Goal: Task Accomplishment & Management: Manage account settings

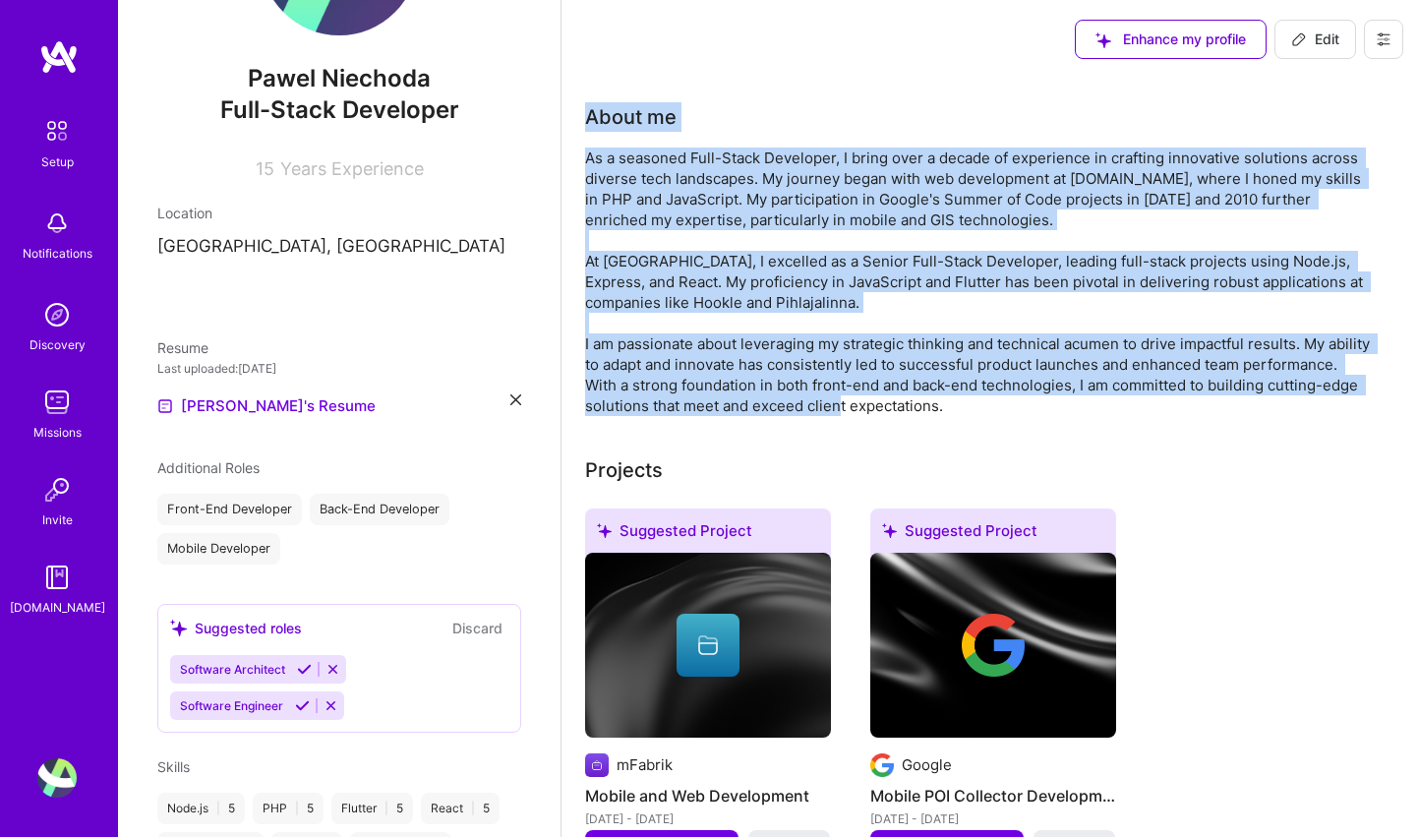
drag, startPoint x: 1056, startPoint y: 410, endPoint x: 676, endPoint y: 170, distance: 450.0
click at [592, 130] on div "About me" at bounding box center [978, 259] width 787 height 314
copy div "bout me As a seasoned Full-Stack Developer, I bring over a decade of experience…"
click at [806, 402] on div "As a seasoned Full-Stack Developer, I bring over a decade of experience in craf…" at bounding box center [978, 282] width 787 height 269
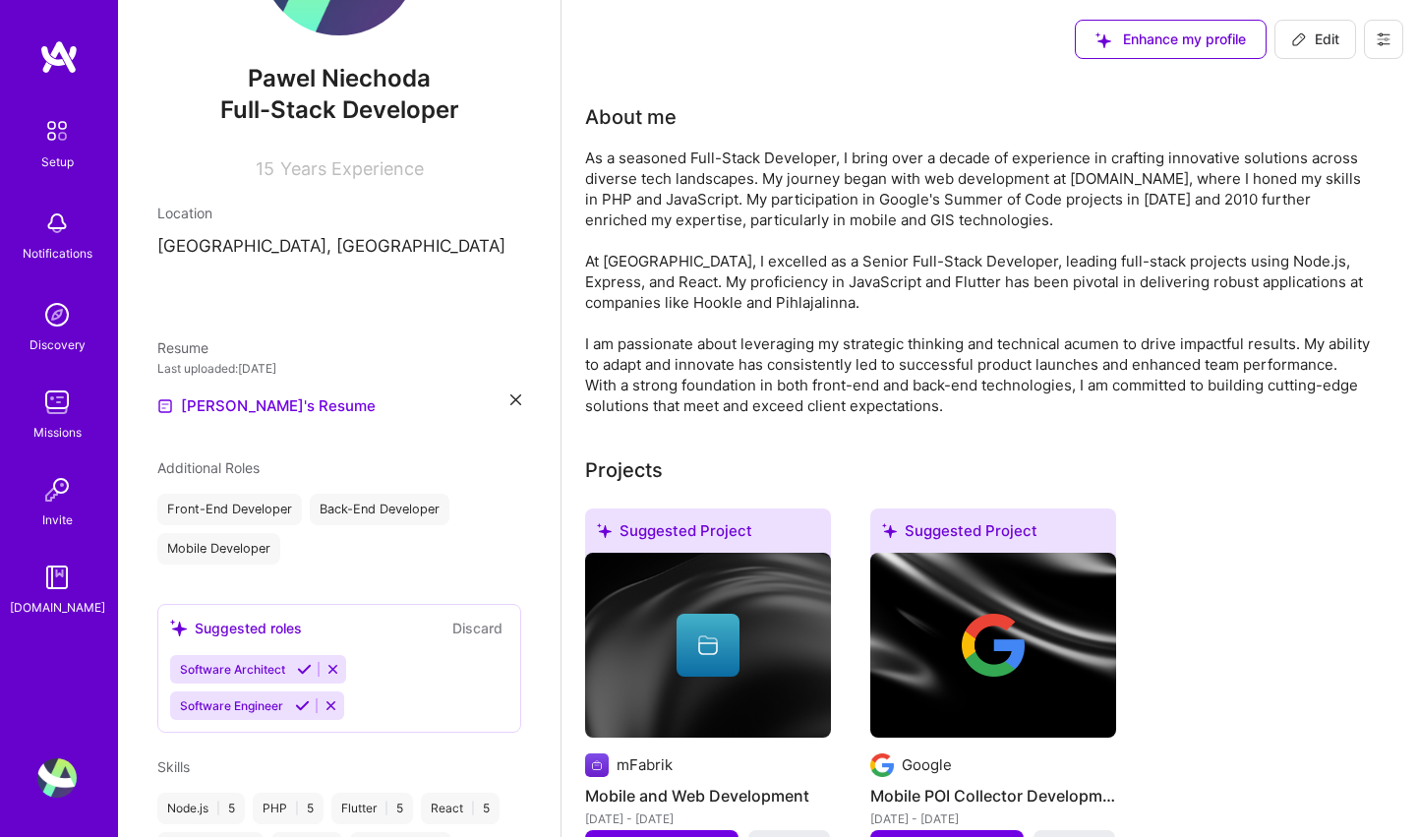
click at [1339, 40] on span "Edit" at bounding box center [1315, 40] width 48 height 20
select select "US"
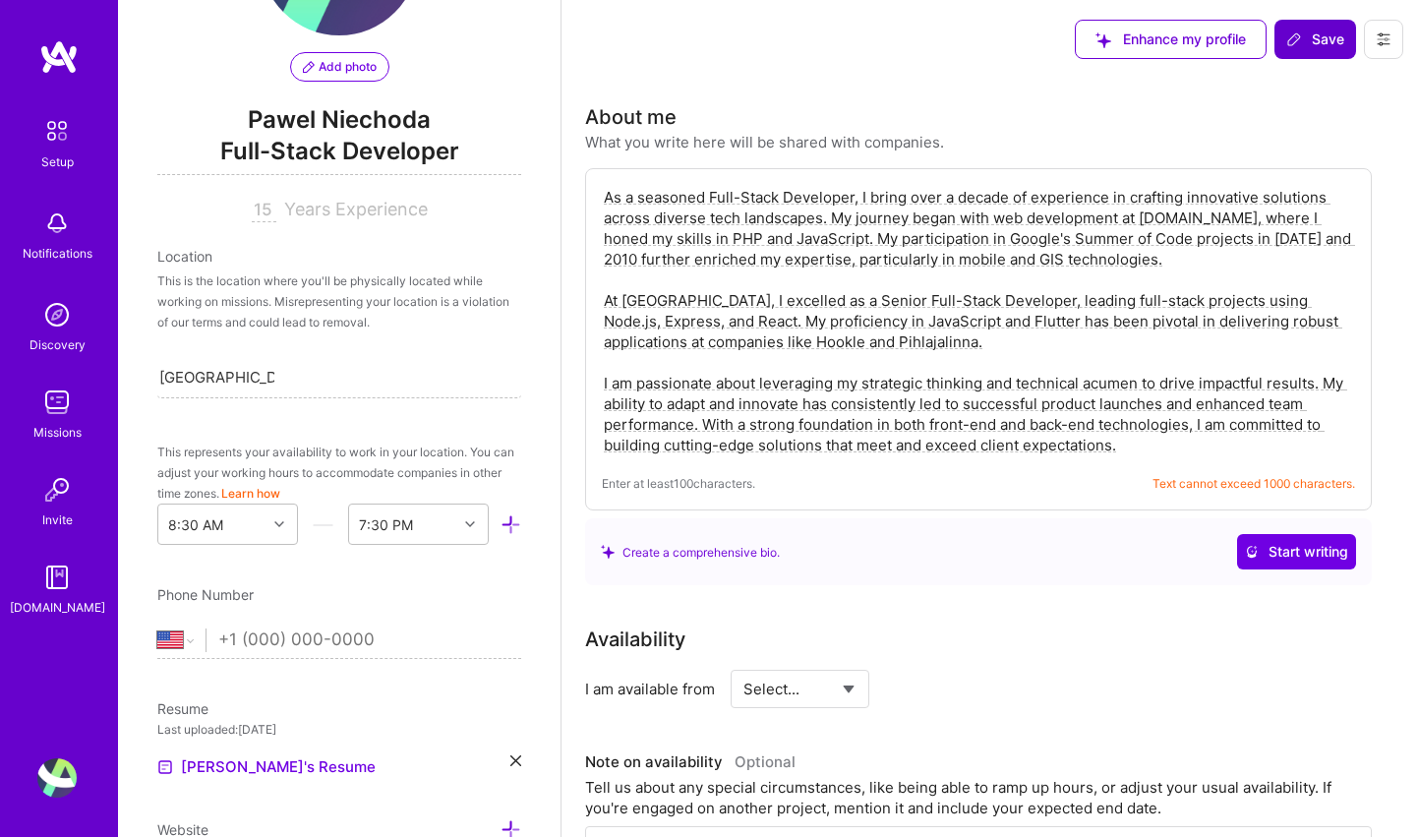
scroll to position [713, 0]
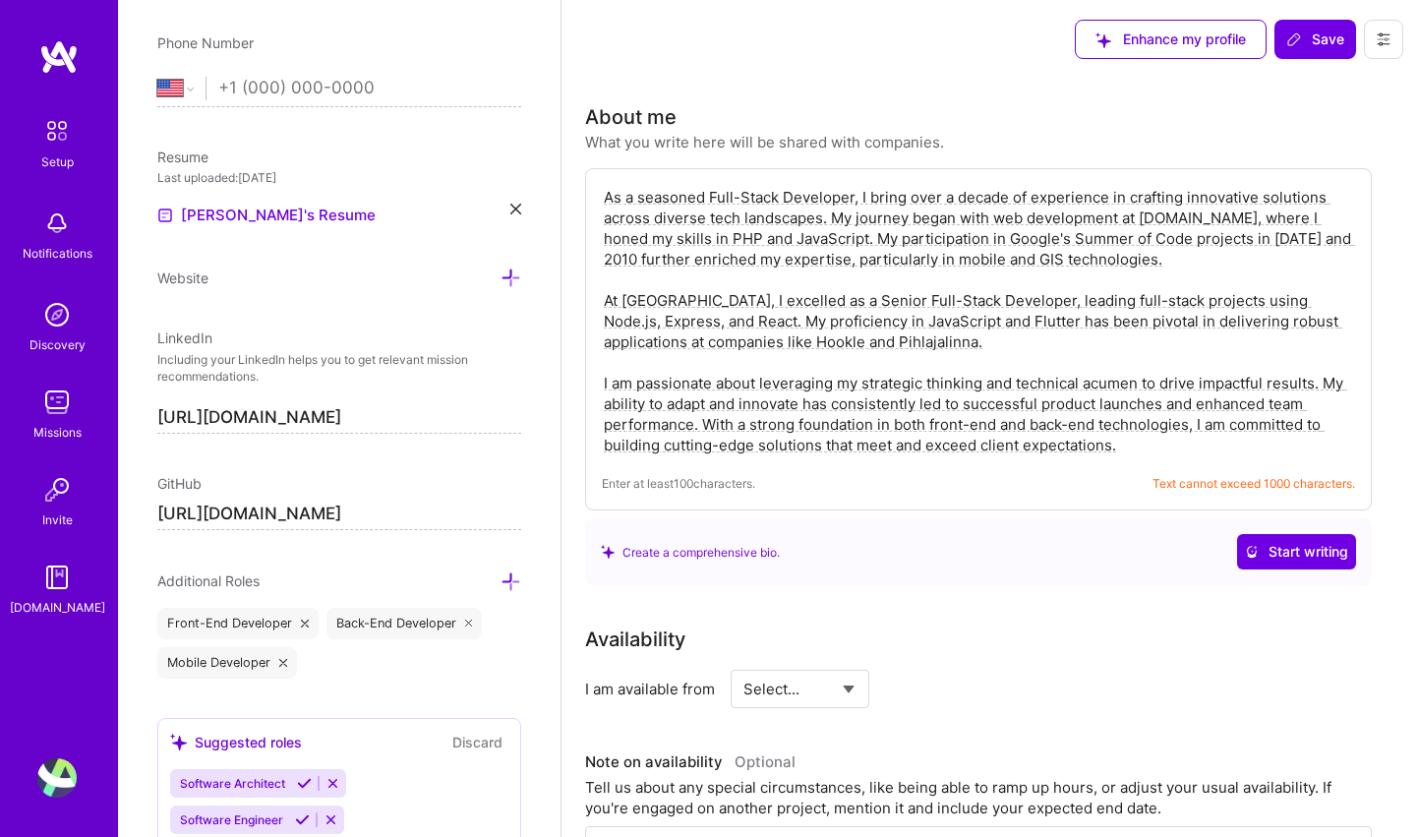
drag, startPoint x: 1159, startPoint y: 451, endPoint x: 593, endPoint y: 182, distance: 626.5
click at [593, 182] on div "As a seasoned Full-Stack Developer, I bring over a decade of experience in craf…" at bounding box center [978, 339] width 787 height 342
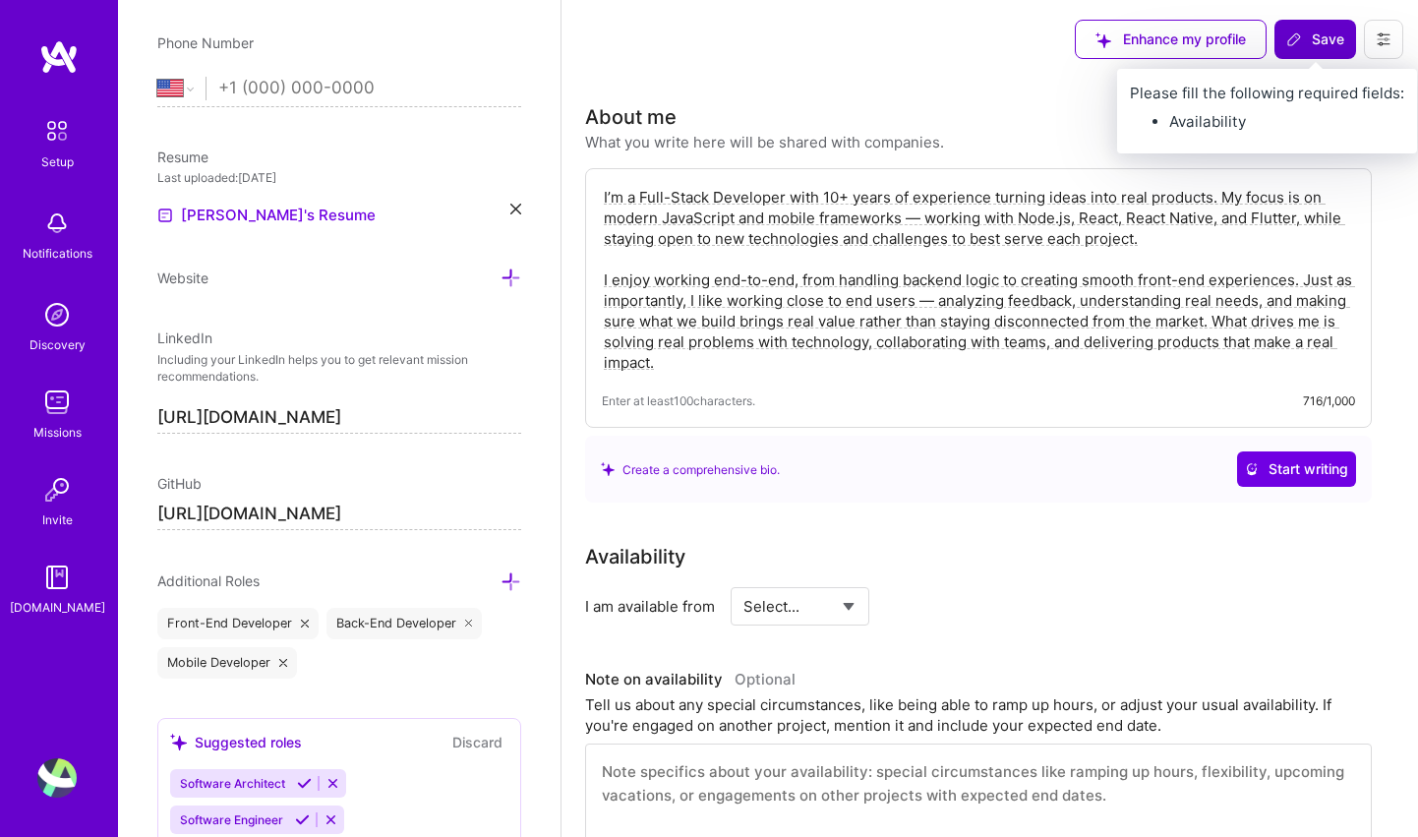
type textarea "I’m a Full-Stack Developer with 10+ years of experience turning ideas into real…"
click at [1349, 39] on button "Save" at bounding box center [1316, 39] width 82 height 39
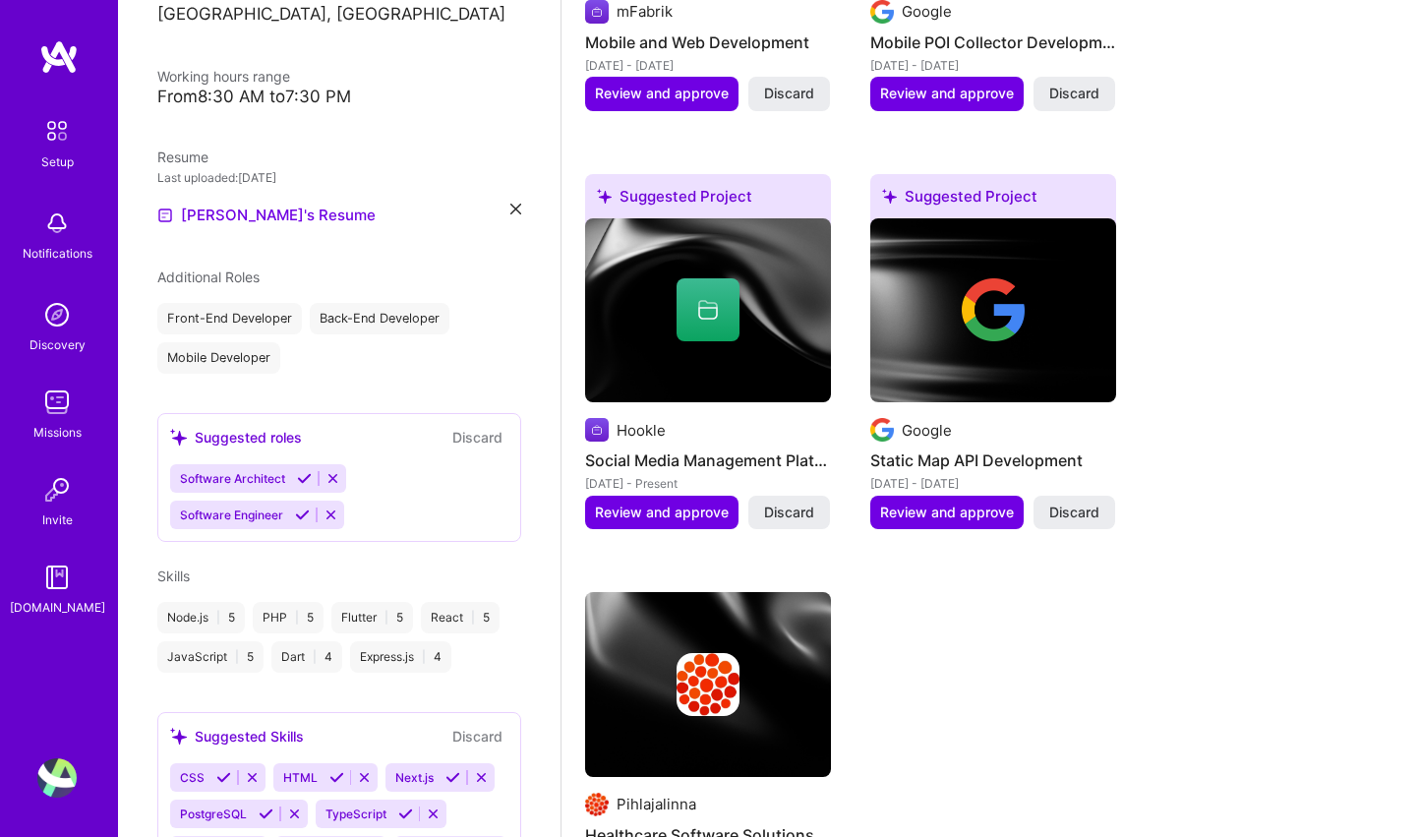
scroll to position [658, 0]
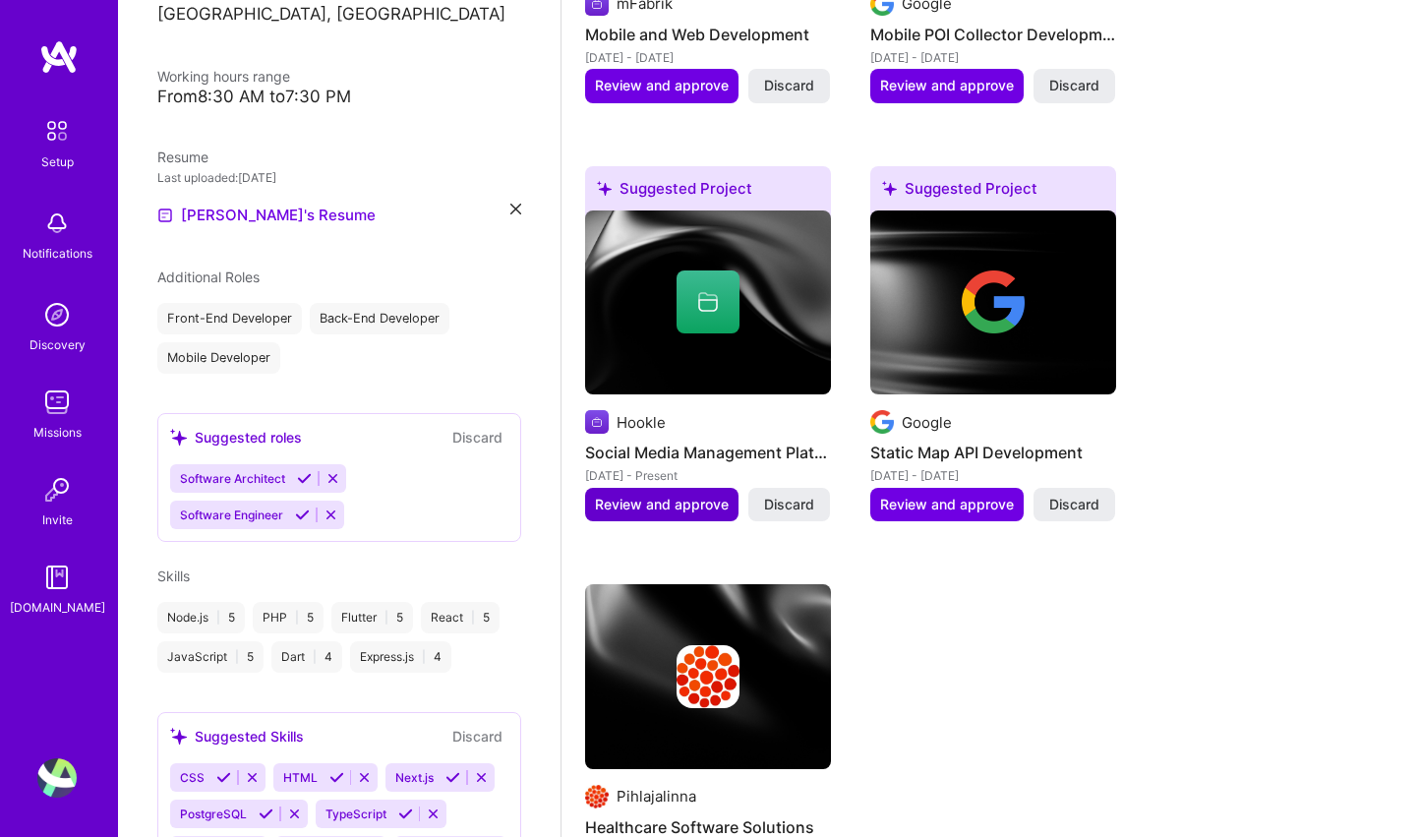
click at [682, 496] on span "Review and approve" at bounding box center [662, 505] width 134 height 20
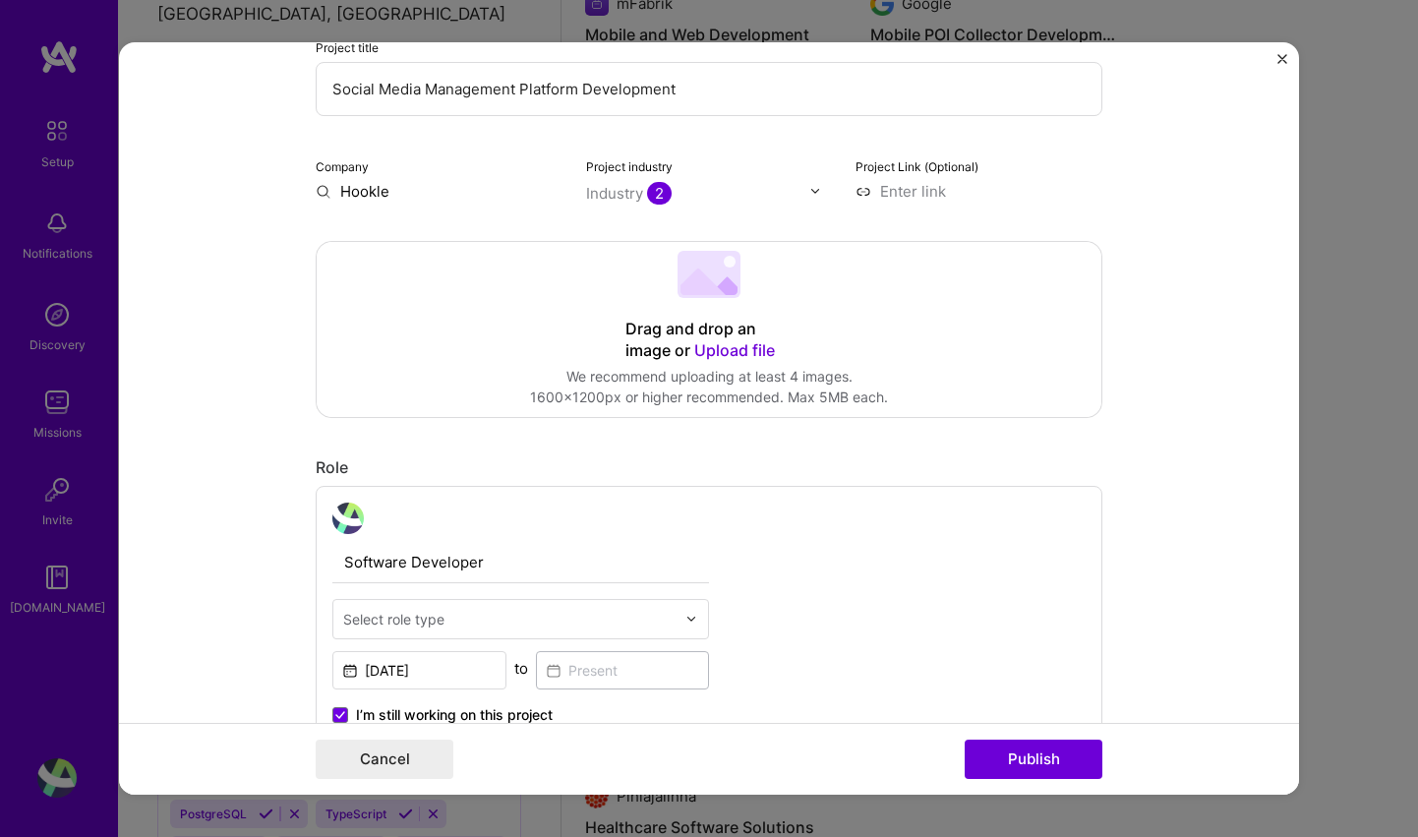
scroll to position [260, 0]
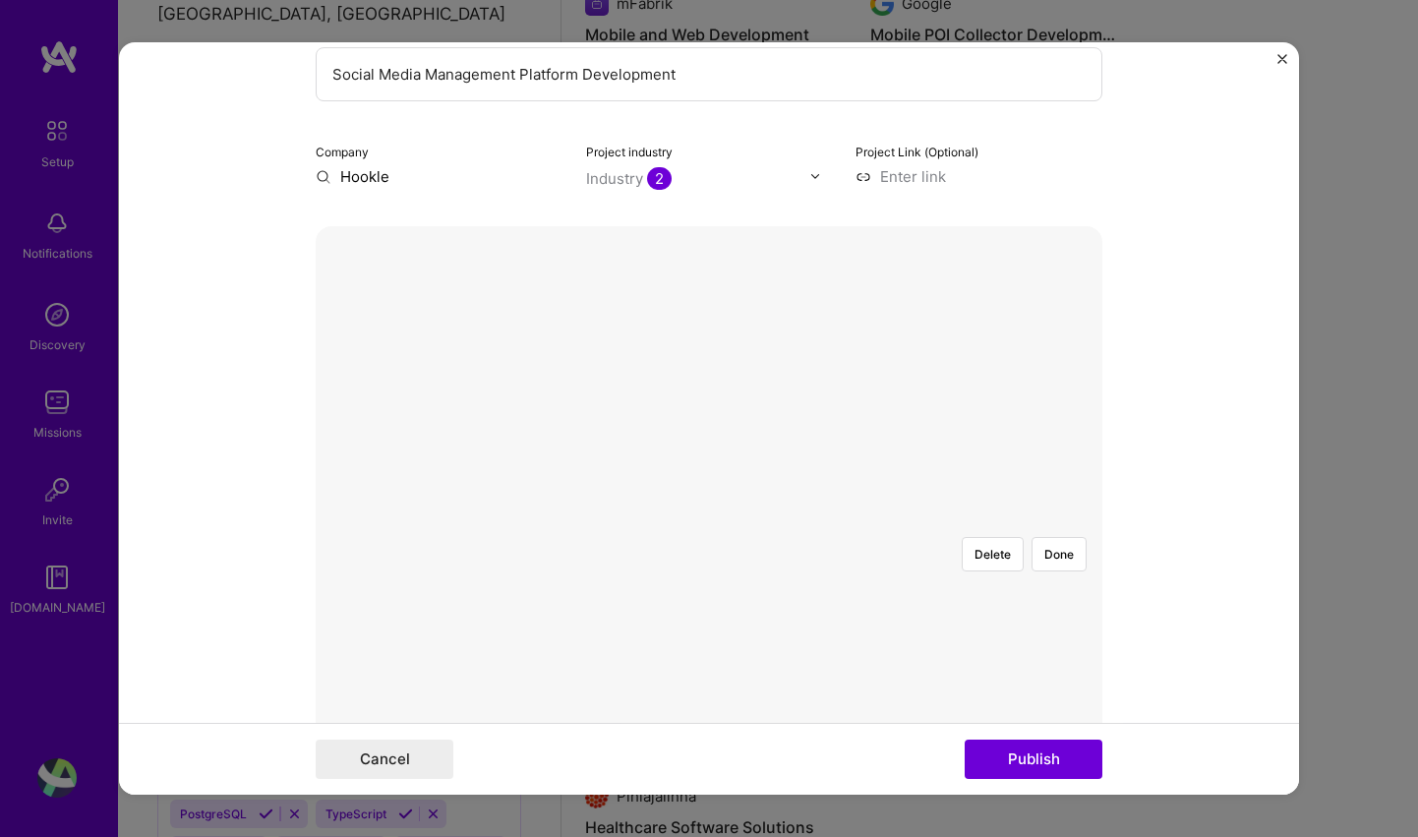
click at [845, 521] on div "Delete Done" at bounding box center [709, 521] width 787 height 0
click at [1339, 761] on div "Editing suggested project This project is suggested based on your LinkedIn, res…" at bounding box center [709, 418] width 1418 height 837
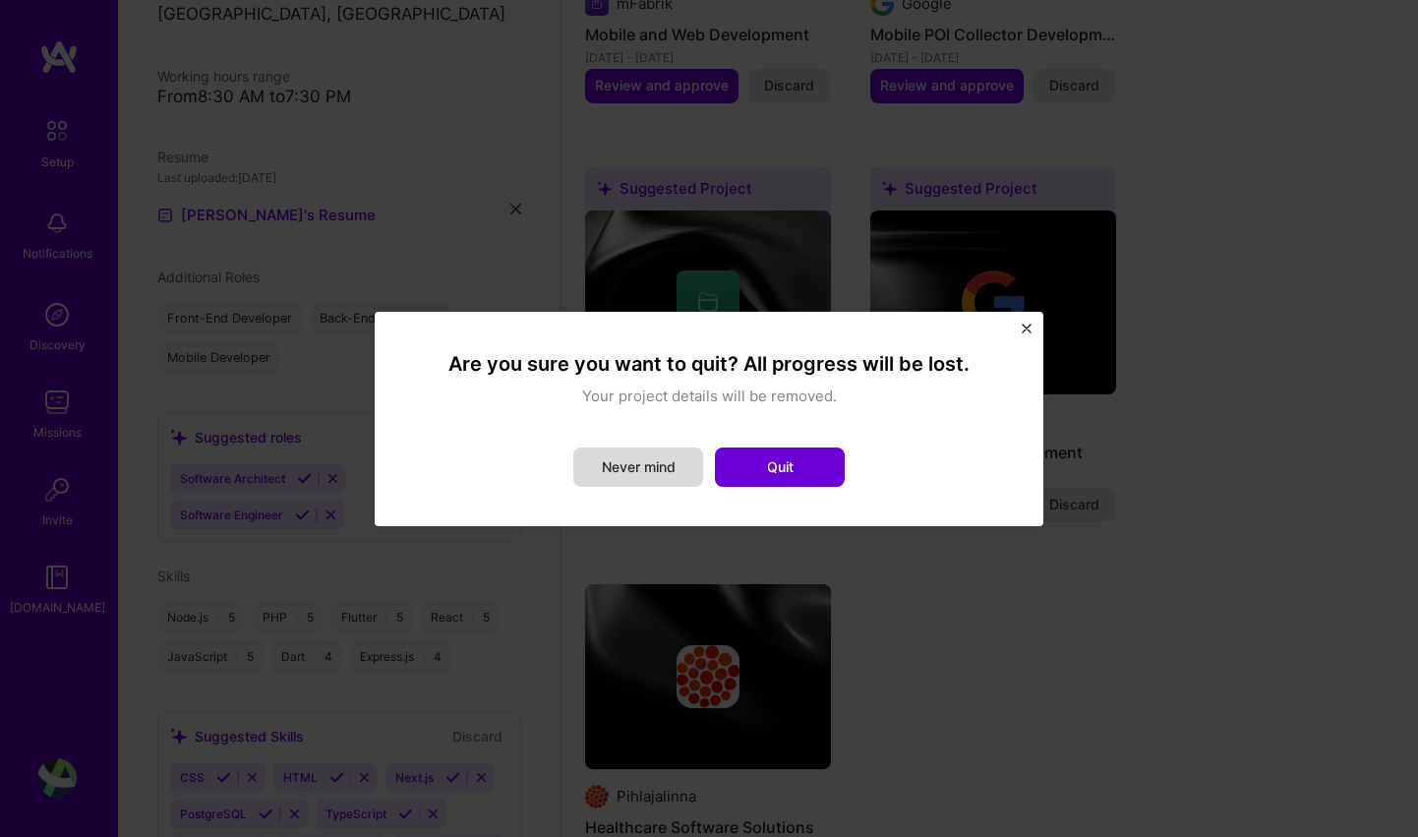
click at [627, 469] on button "Never mind" at bounding box center [638, 467] width 130 height 39
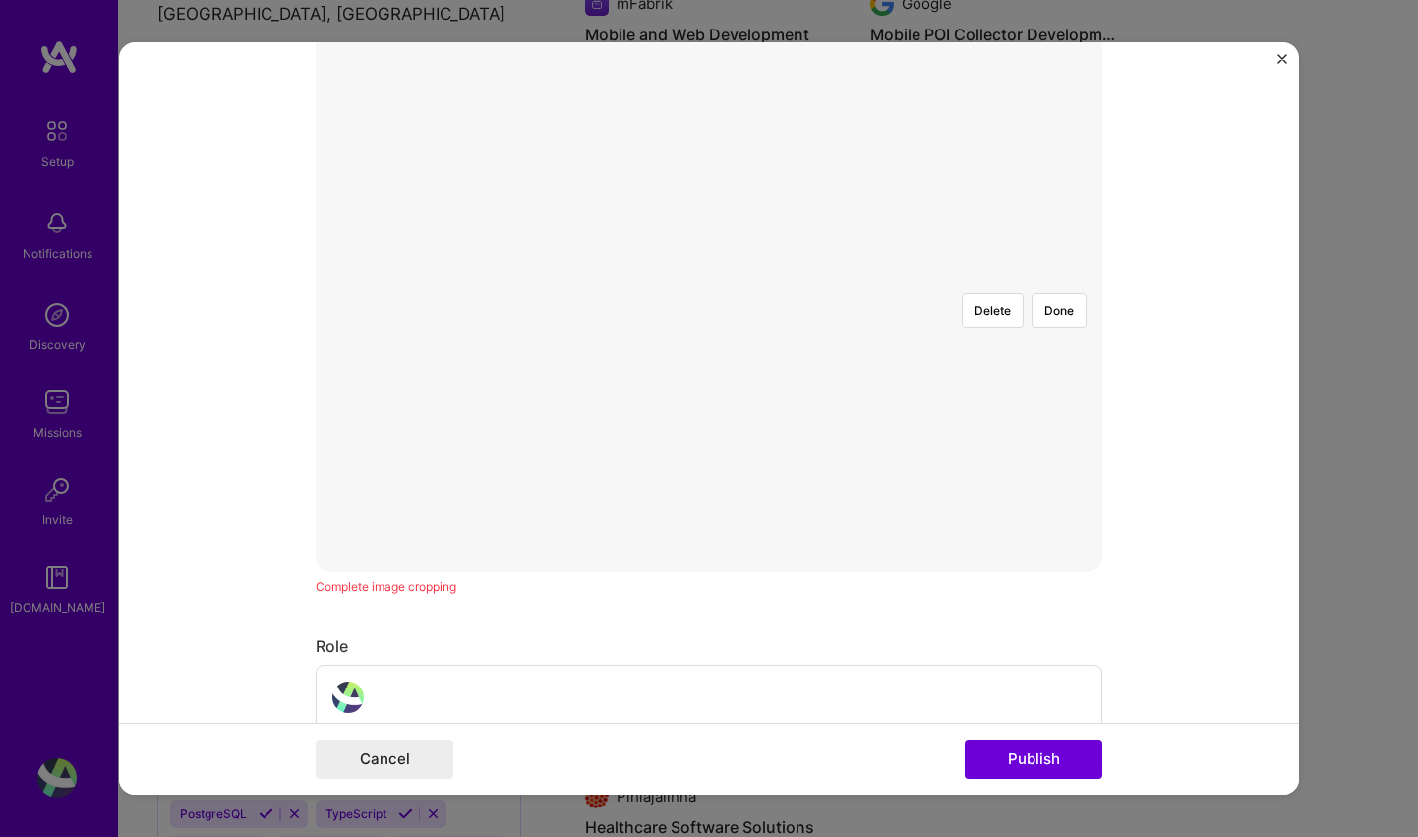
scroll to position [407, 0]
click at [730, 374] on div at bounding box center [845, 476] width 272 height 205
click at [709, 397] on div at bounding box center [845, 499] width 272 height 205
click at [264, 380] on form "Editing suggested project This project is suggested based on your LinkedIn, res…" at bounding box center [709, 418] width 1180 height 753
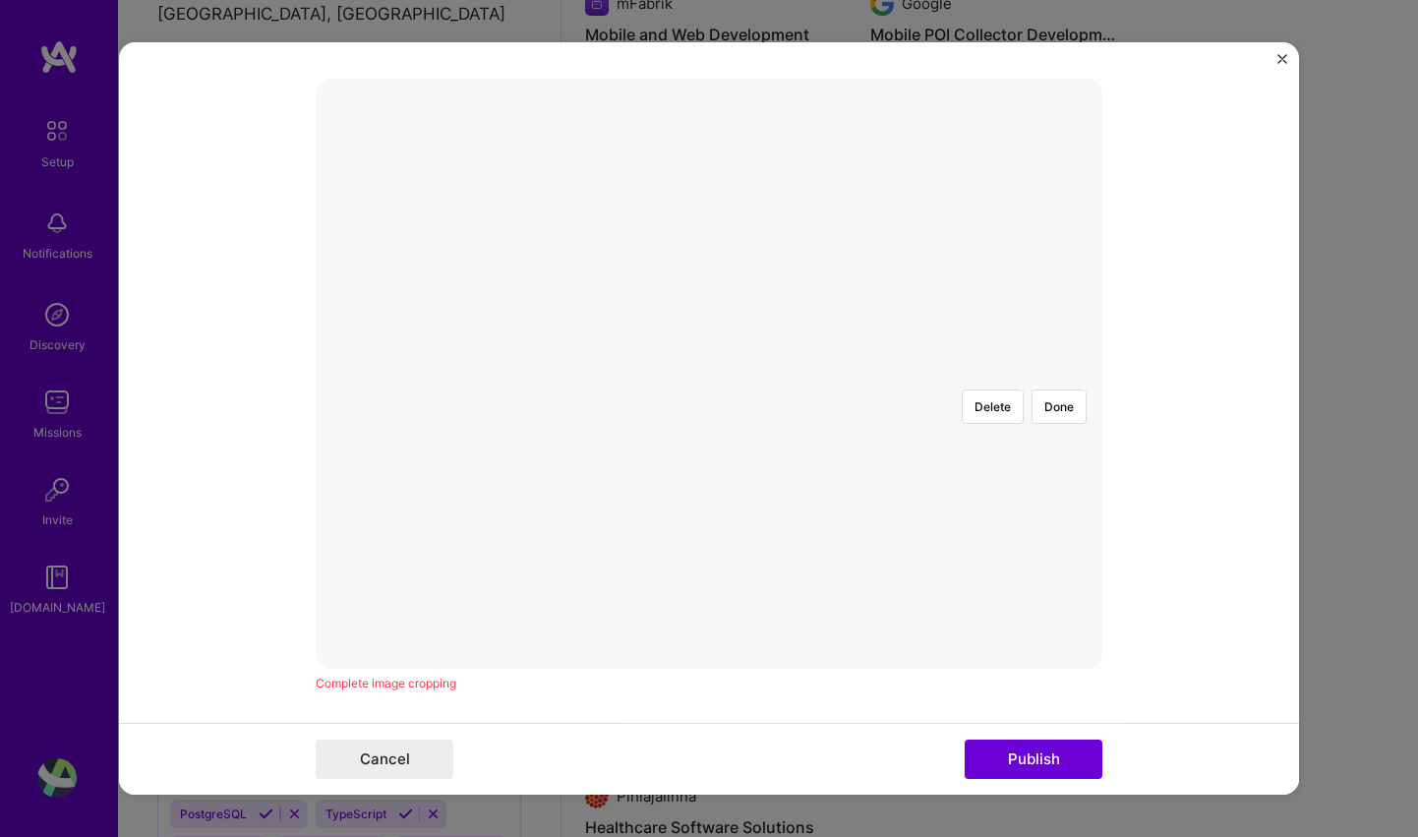
click at [950, 374] on div "Delete Done" at bounding box center [709, 374] width 787 height 0
click at [927, 478] on div "Delete Done" at bounding box center [709, 478] width 787 height 0
click at [998, 494] on button "Delete" at bounding box center [993, 511] width 62 height 34
click at [1077, 478] on div at bounding box center [1096, 761] width 754 height 567
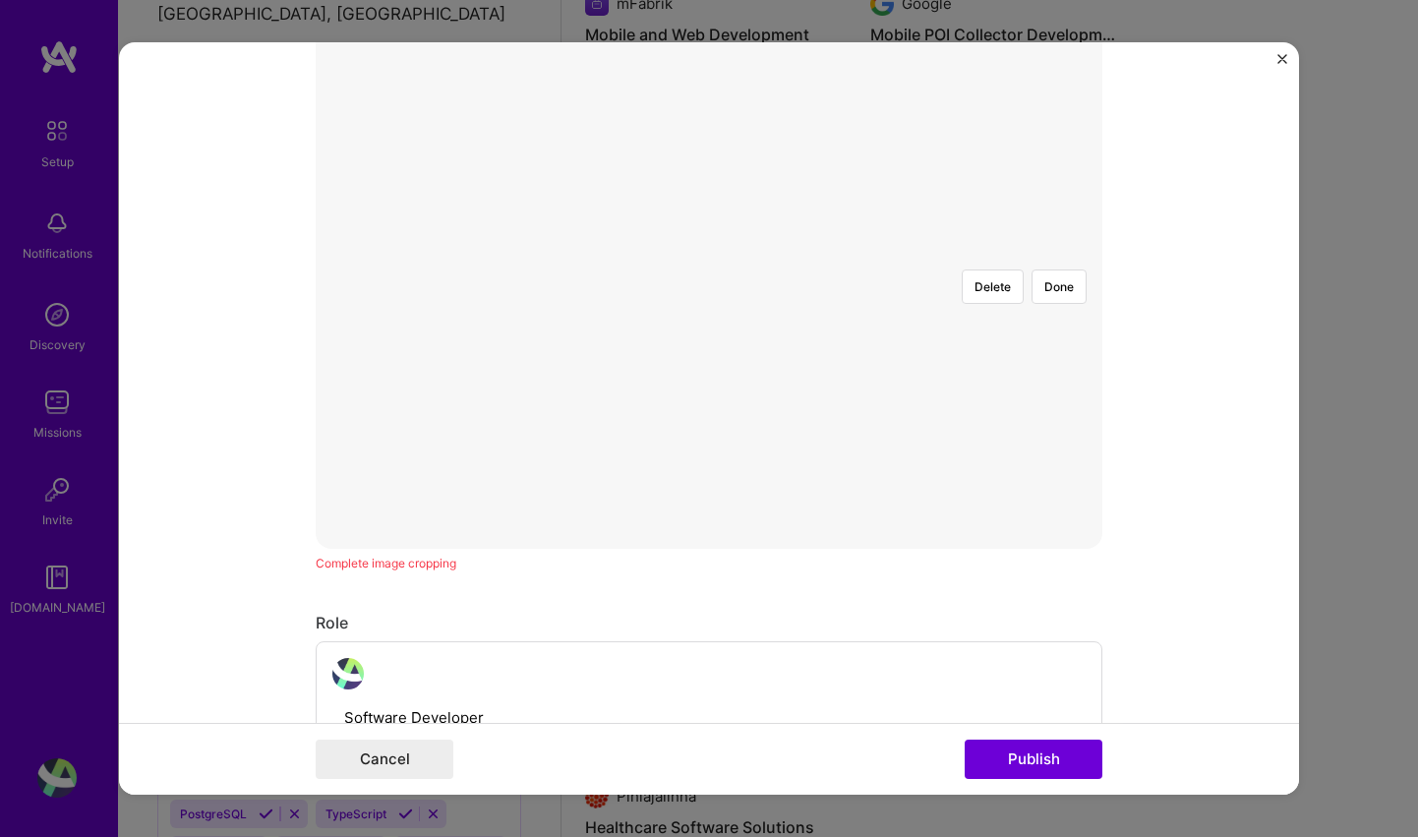
scroll to position [533, 0]
click at [1104, 533] on form "Editing suggested project This project is suggested based on your LinkedIn, res…" at bounding box center [709, 418] width 1180 height 753
click at [709, 248] on div at bounding box center [709, 248] width 0 height 0
click at [246, 556] on form "Editing suggested project This project is suggested based on your LinkedIn, res…" at bounding box center [709, 418] width 1180 height 753
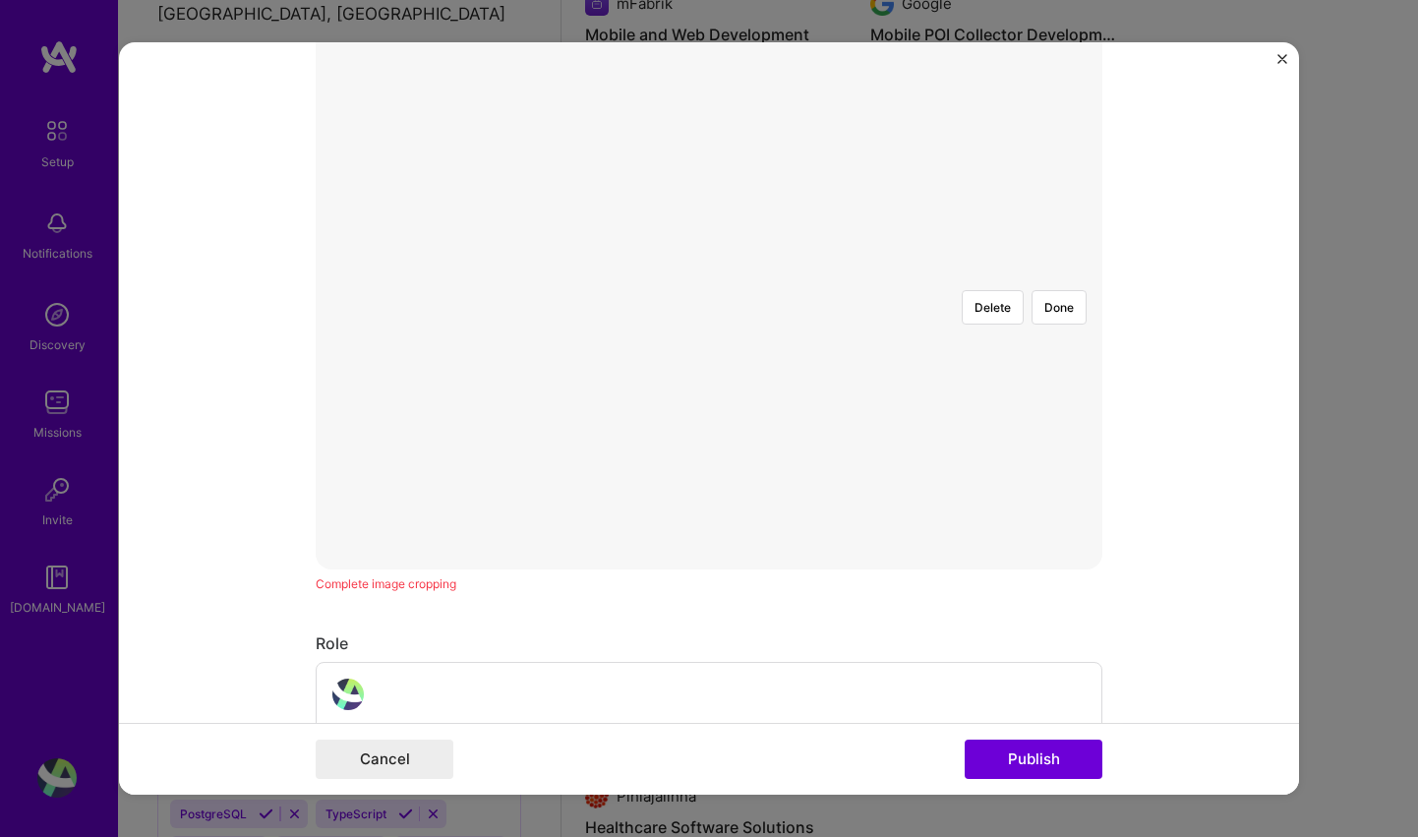
scroll to position [510, 0]
click at [847, 353] on div at bounding box center [1099, 553] width 754 height 567
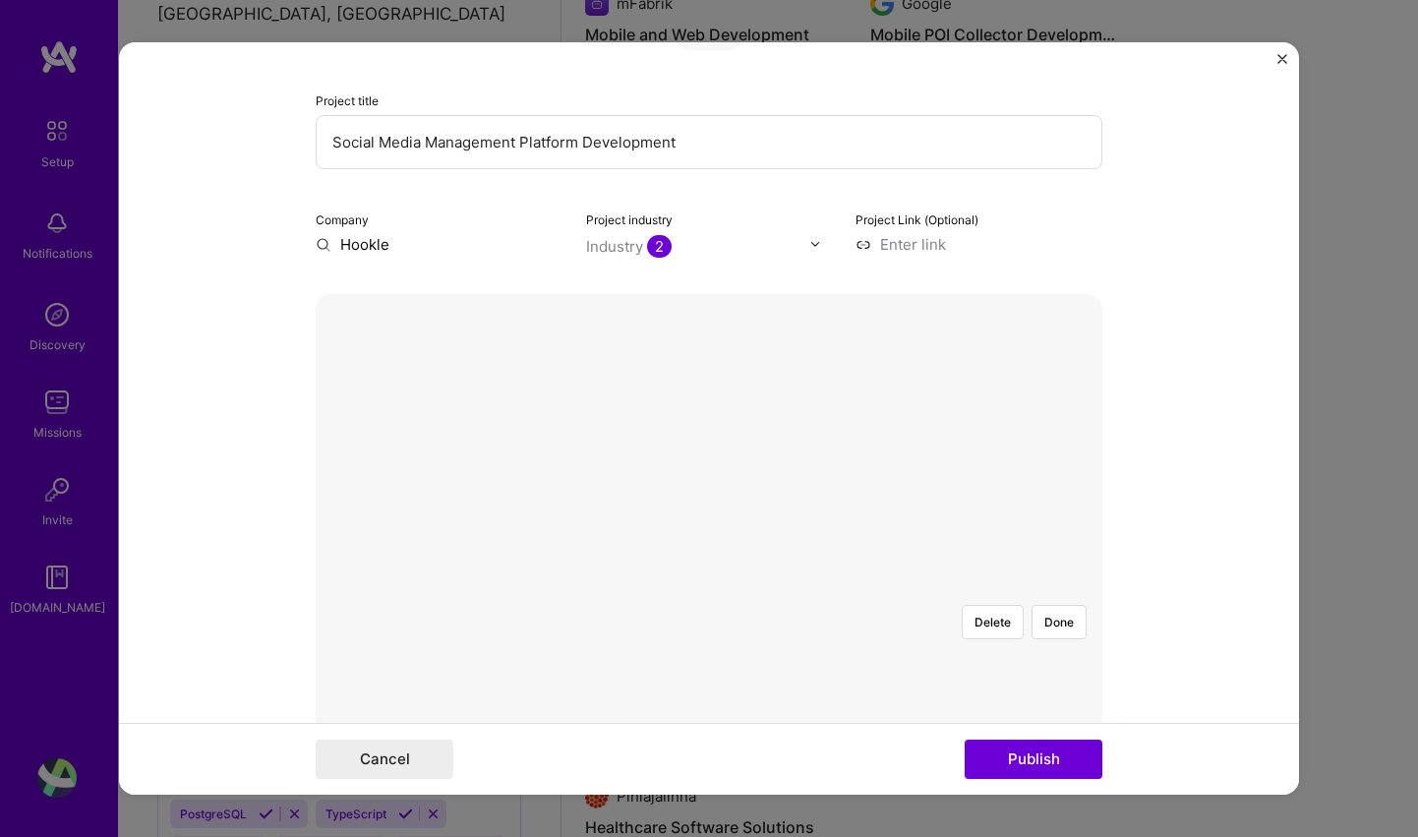
scroll to position [140, 0]
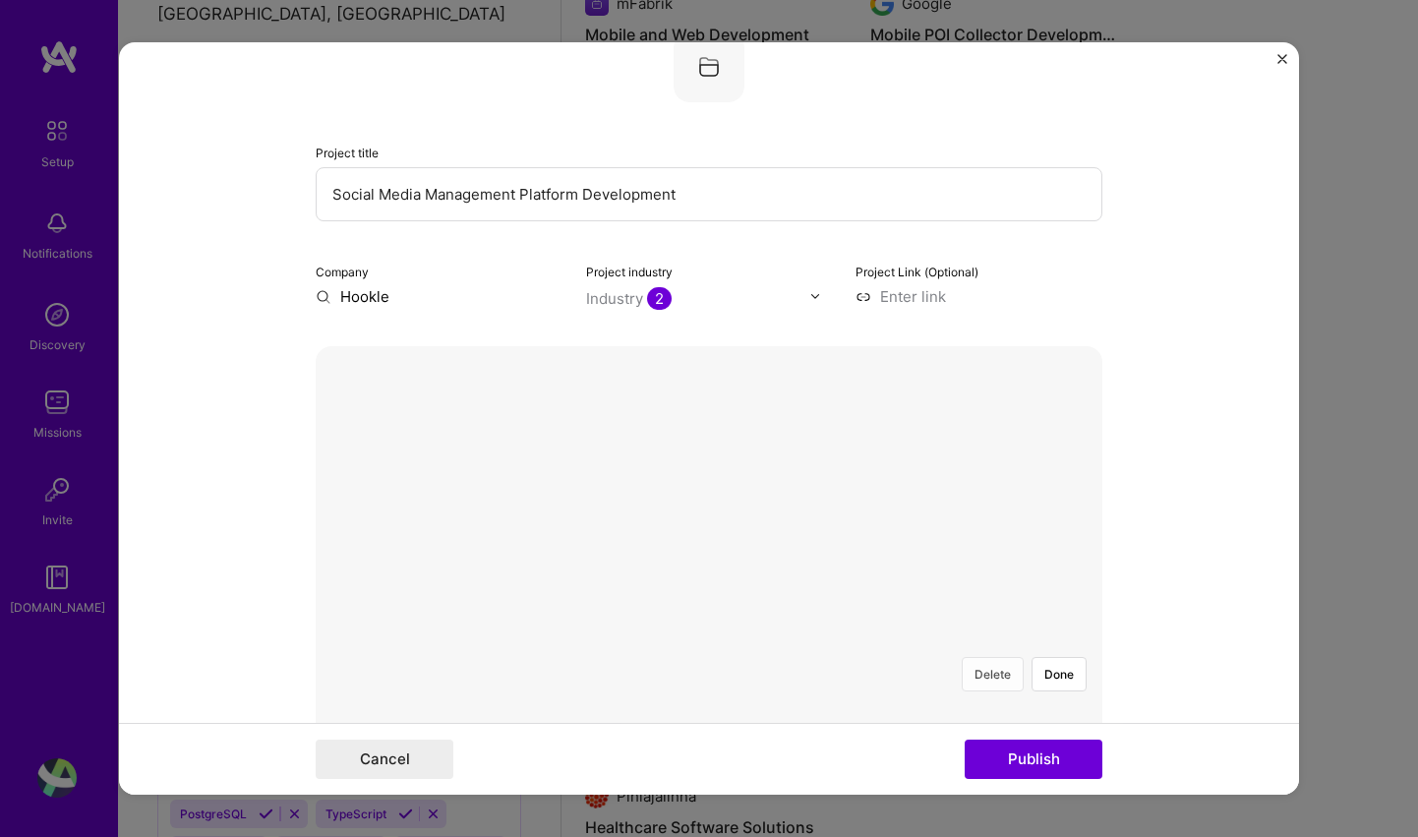
click at [1005, 657] on button "Delete" at bounding box center [993, 674] width 62 height 34
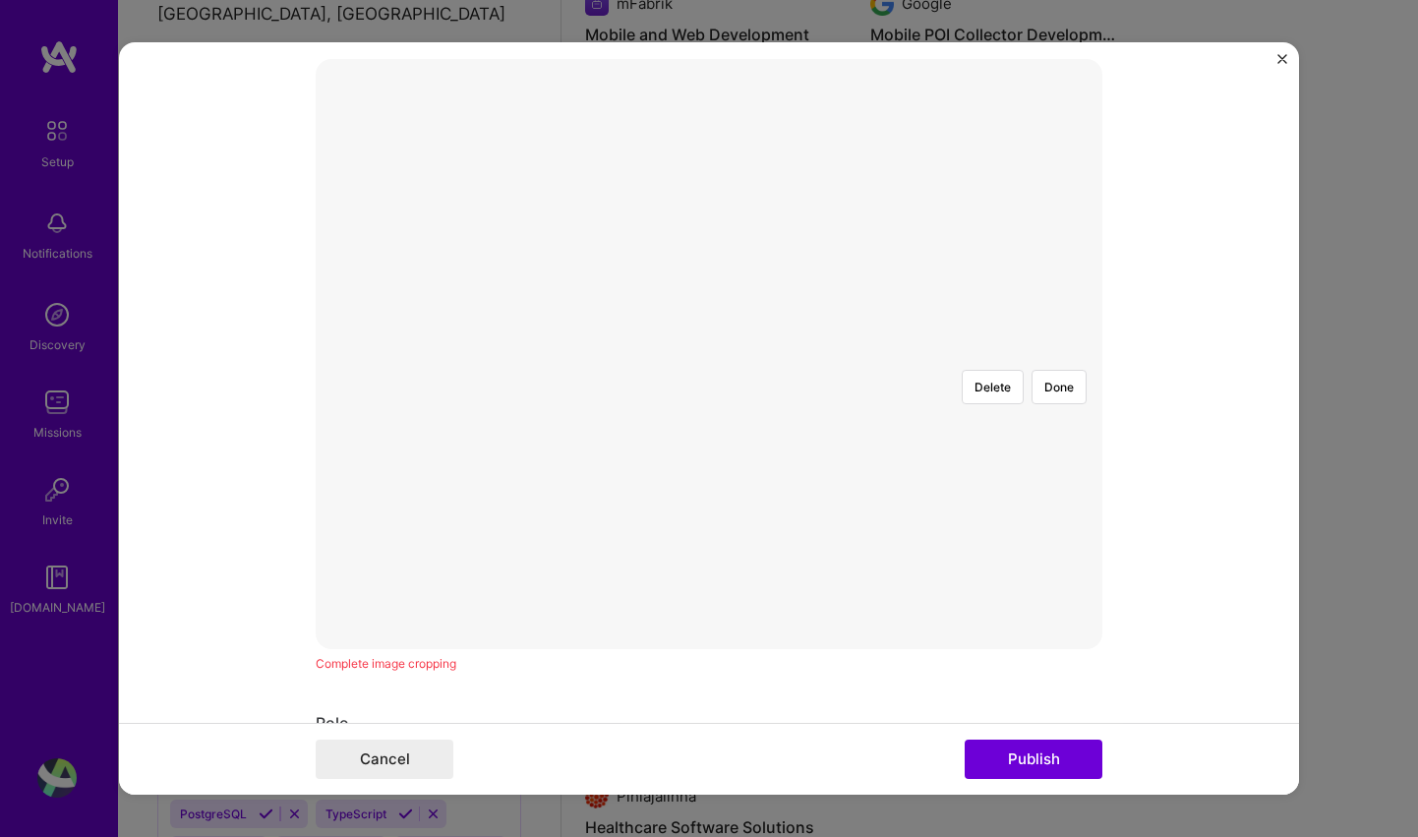
scroll to position [510, 0]
drag, startPoint x: 1075, startPoint y: 279, endPoint x: 1092, endPoint y: 527, distance: 248.4
click at [993, 436] on div at bounding box center [1086, 553] width 754 height 567
click at [1134, 552] on form "Editing suggested project This project is suggested based on your LinkedIn, res…" at bounding box center [709, 418] width 1180 height 753
click at [807, 435] on div at bounding box center [1102, 553] width 754 height 567
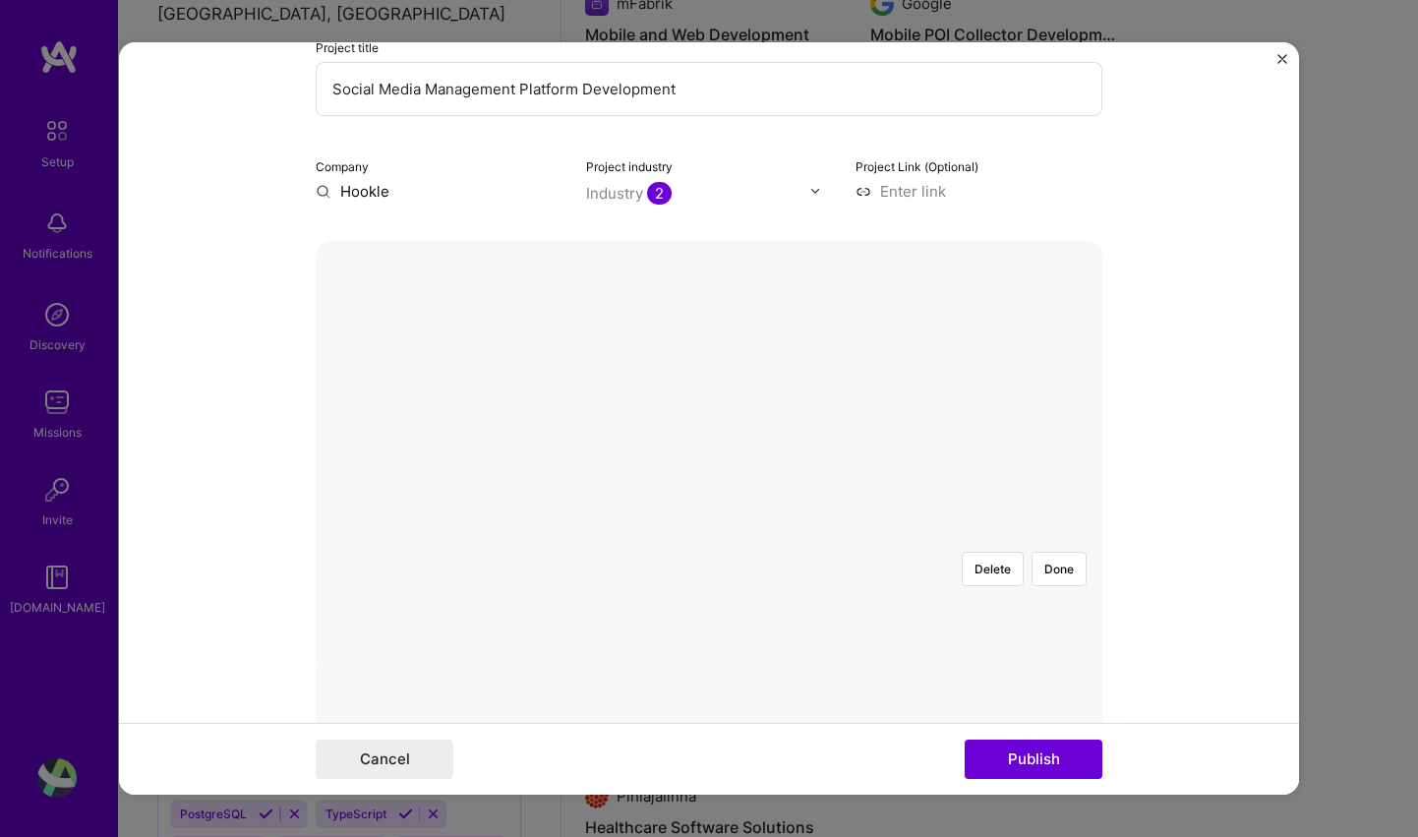
scroll to position [209, 0]
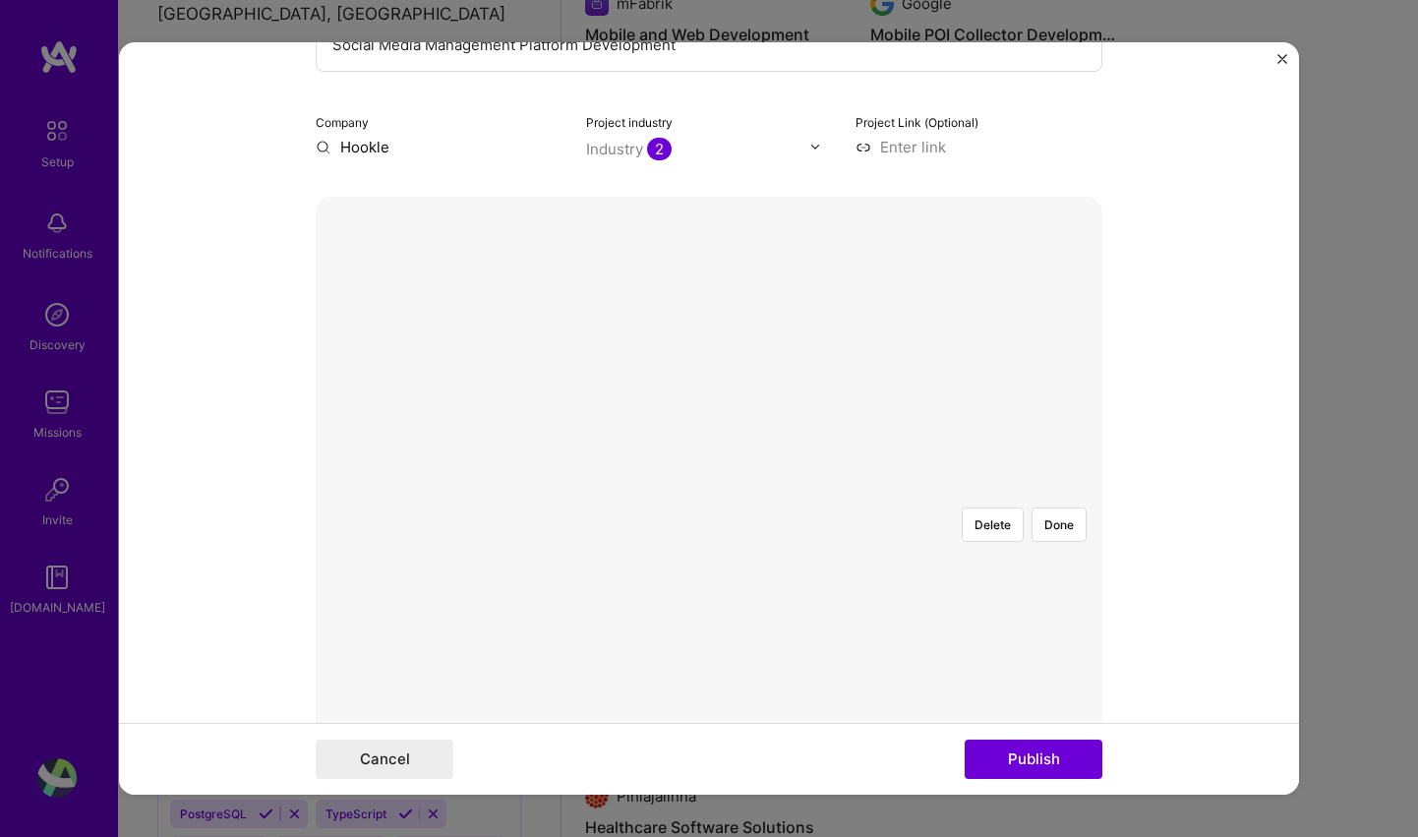
scroll to position [280, 0]
click at [286, 219] on form "Editing suggested project This project is suggested based on your LinkedIn, res…" at bounding box center [709, 418] width 1180 height 753
click at [709, 501] on div at bounding box center [709, 501] width 0 height 0
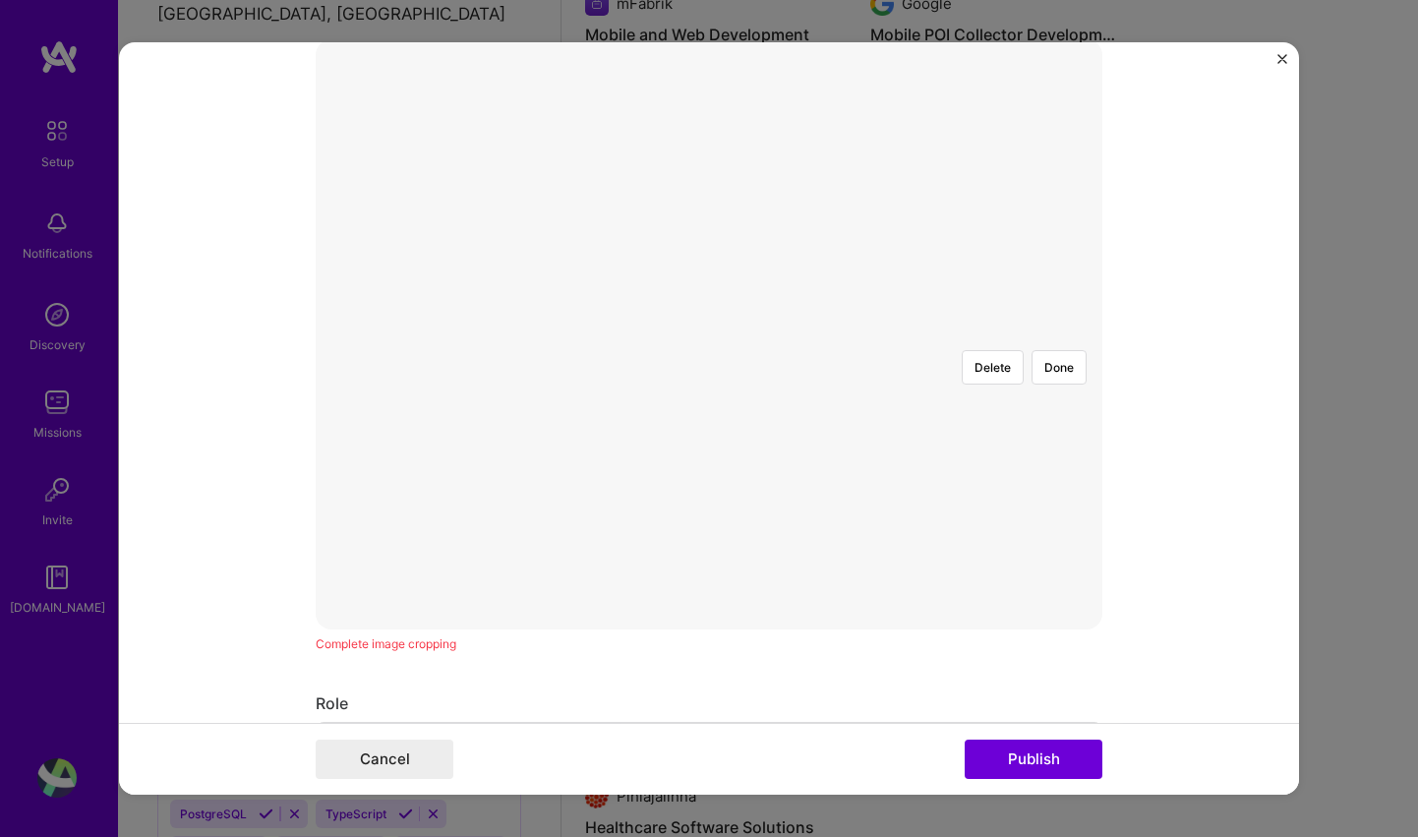
scroll to position [462, 0]
click at [709, 319] on div at bounding box center [709, 319] width 0 height 0
click at [1170, 608] on form "Editing suggested project This project is suggested based on your LinkedIn, res…" at bounding box center [709, 418] width 1180 height 753
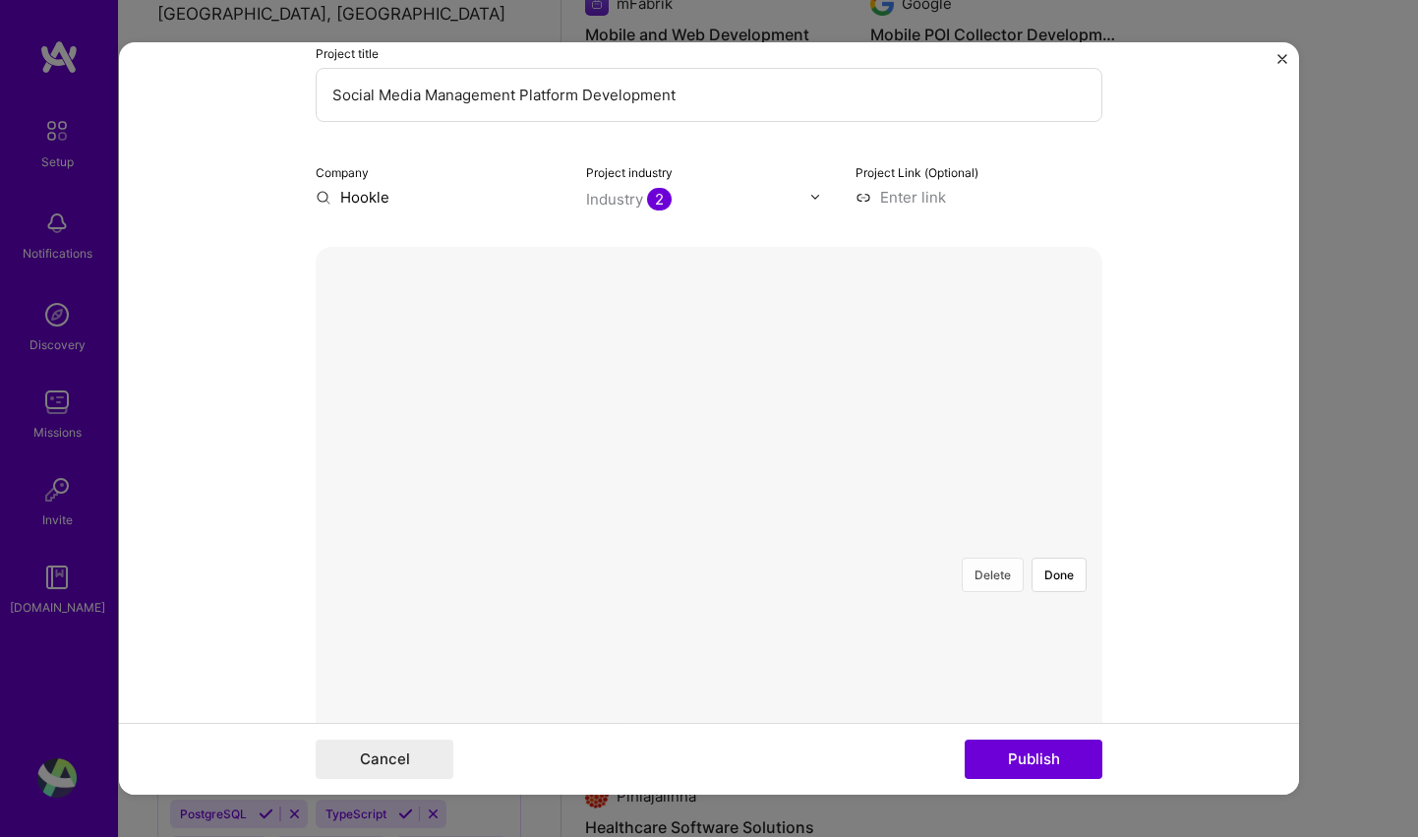
click at [985, 558] on button "Delete" at bounding box center [993, 575] width 62 height 34
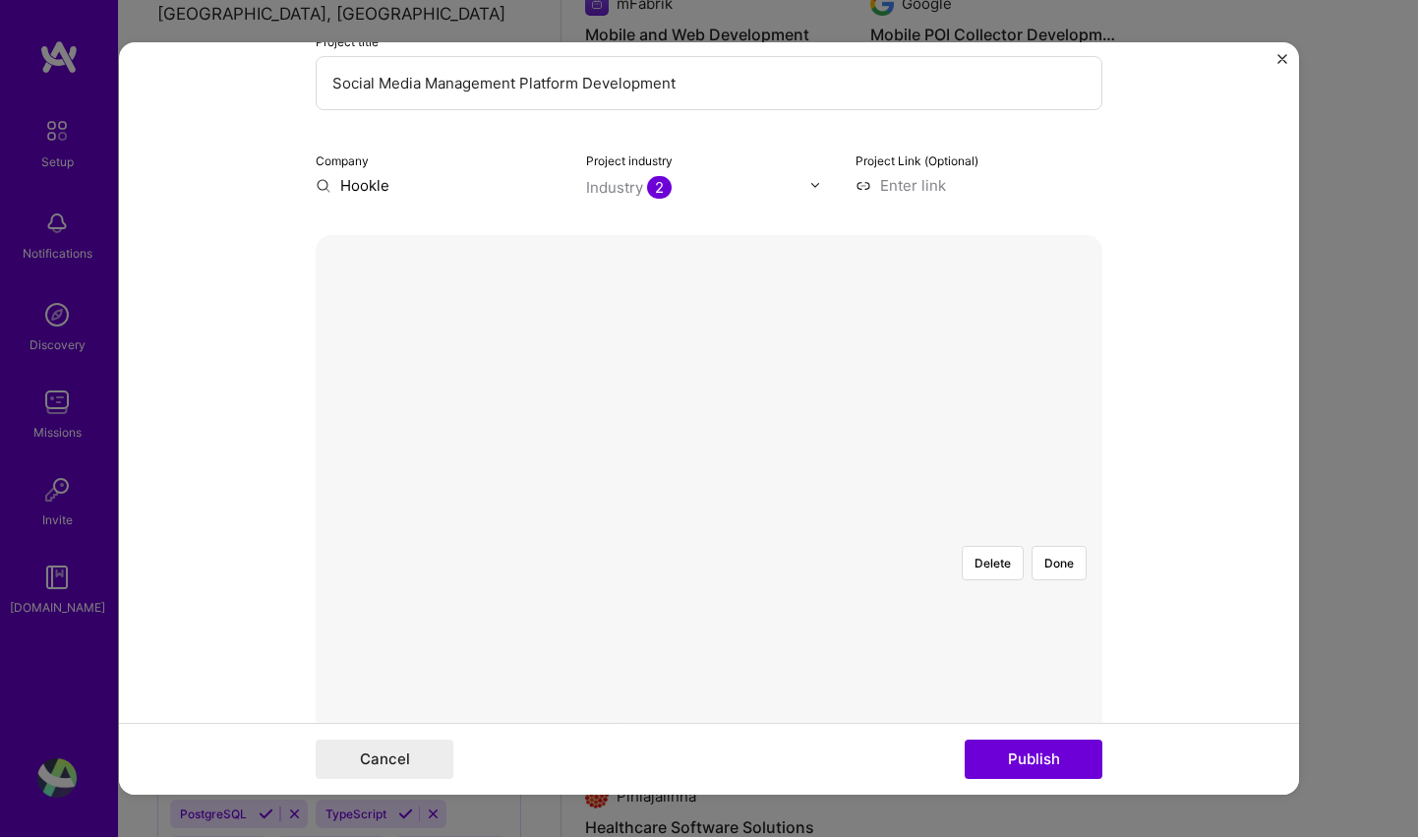
scroll to position [252, 0]
click at [1013, 545] on button "Delete" at bounding box center [993, 562] width 62 height 34
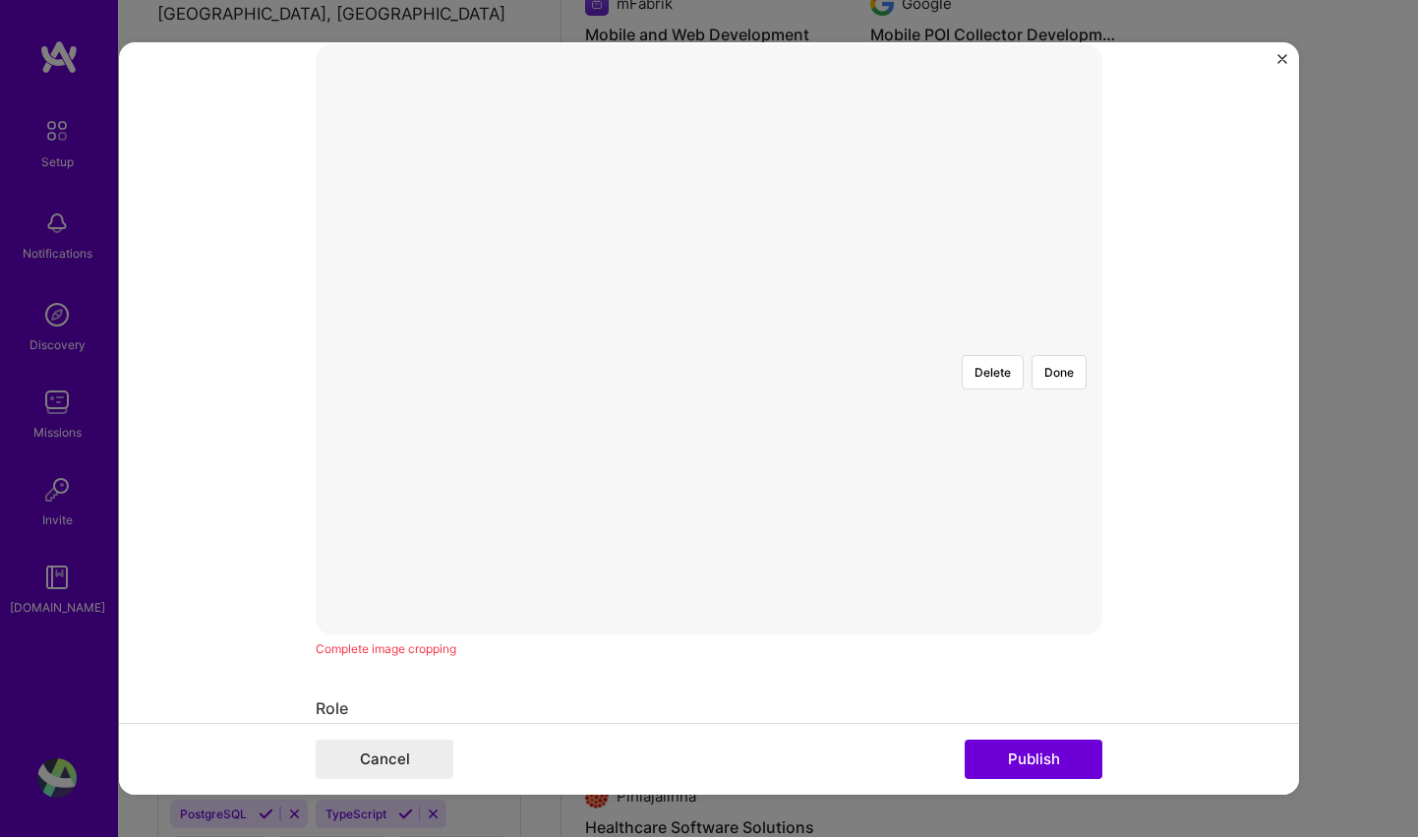
click at [1114, 624] on form "Editing suggested project This project is suggested based on your LinkedIn, res…" at bounding box center [709, 418] width 1180 height 753
click at [1211, 633] on form "Editing suggested project This project is suggested based on your LinkedIn, res…" at bounding box center [709, 418] width 1180 height 753
click at [927, 447] on div at bounding box center [1103, 624] width 760 height 571
click at [992, 428] on button "Delete" at bounding box center [993, 445] width 62 height 34
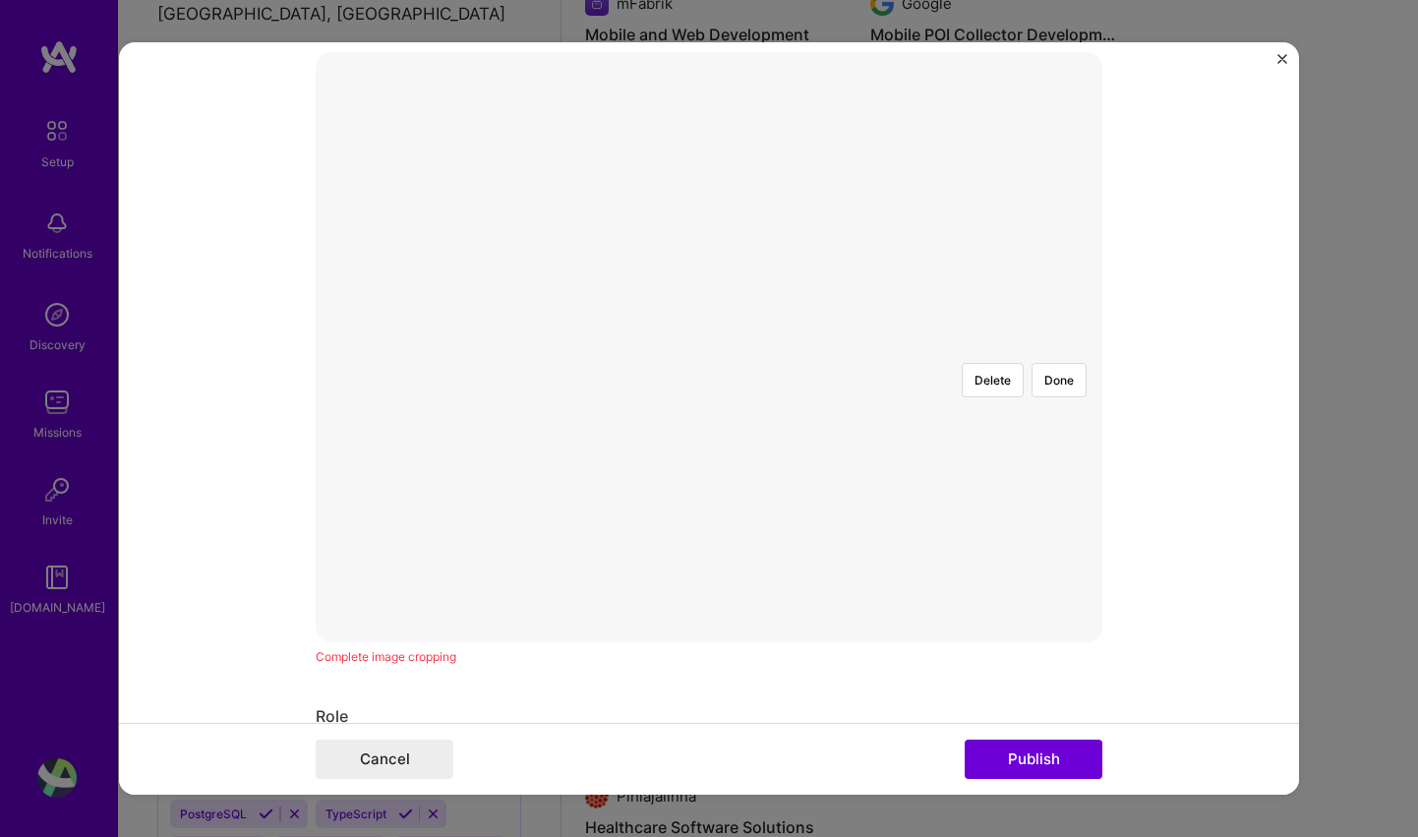
scroll to position [430, 0]
click at [890, 478] on div at bounding box center [1102, 643] width 777 height 584
click at [1111, 650] on form "Editing suggested project This project is suggested based on your LinkedIn, res…" at bounding box center [709, 418] width 1180 height 753
click at [1009, 567] on div at bounding box center [1104, 643] width 777 height 584
click at [1027, 568] on div at bounding box center [1106, 643] width 777 height 584
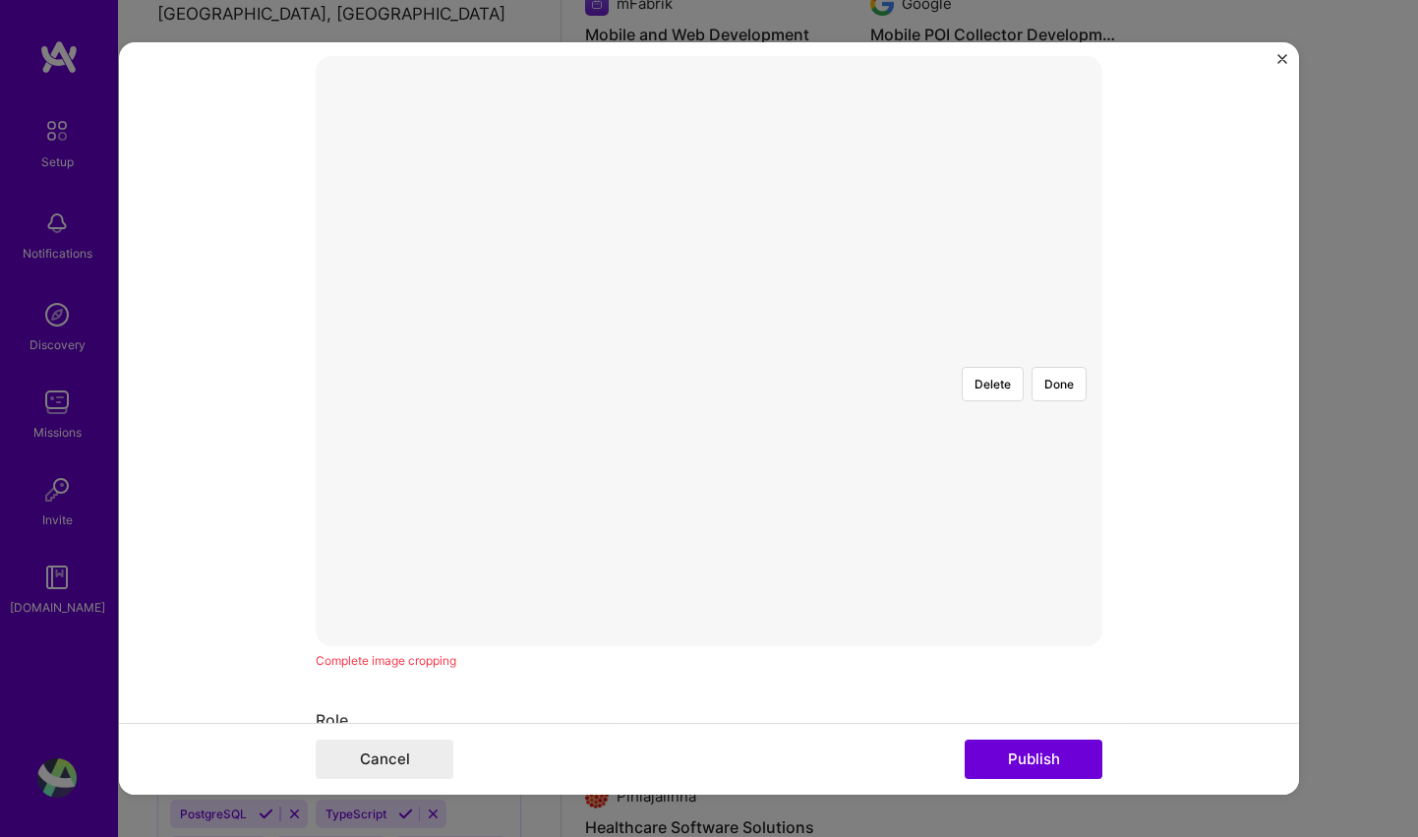
click at [1027, 568] on div at bounding box center [1105, 643] width 777 height 584
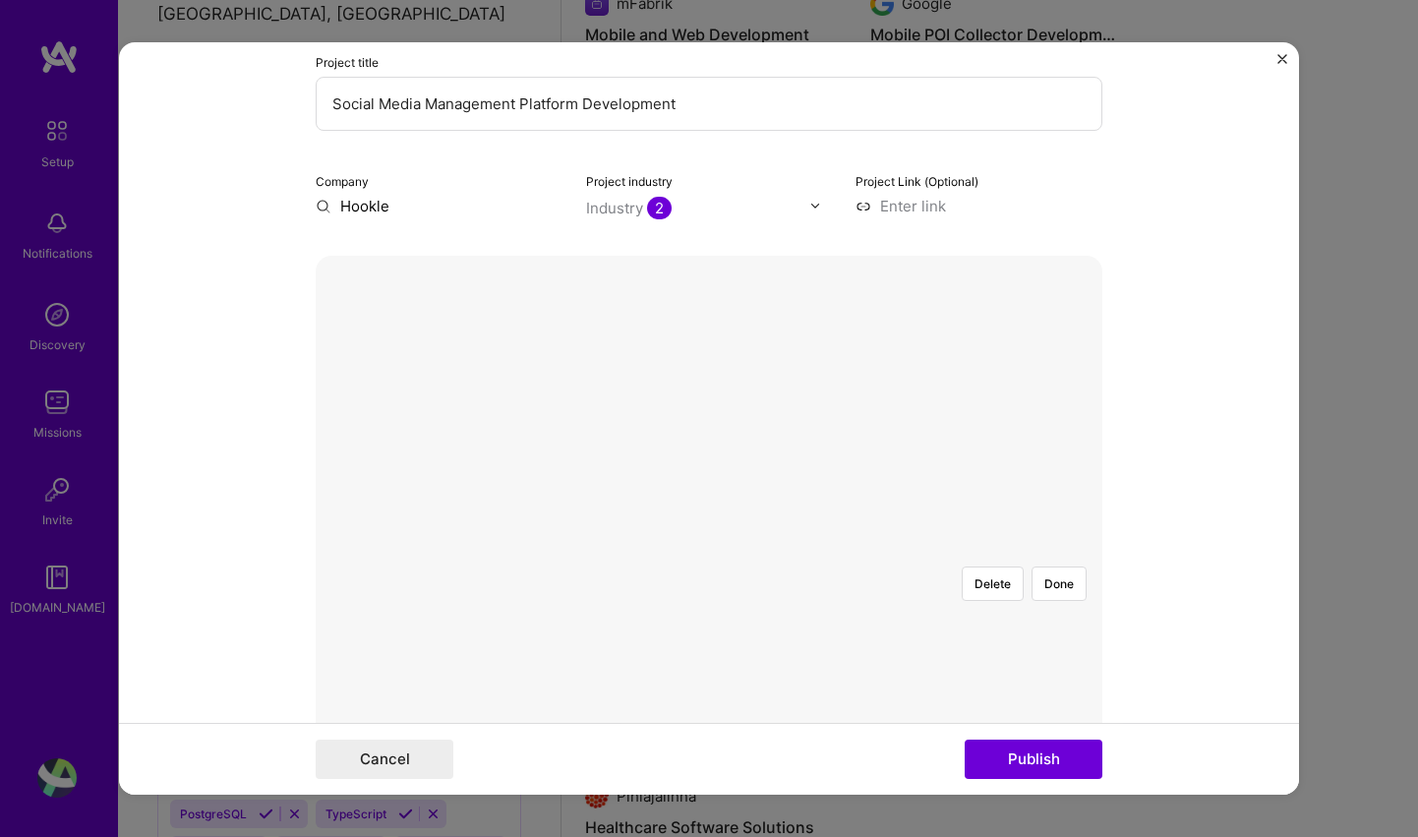
scroll to position [147, 0]
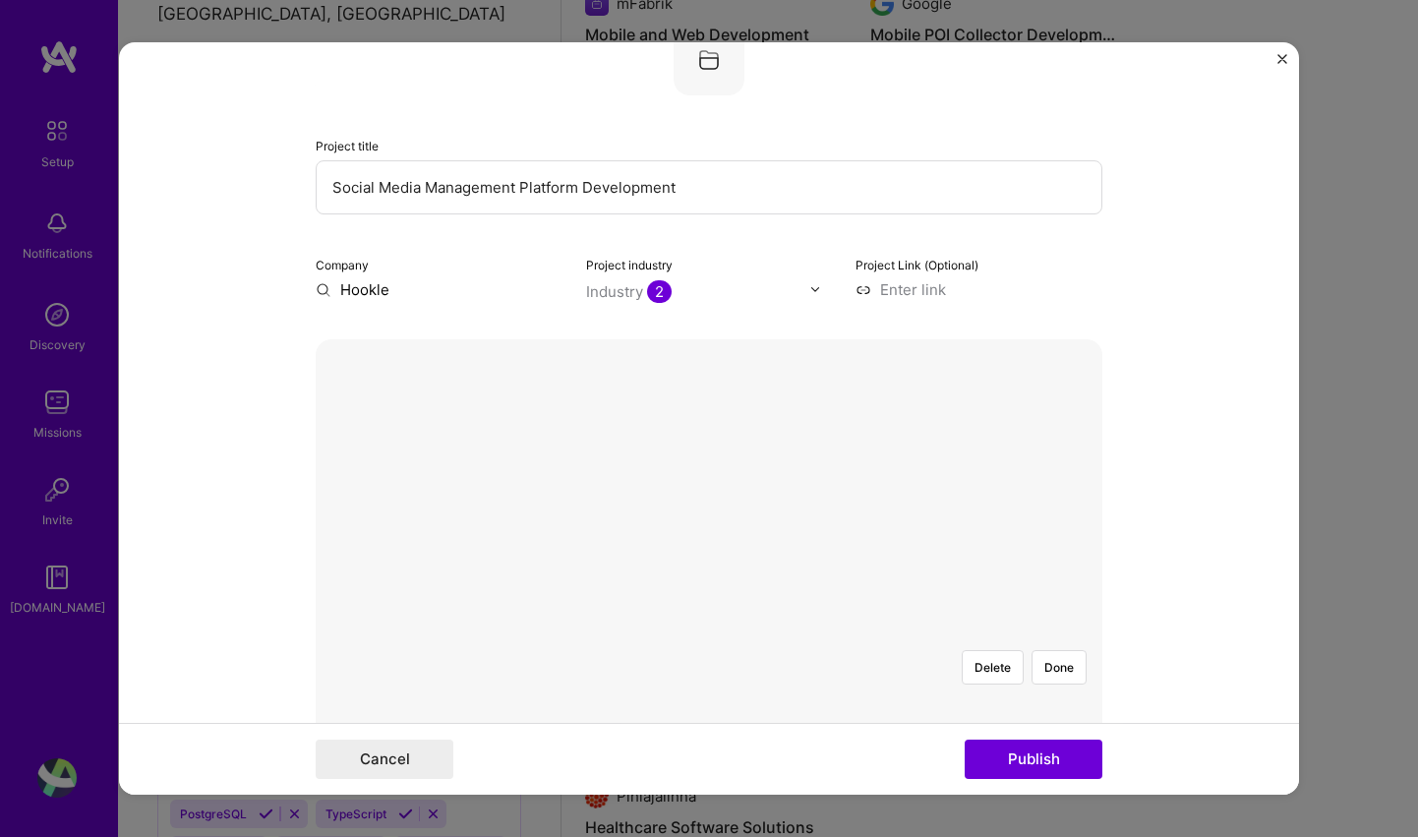
click at [1219, 420] on form "Editing suggested project This project is suggested based on your LinkedIn, res…" at bounding box center [709, 418] width 1180 height 753
click at [1042, 650] on button "Done" at bounding box center [1059, 667] width 55 height 34
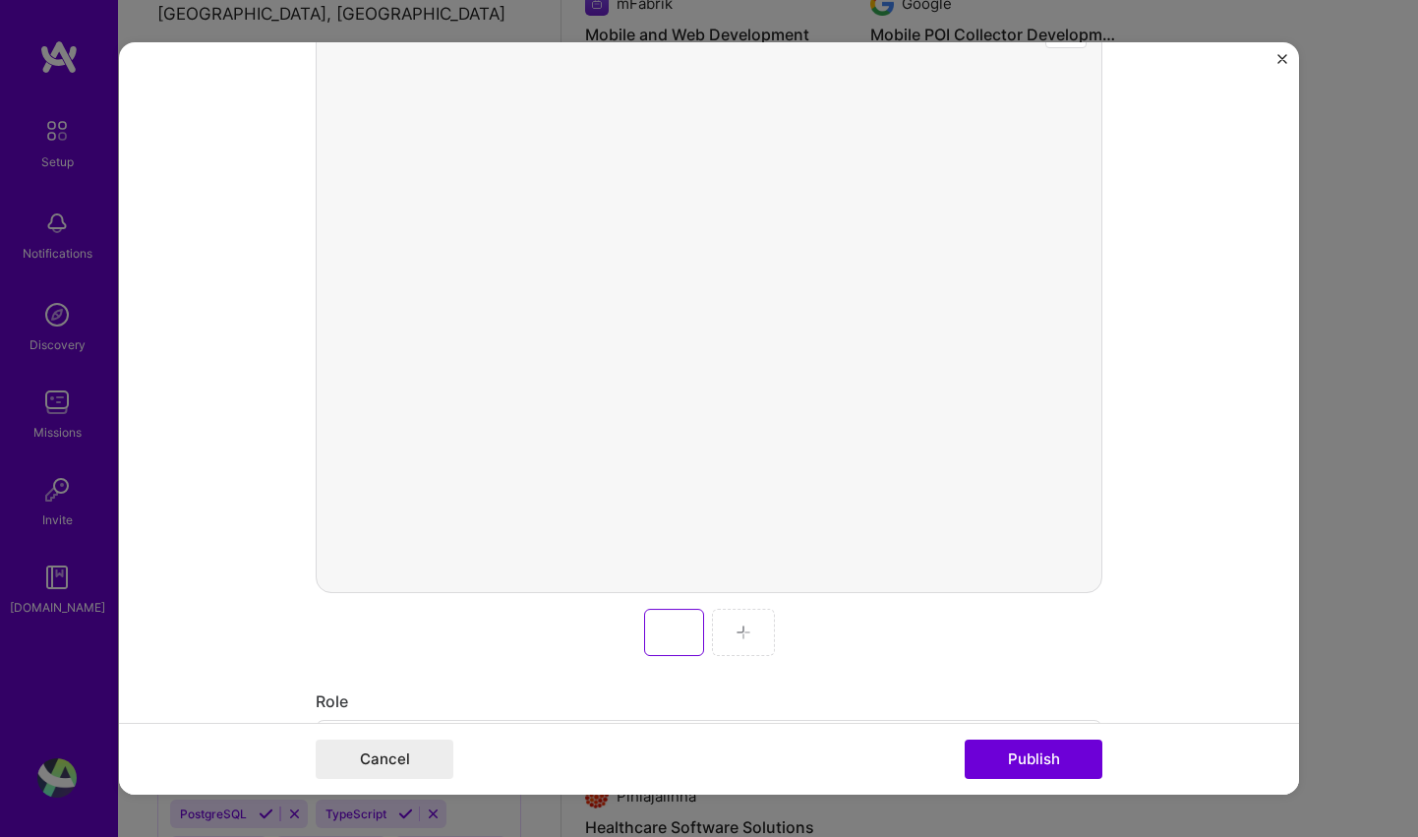
scroll to position [547, 0]
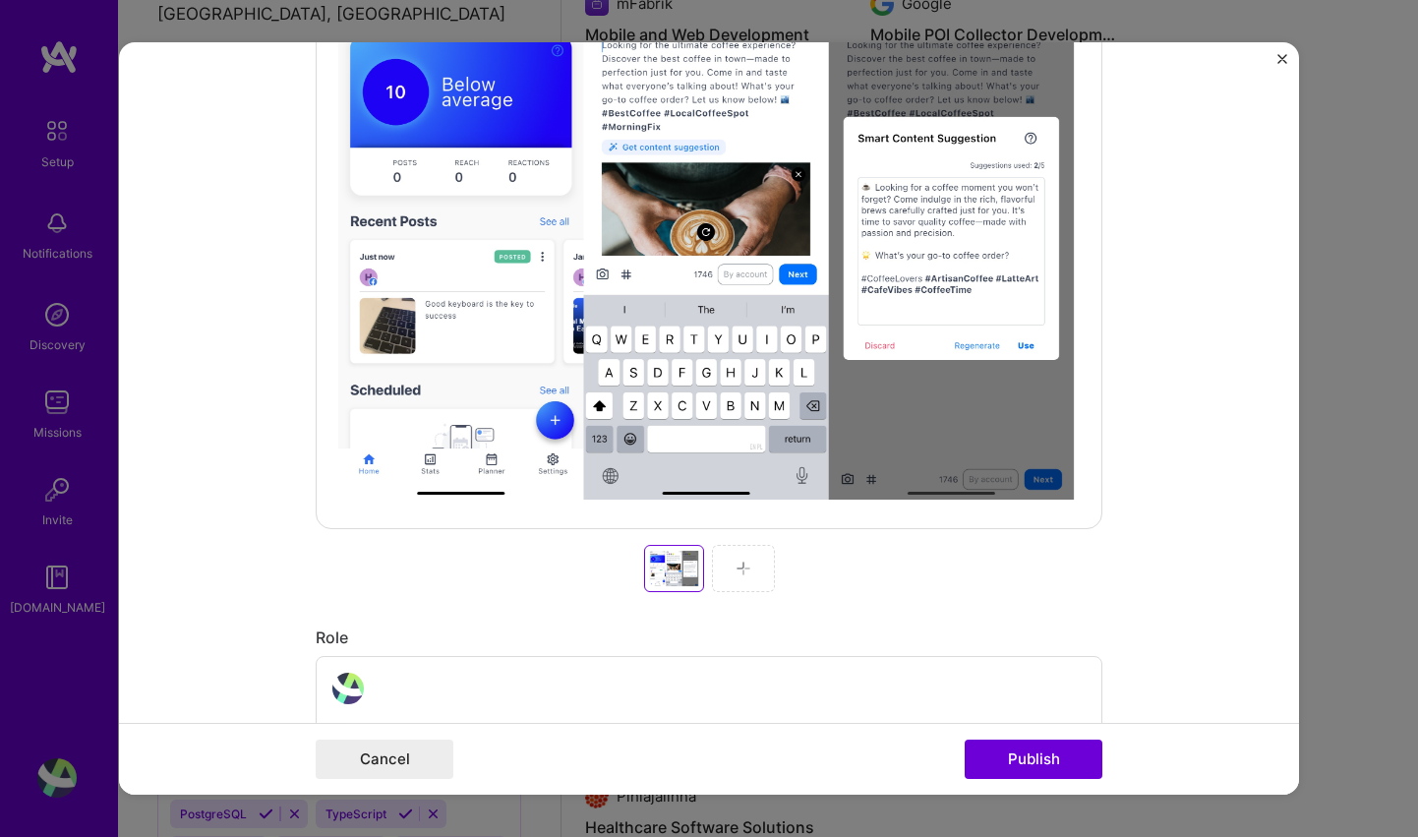
click at [746, 562] on img at bounding box center [744, 569] width 16 height 16
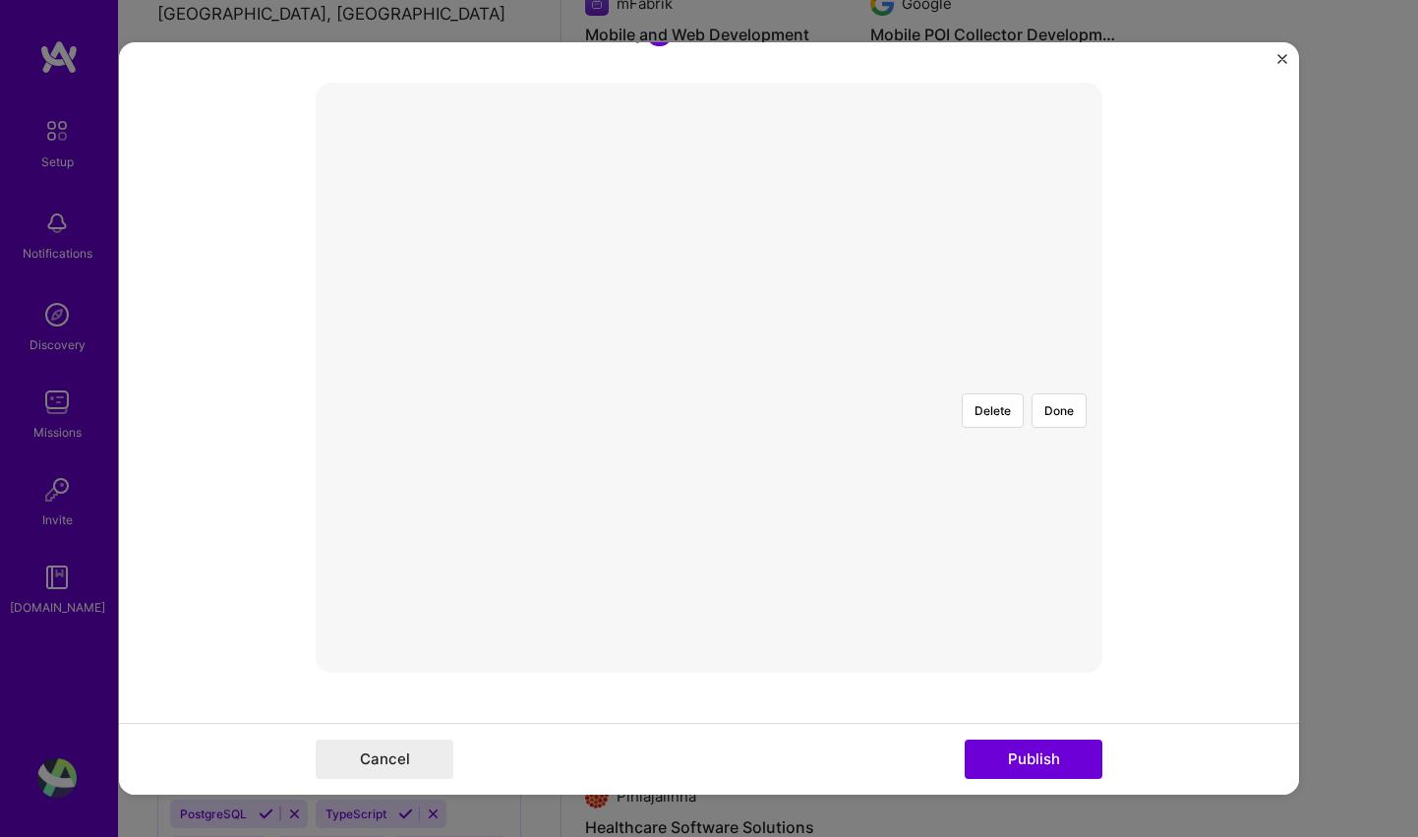
scroll to position [400, 0]
click at [774, 454] on div at bounding box center [1099, 673] width 777 height 584
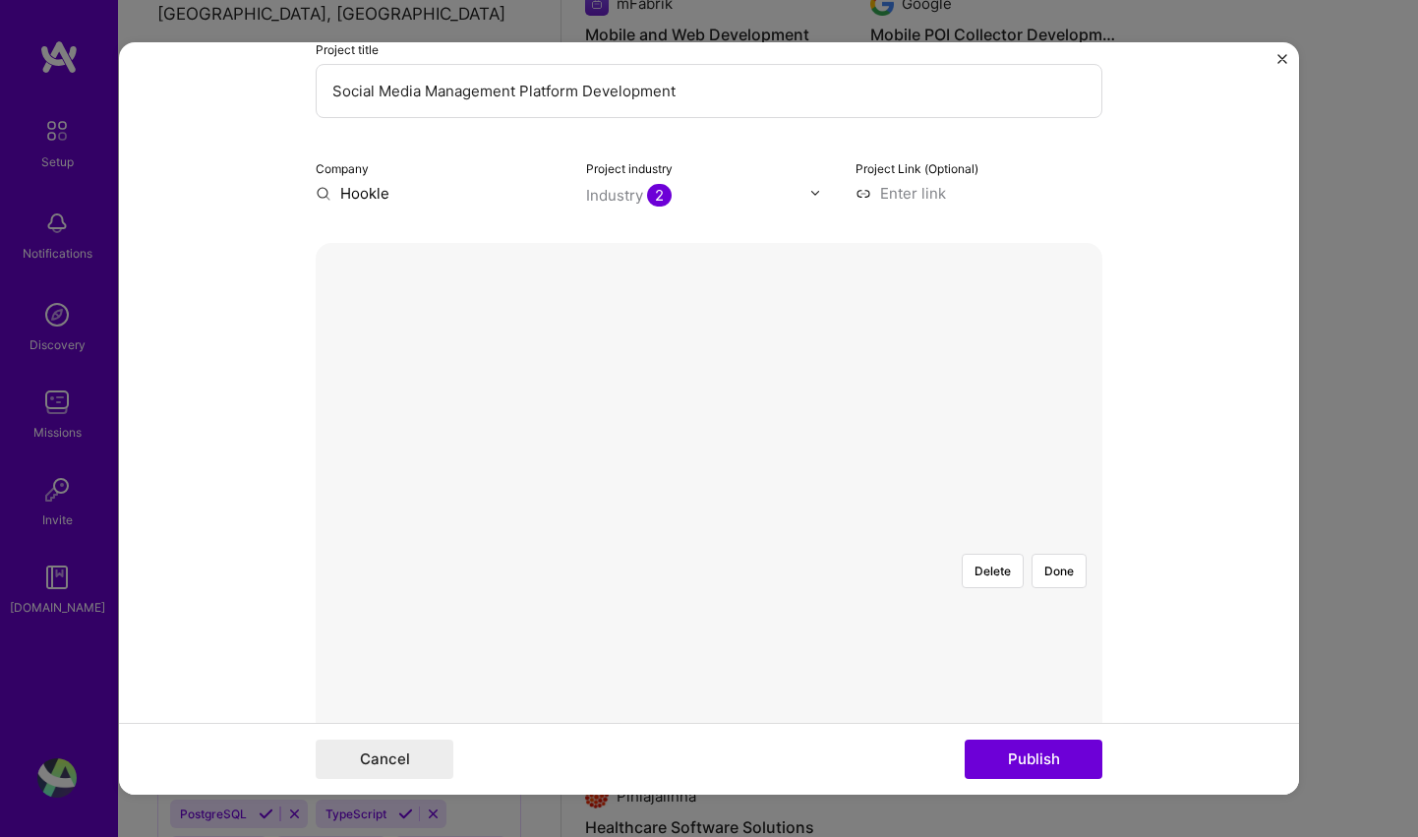
scroll to position [176, 0]
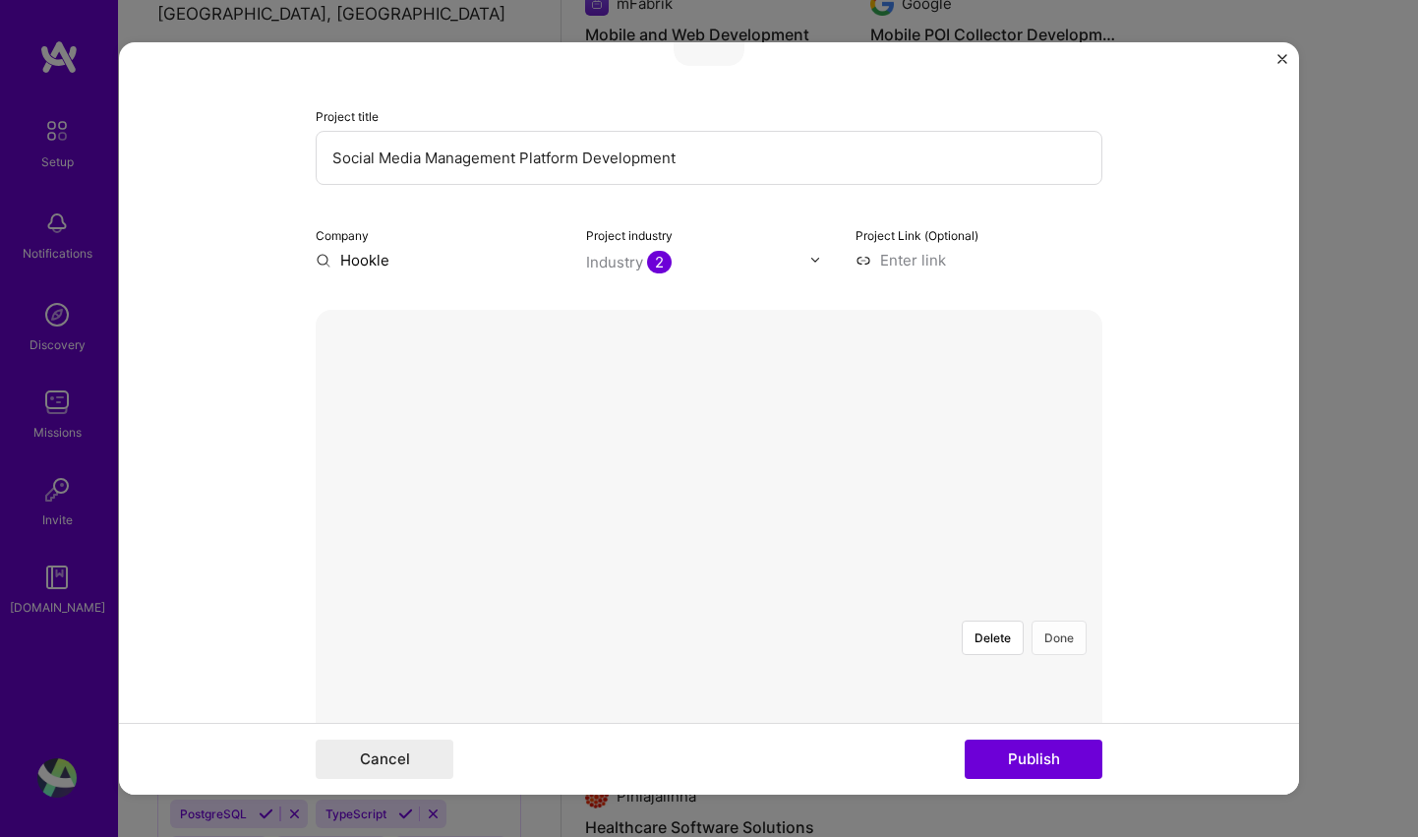
click at [1057, 621] on button "Done" at bounding box center [1059, 638] width 55 height 34
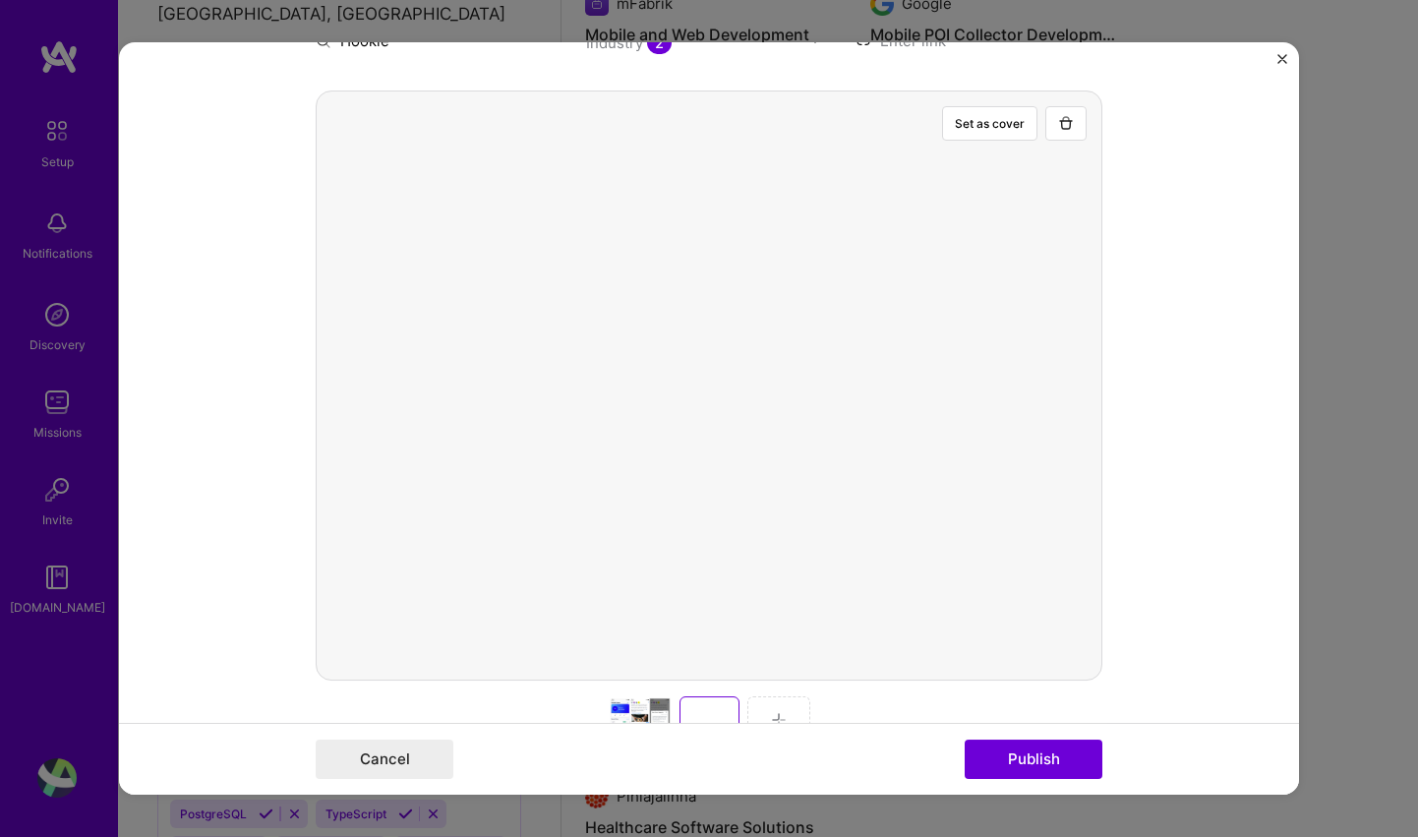
scroll to position [407, 0]
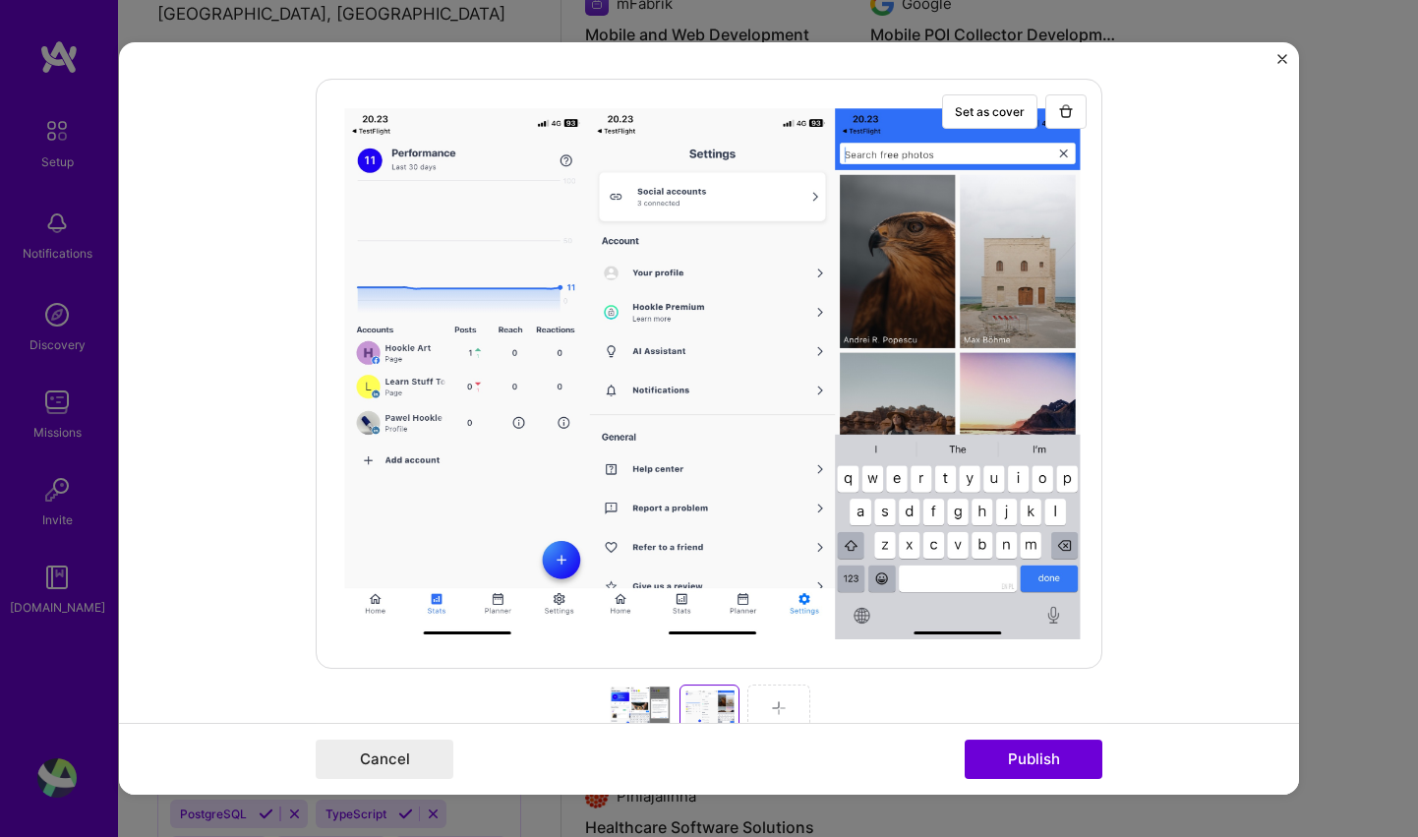
click at [656, 702] on div at bounding box center [640, 708] width 63 height 47
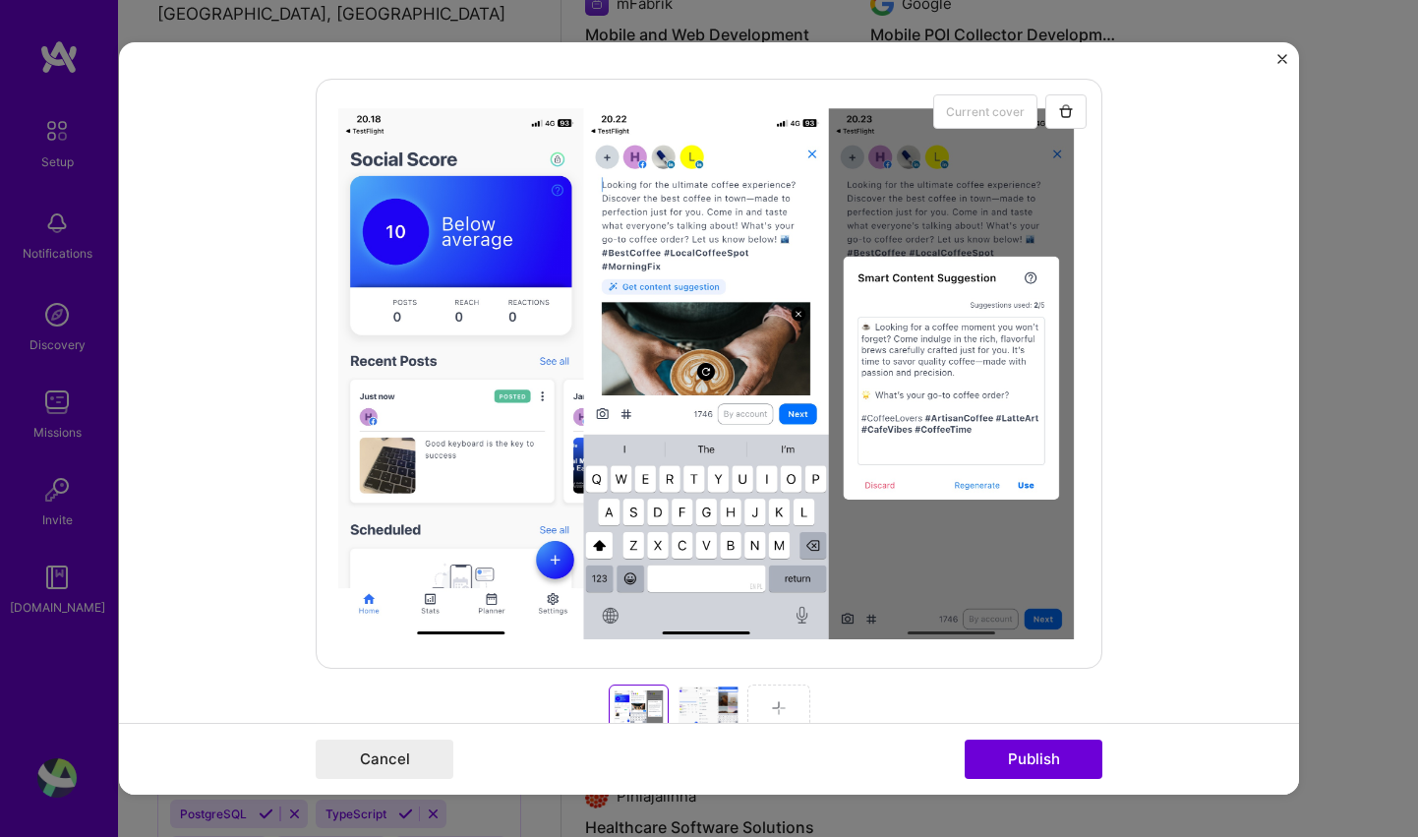
click at [701, 703] on div at bounding box center [708, 708] width 63 height 47
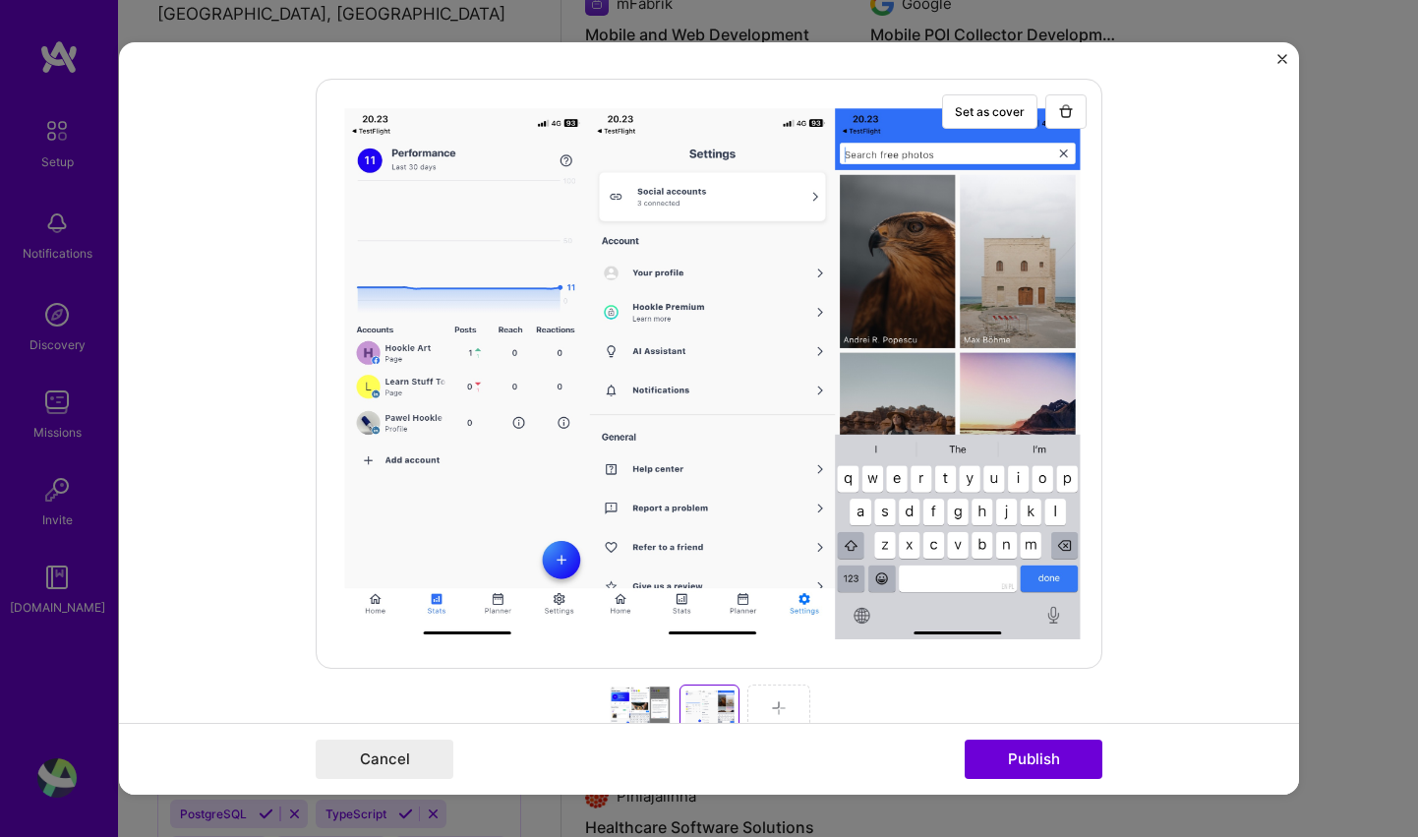
click at [630, 697] on div at bounding box center [640, 708] width 63 height 47
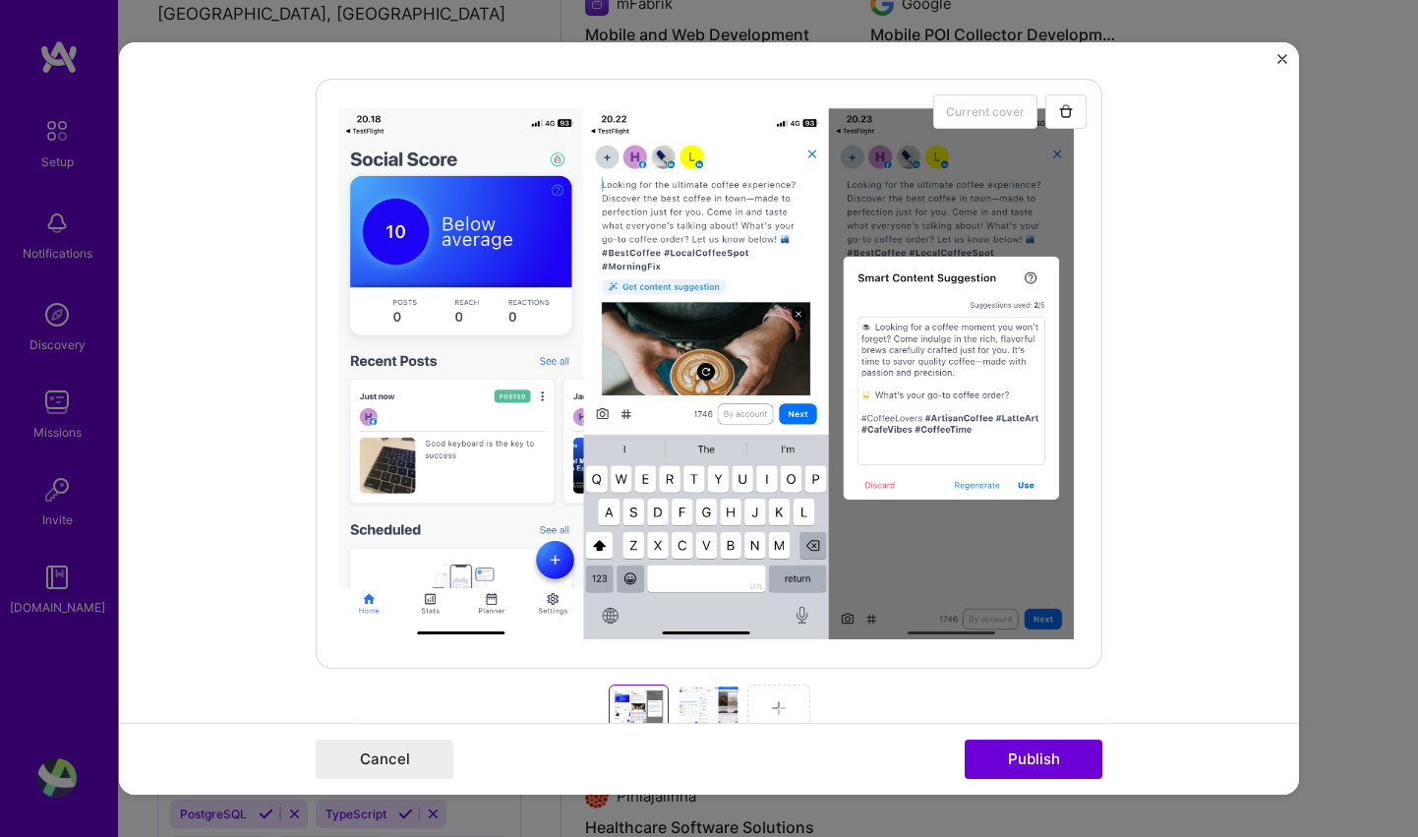
click at [681, 700] on div at bounding box center [708, 708] width 63 height 47
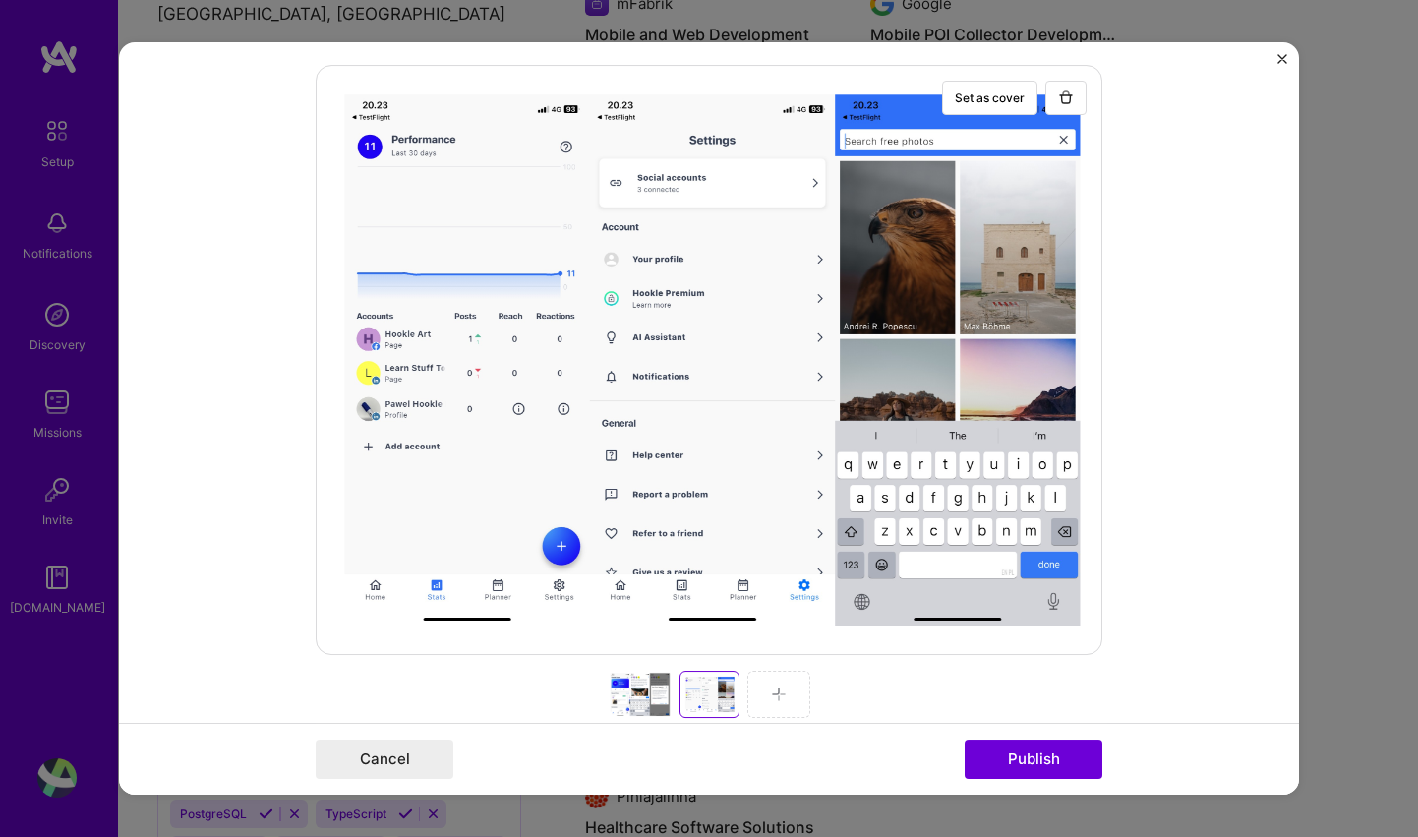
click at [642, 699] on div at bounding box center [640, 694] width 63 height 47
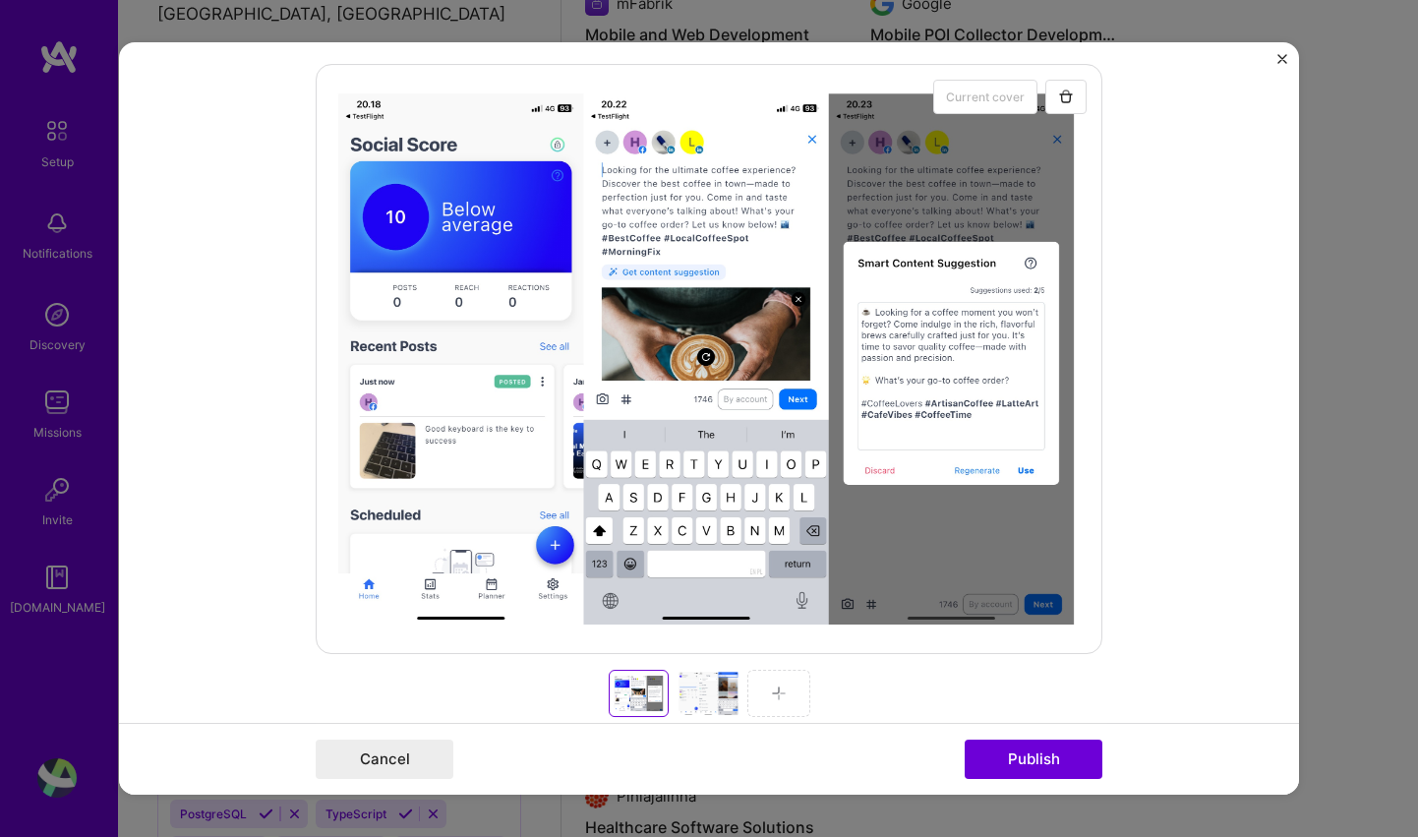
click at [696, 698] on div at bounding box center [708, 693] width 63 height 47
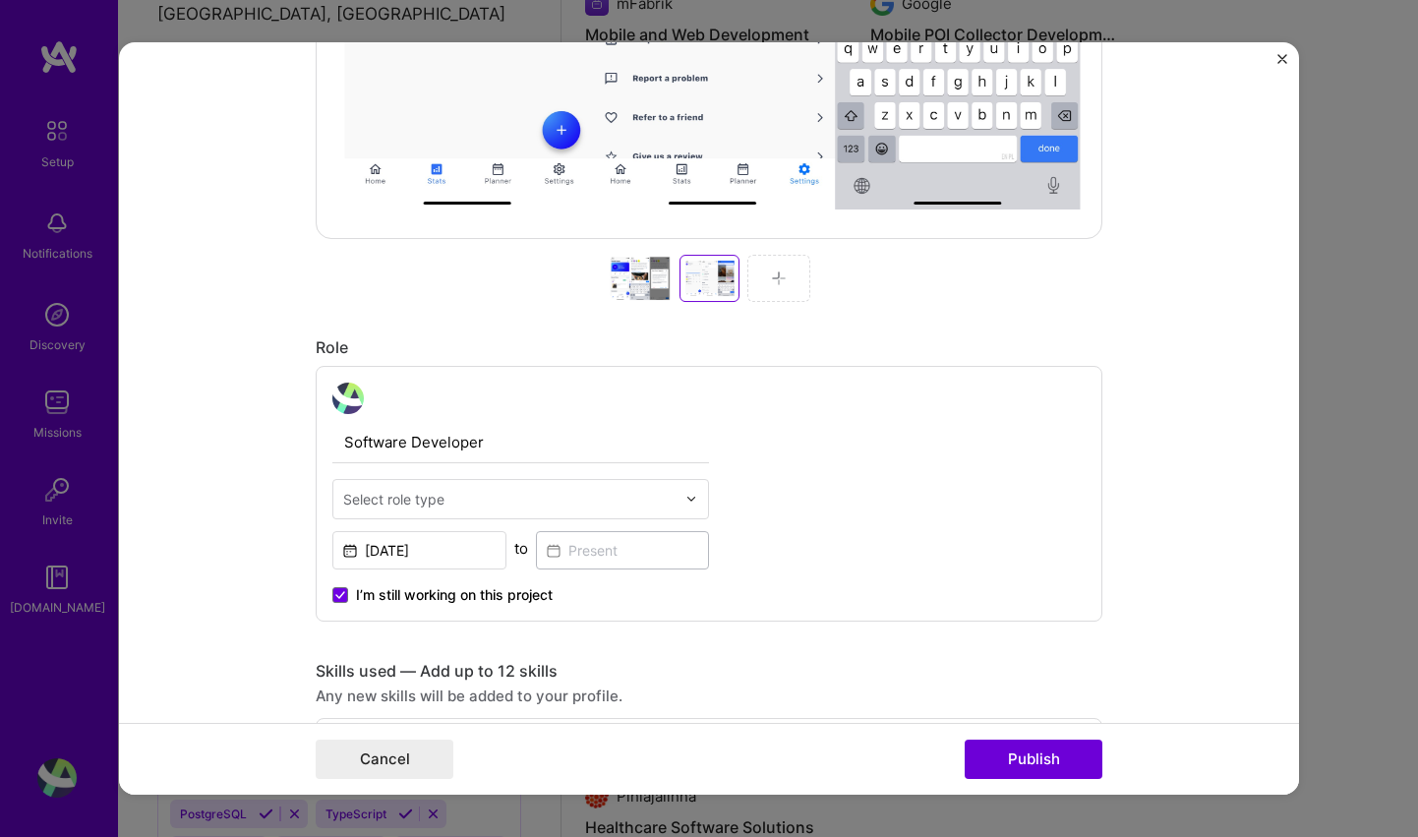
scroll to position [0, 0]
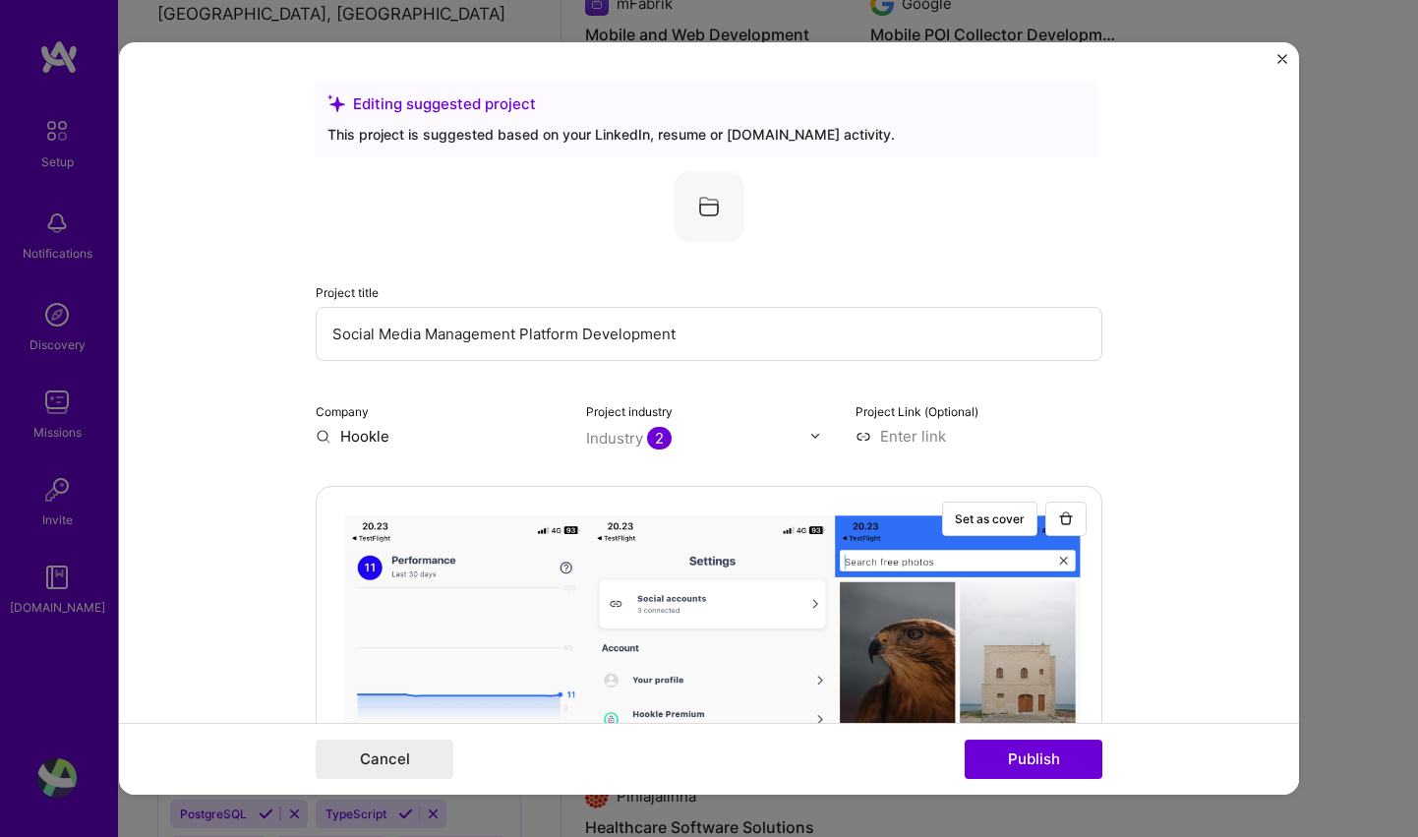
drag, startPoint x: 699, startPoint y: 338, endPoint x: 619, endPoint y: 335, distance: 80.7
click at [521, 330] on input "Social Media Management Platform Development" at bounding box center [709, 334] width 787 height 54
drag, startPoint x: 567, startPoint y: 345, endPoint x: 106, endPoint y: 303, distance: 463.2
click at [106, 303] on div "Editing suggested project This project is suggested based on your LinkedIn, res…" at bounding box center [709, 418] width 1418 height 837
click at [568, 343] on input "Social Media Management Mobile App fro Small Businesses" at bounding box center [709, 334] width 787 height 54
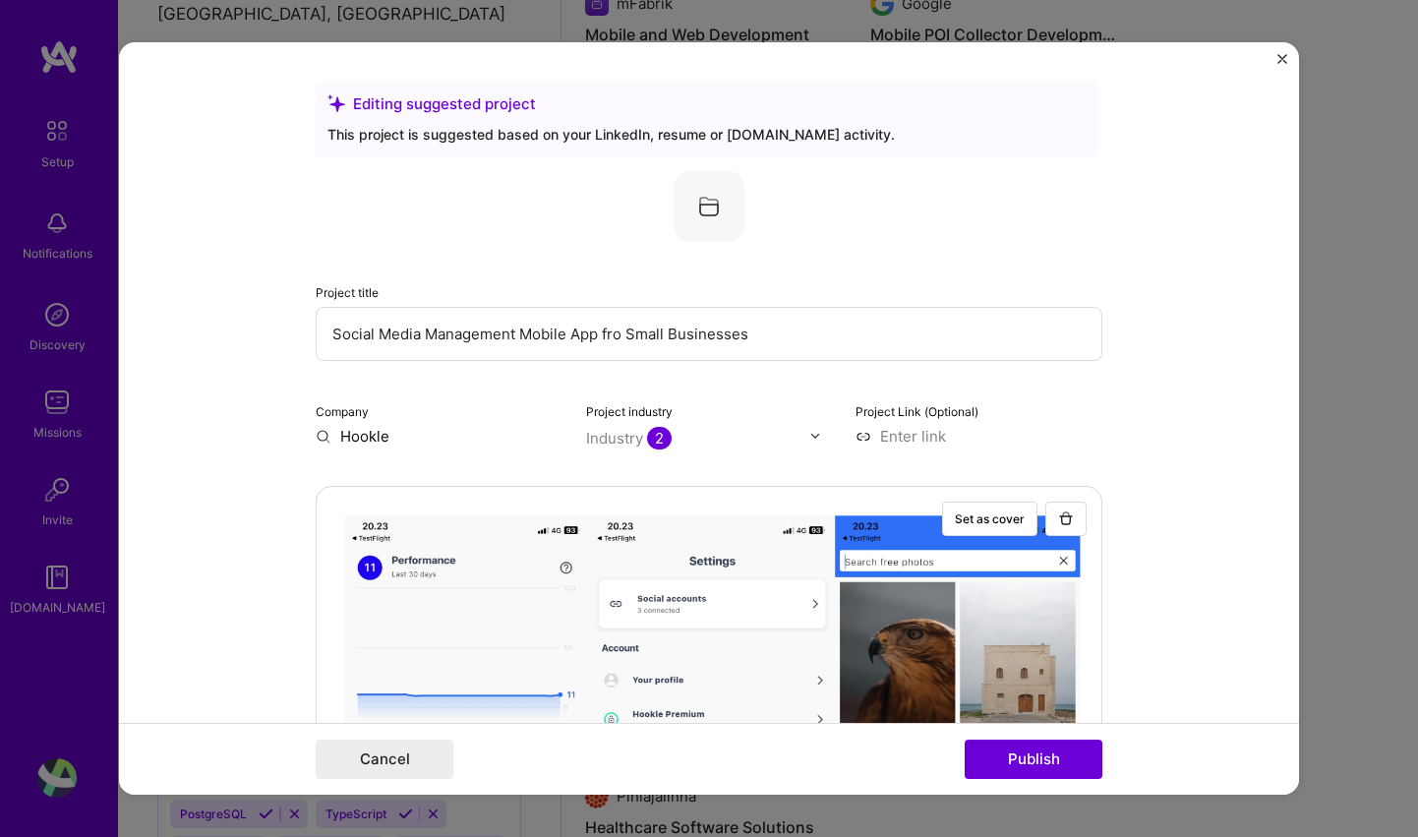
click at [568, 343] on input "Social Media Management Mobile App fro Small Businesses" at bounding box center [709, 334] width 787 height 54
click at [570, 343] on input "Social Media Management Mobile App fro Small Businesses" at bounding box center [709, 334] width 787 height 54
click at [582, 331] on input "Social Media Management Mobile App fro Small Businesses" at bounding box center [709, 334] width 787 height 54
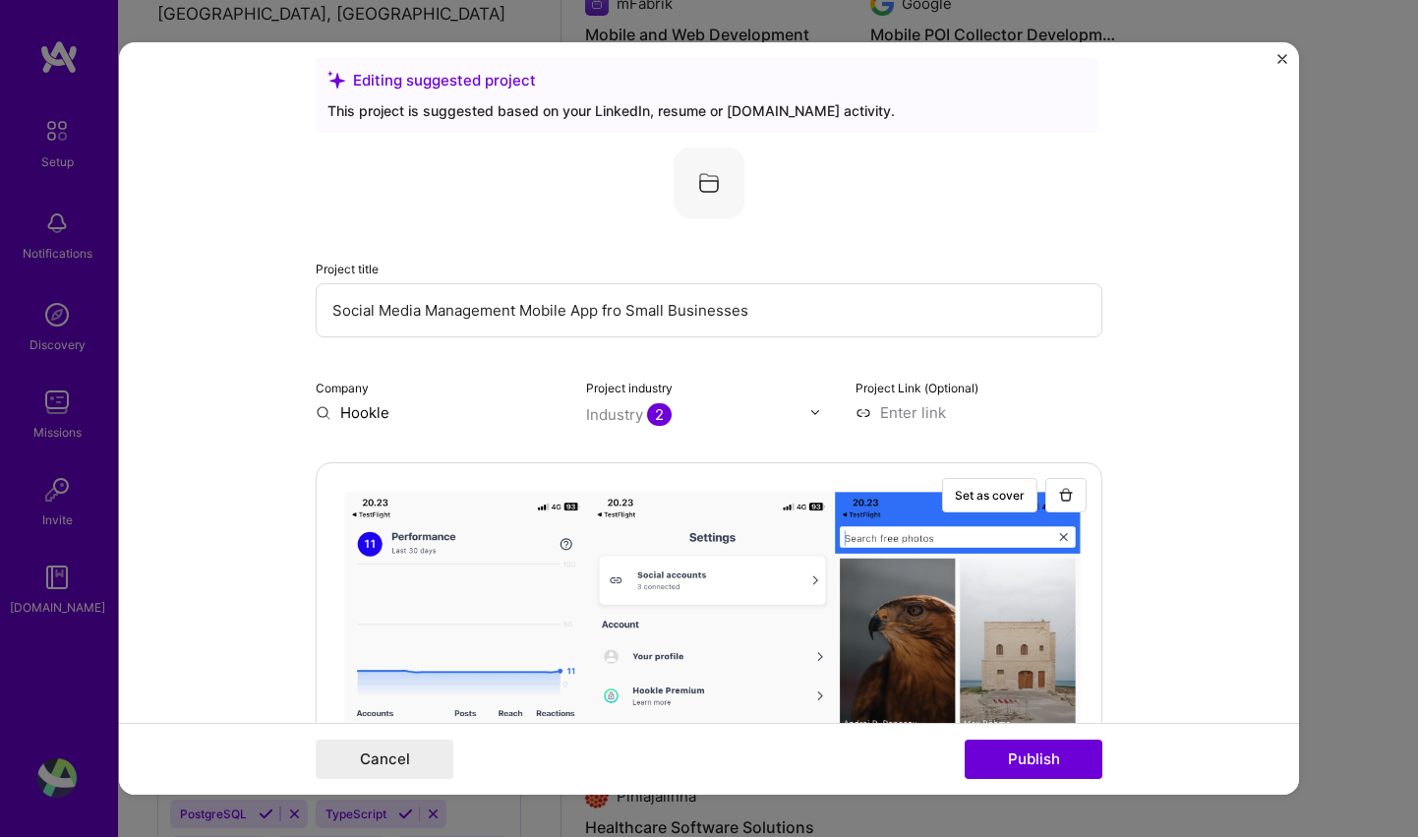
click at [593, 315] on input "Social Media Management Mobile App fro Small Businesses" at bounding box center [709, 310] width 787 height 54
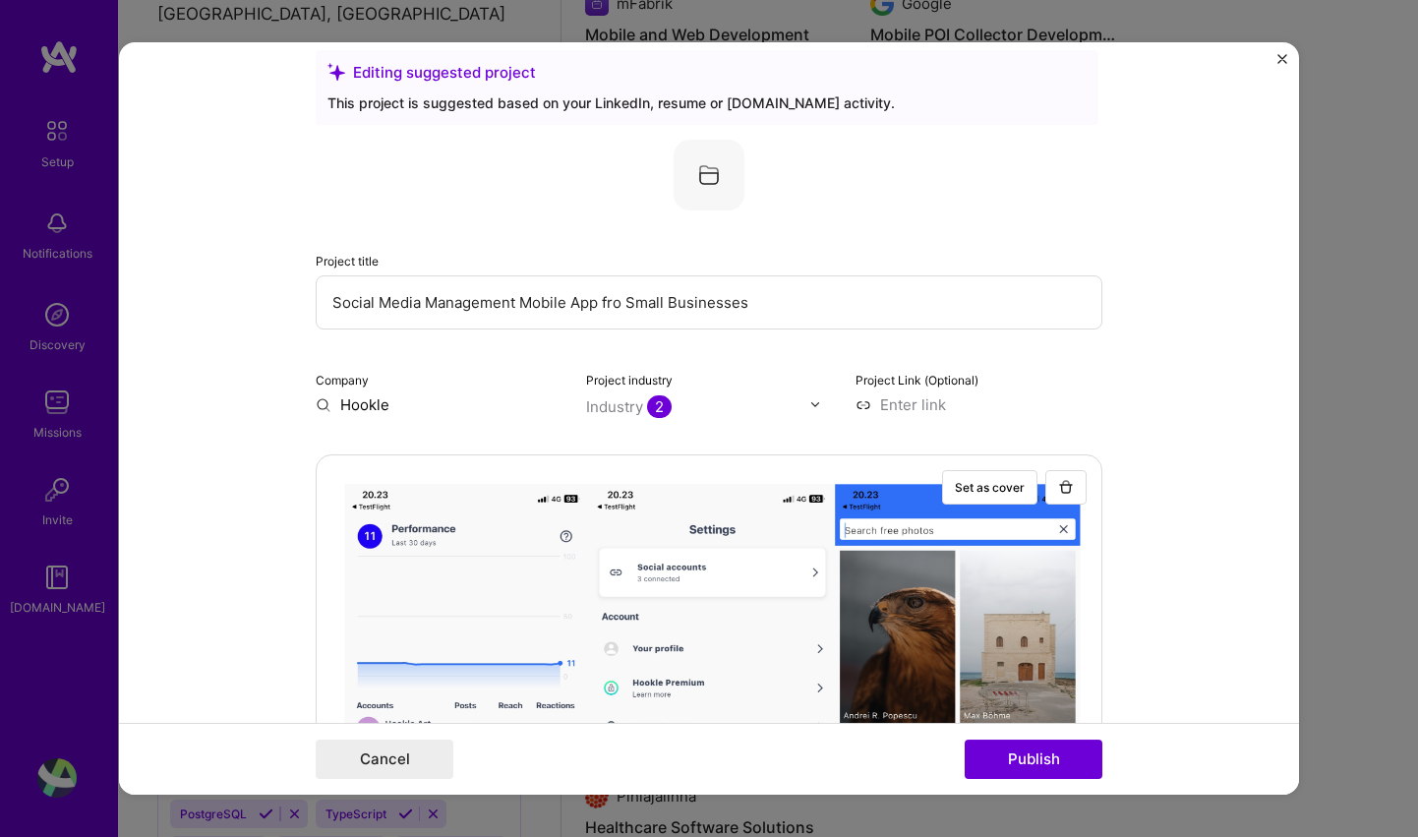
click at [593, 315] on input "Social Media Management Mobile App fro Small Businesses" at bounding box center [709, 302] width 787 height 54
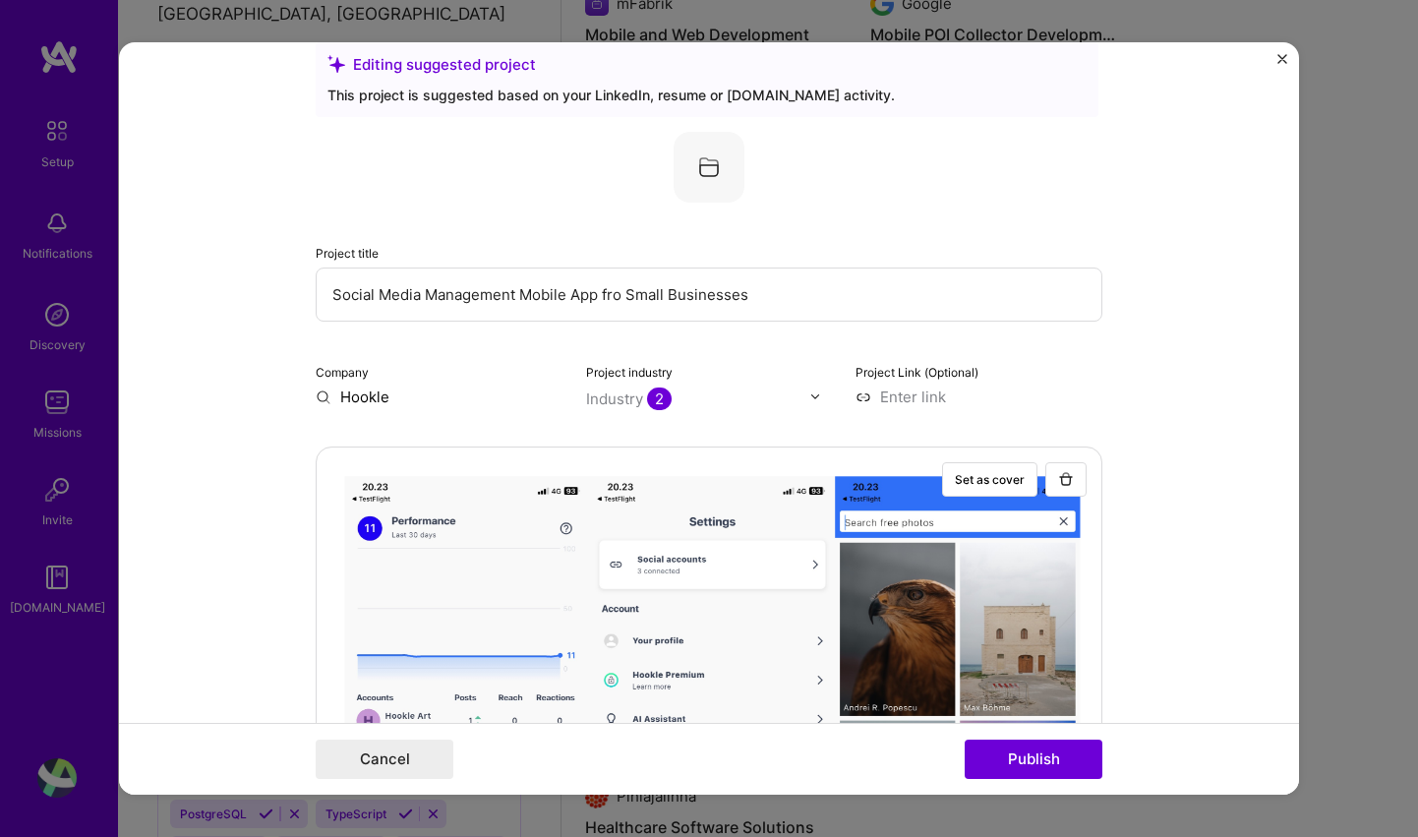
click at [593, 315] on input "Social Media Management Mobile App fro Small Businesses" at bounding box center [709, 295] width 787 height 54
paste input "Hookle — Social Media App for Small Businesses"
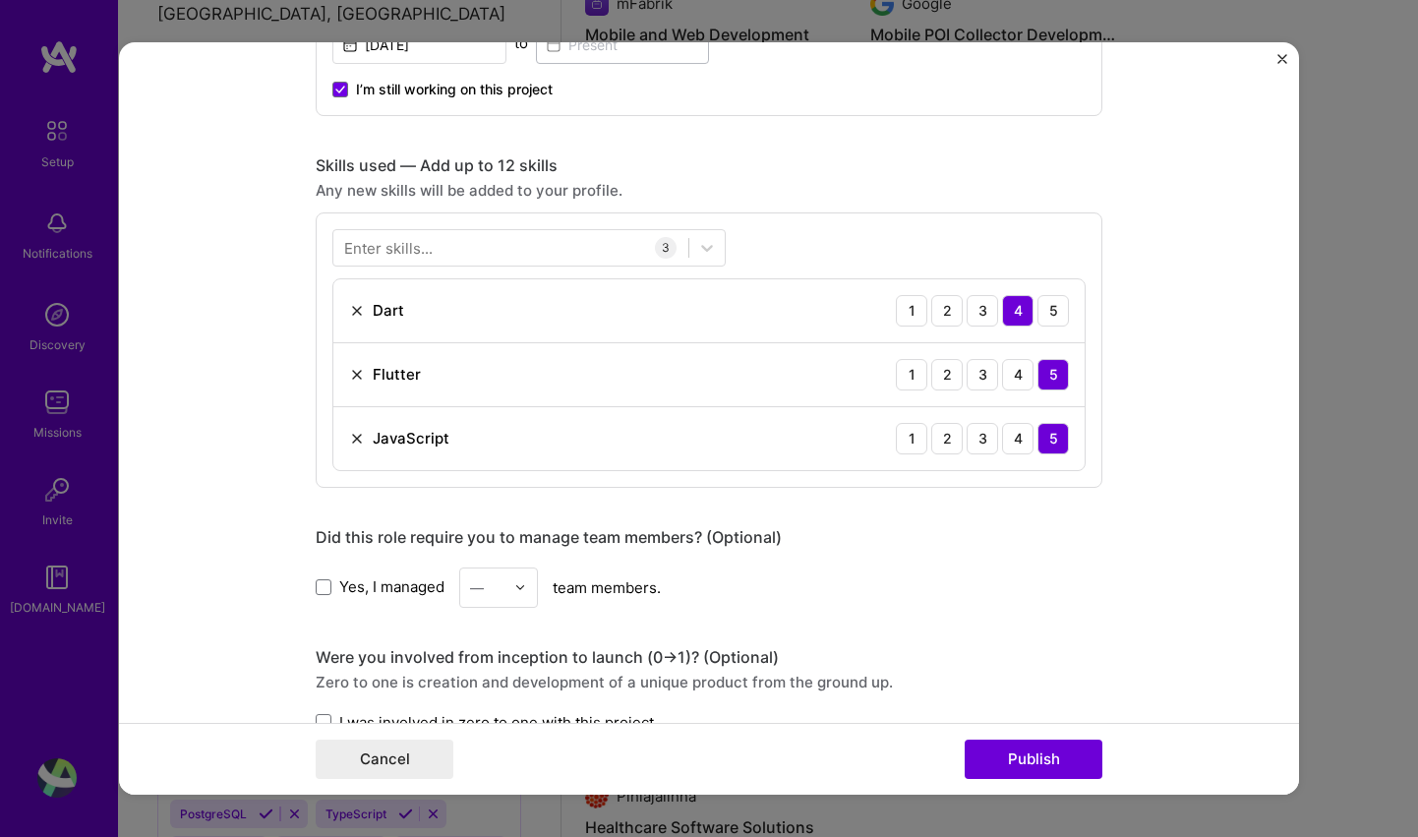
scroll to position [1334, 0]
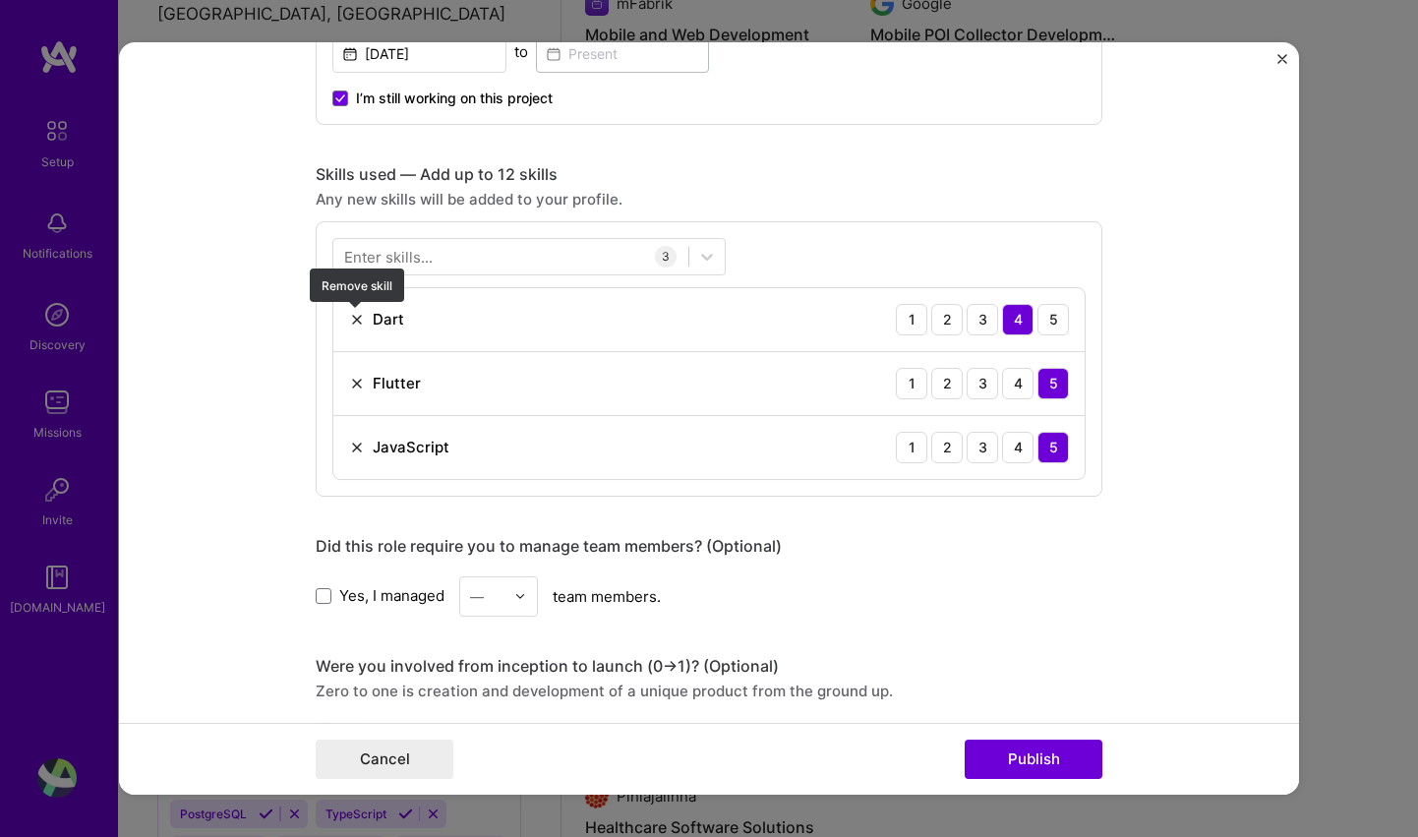
type input "Hookle — Social Media App for Small Businesses"
click at [351, 315] on img at bounding box center [357, 320] width 16 height 16
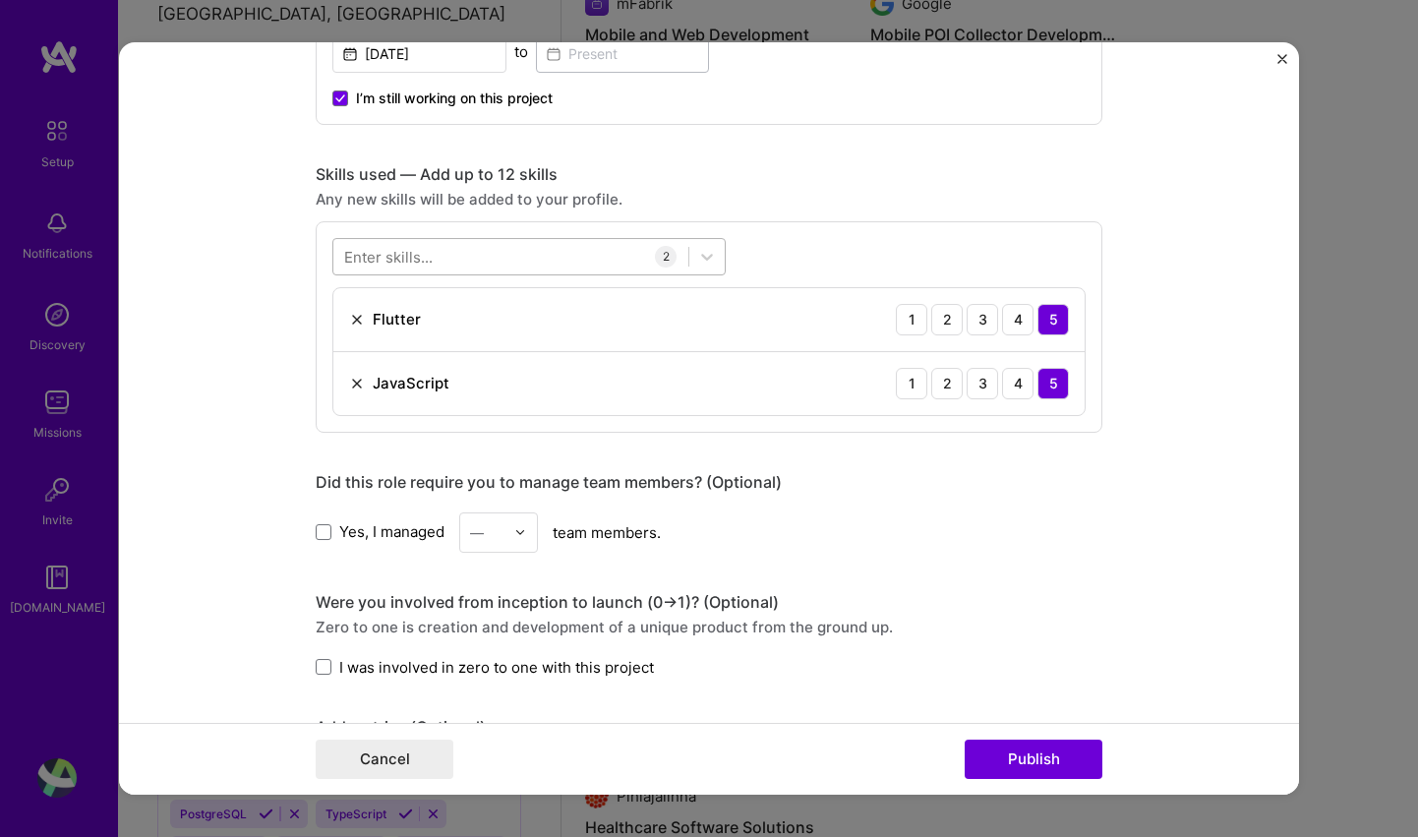
click at [476, 254] on div at bounding box center [510, 256] width 355 height 32
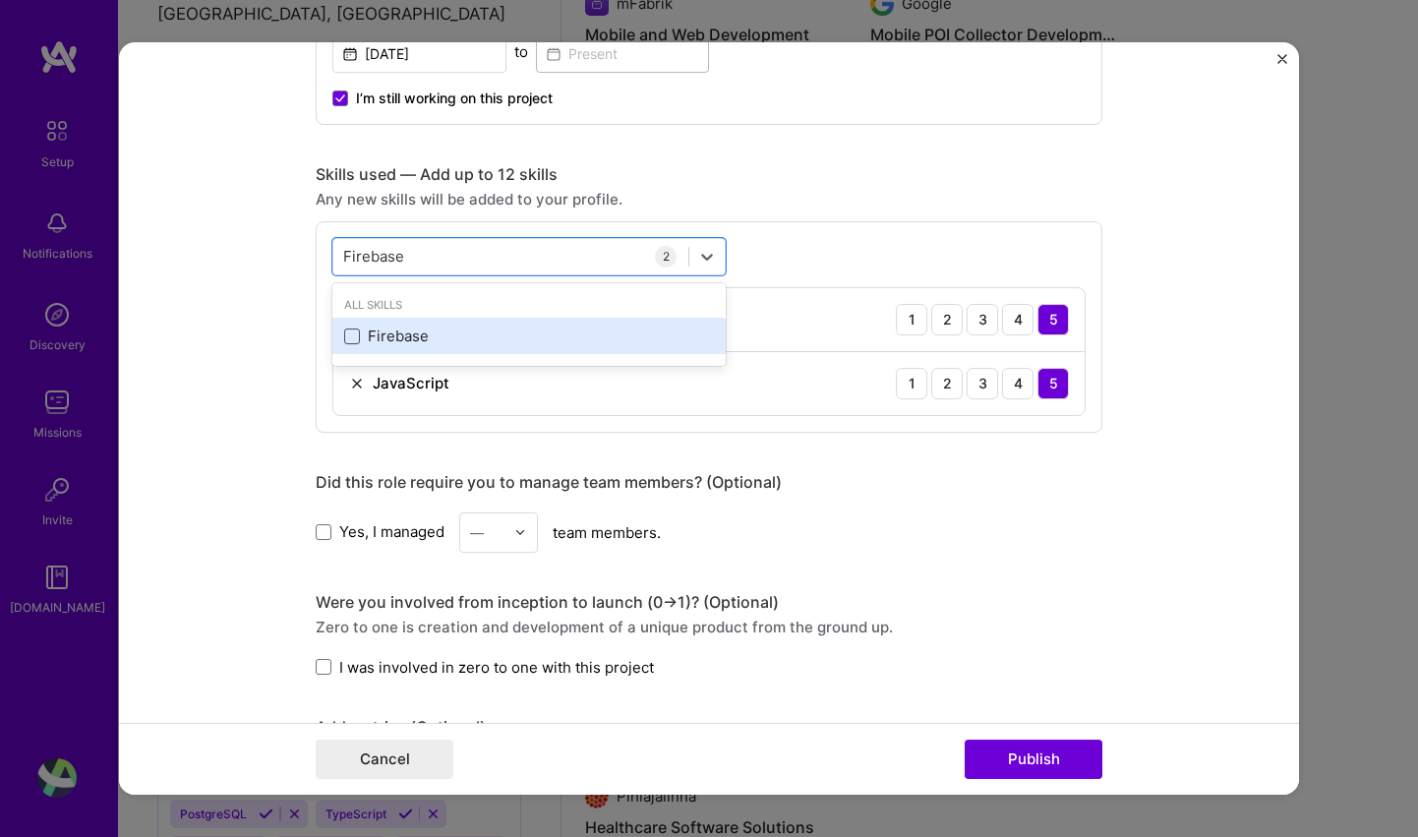
click at [355, 335] on span at bounding box center [352, 336] width 16 height 16
click at [0, 0] on input "checkbox" at bounding box center [0, 0] width 0 height 0
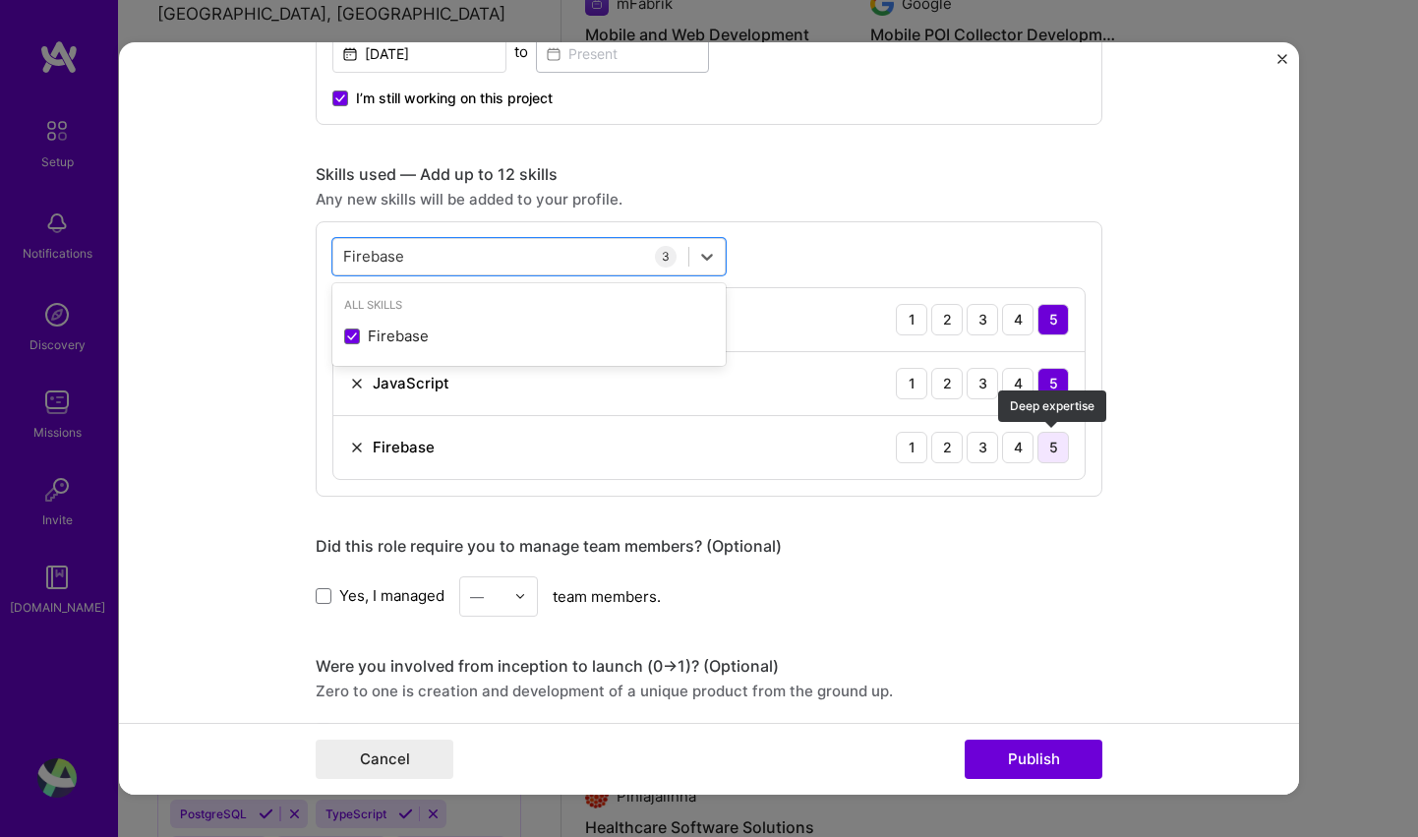
type input "Firebase"
click at [1059, 449] on div "5" at bounding box center [1053, 447] width 31 height 31
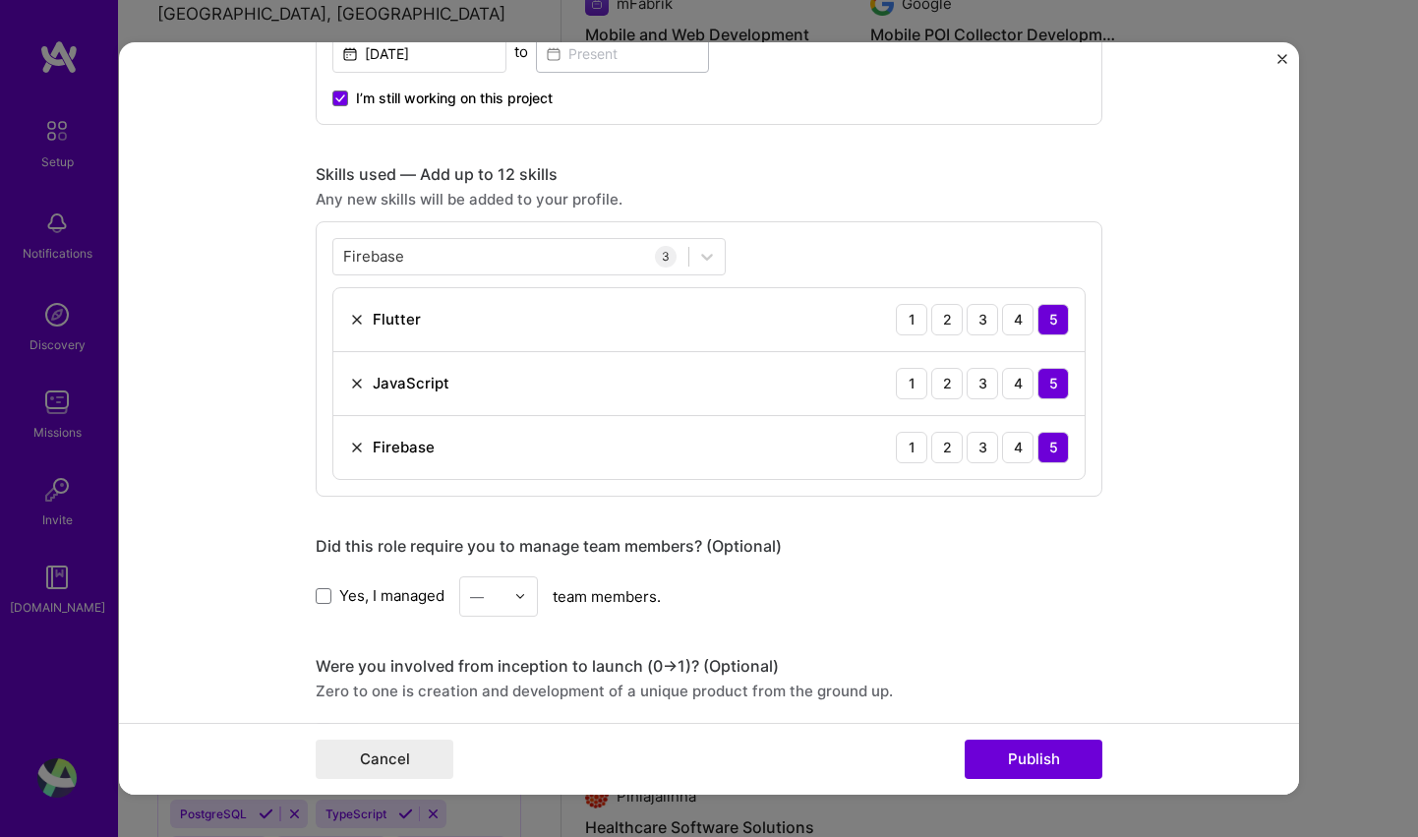
click at [238, 442] on form "Editing suggested project This project is suggested based on your LinkedIn, res…" at bounding box center [709, 418] width 1180 height 753
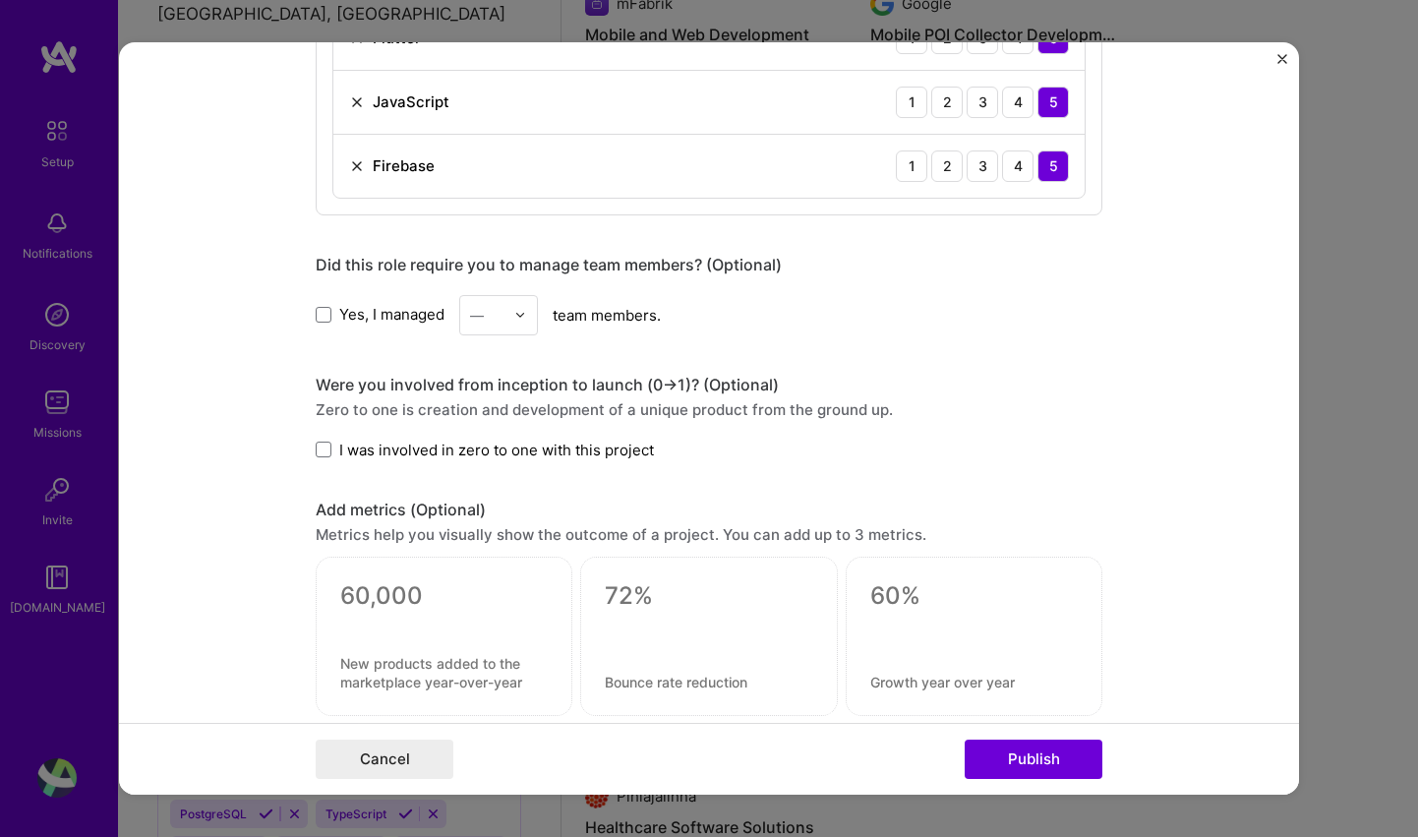
scroll to position [1626, 0]
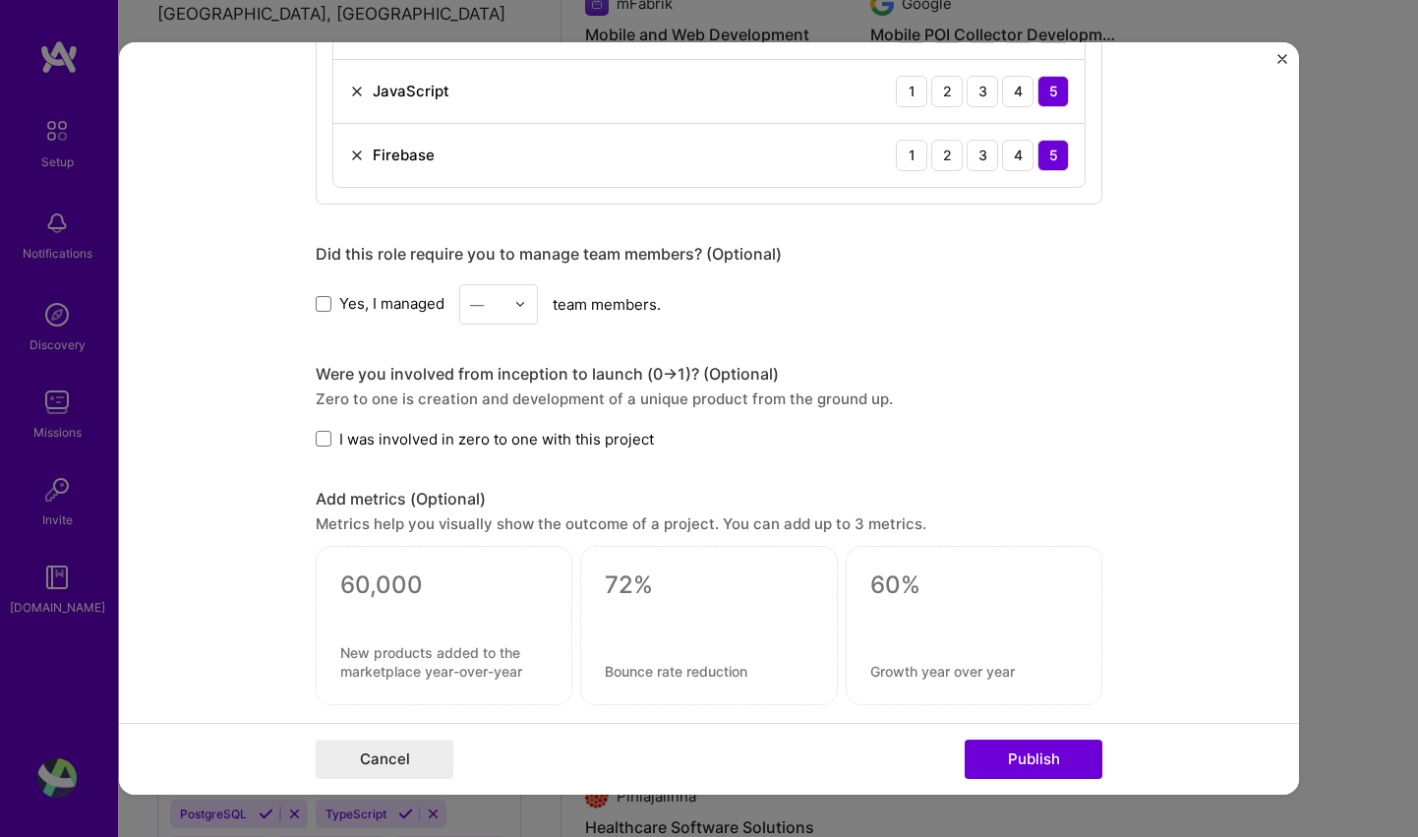
click at [533, 302] on div at bounding box center [525, 304] width 23 height 38
click at [503, 358] on div "1" at bounding box center [498, 356] width 67 height 36
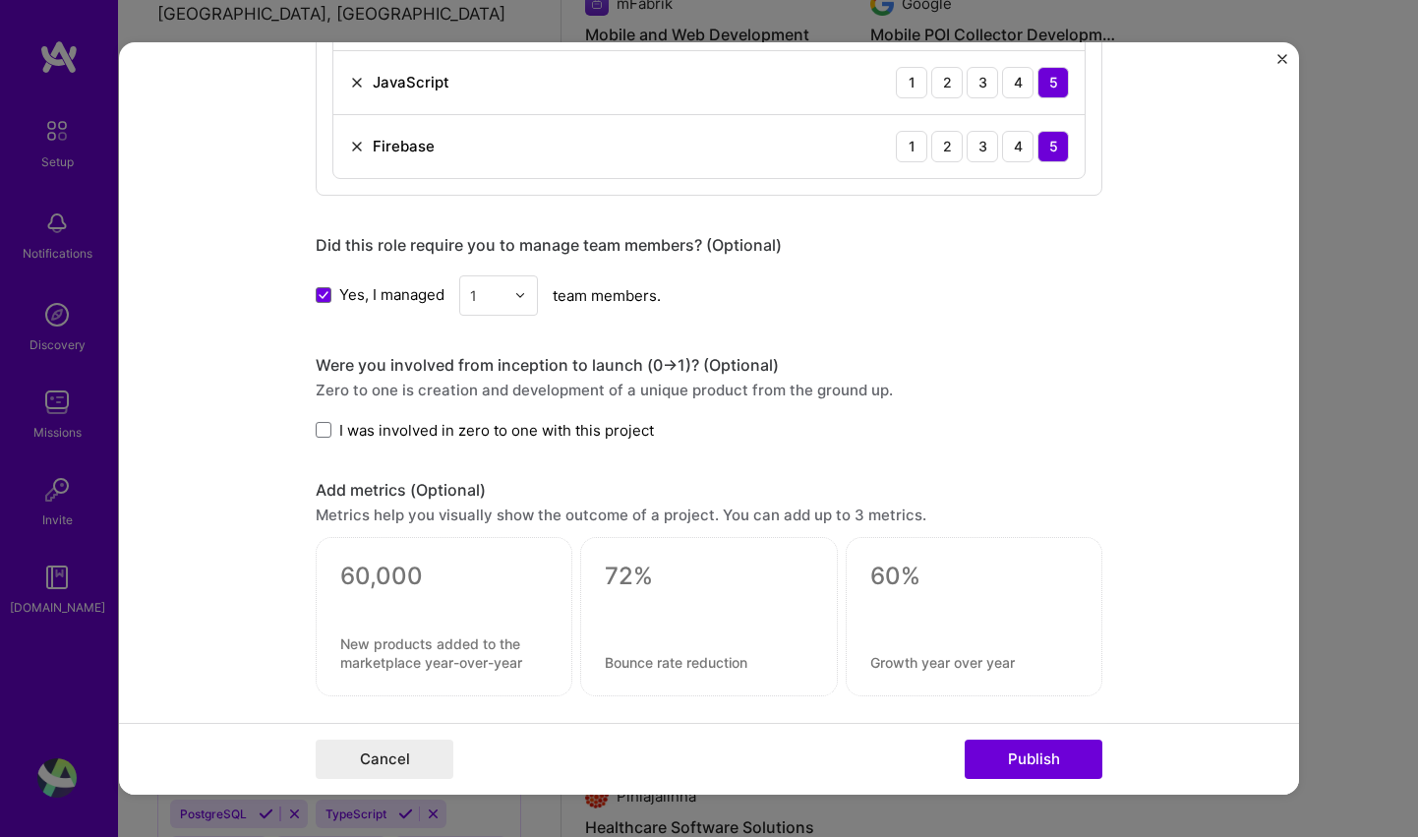
click at [334, 431] on label "I was involved in zero to one with this project" at bounding box center [485, 430] width 338 height 21
click at [0, 0] on input "I was involved in zero to one with this project" at bounding box center [0, 0] width 0 height 0
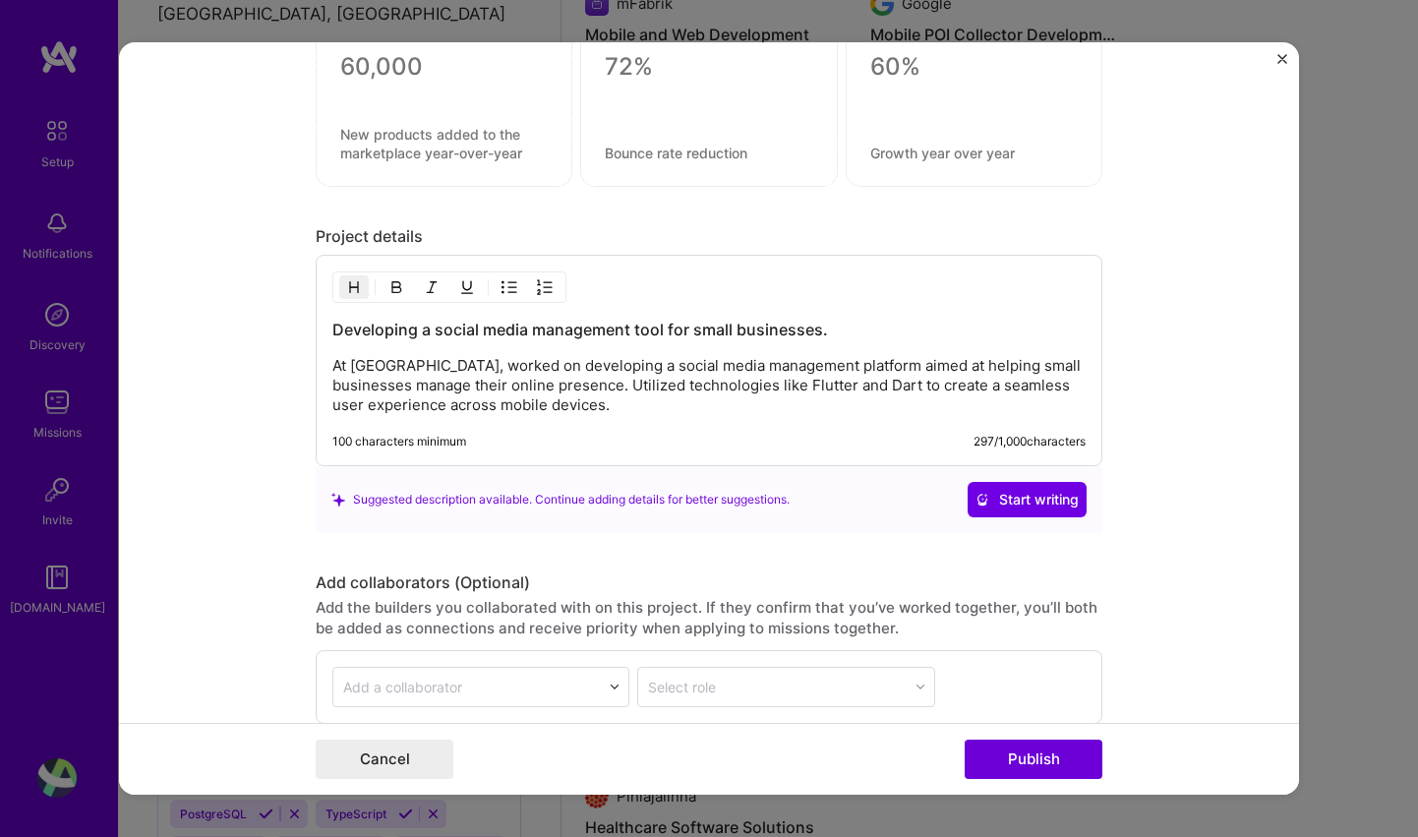
scroll to position [2321, 0]
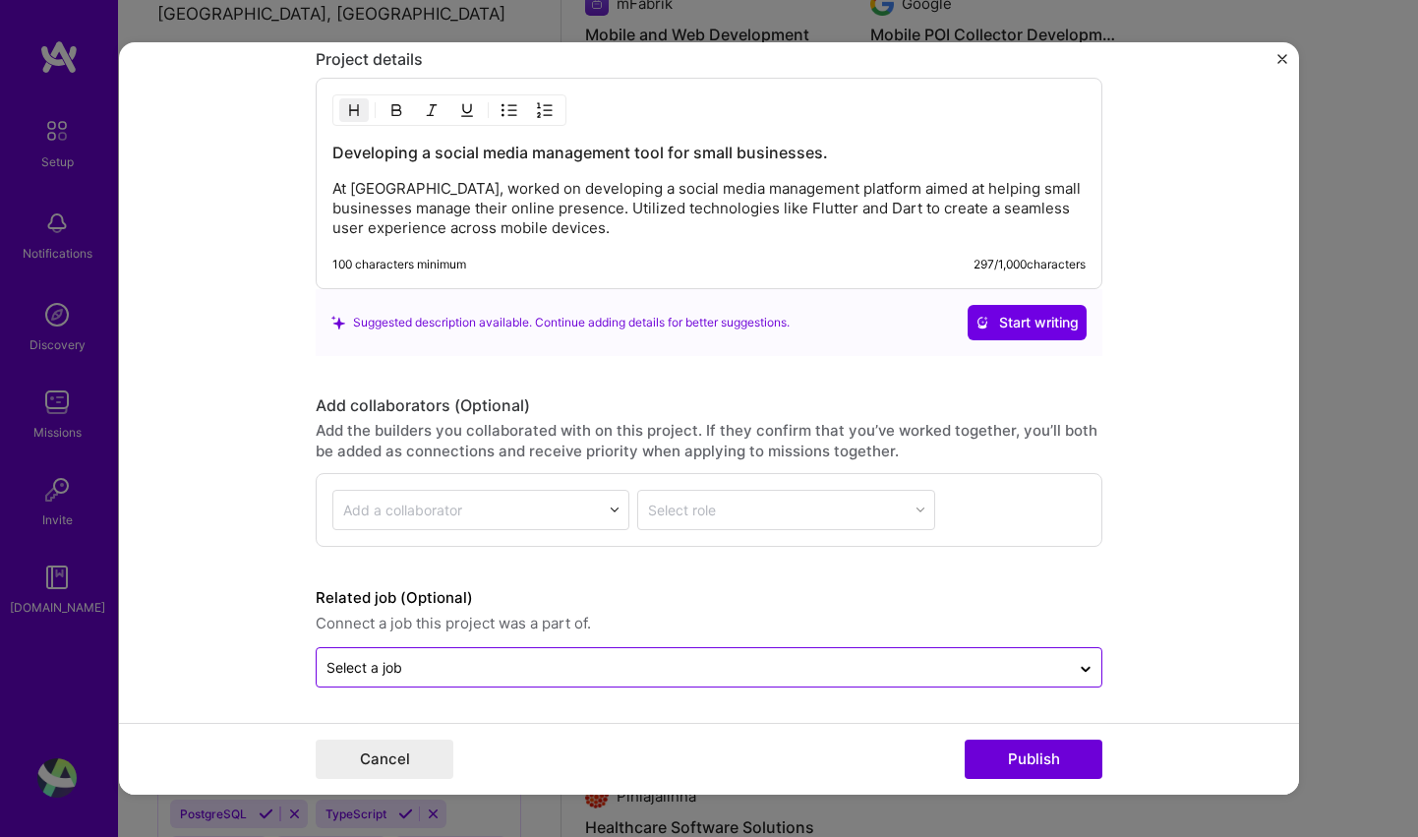
click at [477, 675] on input "text" at bounding box center [694, 667] width 734 height 21
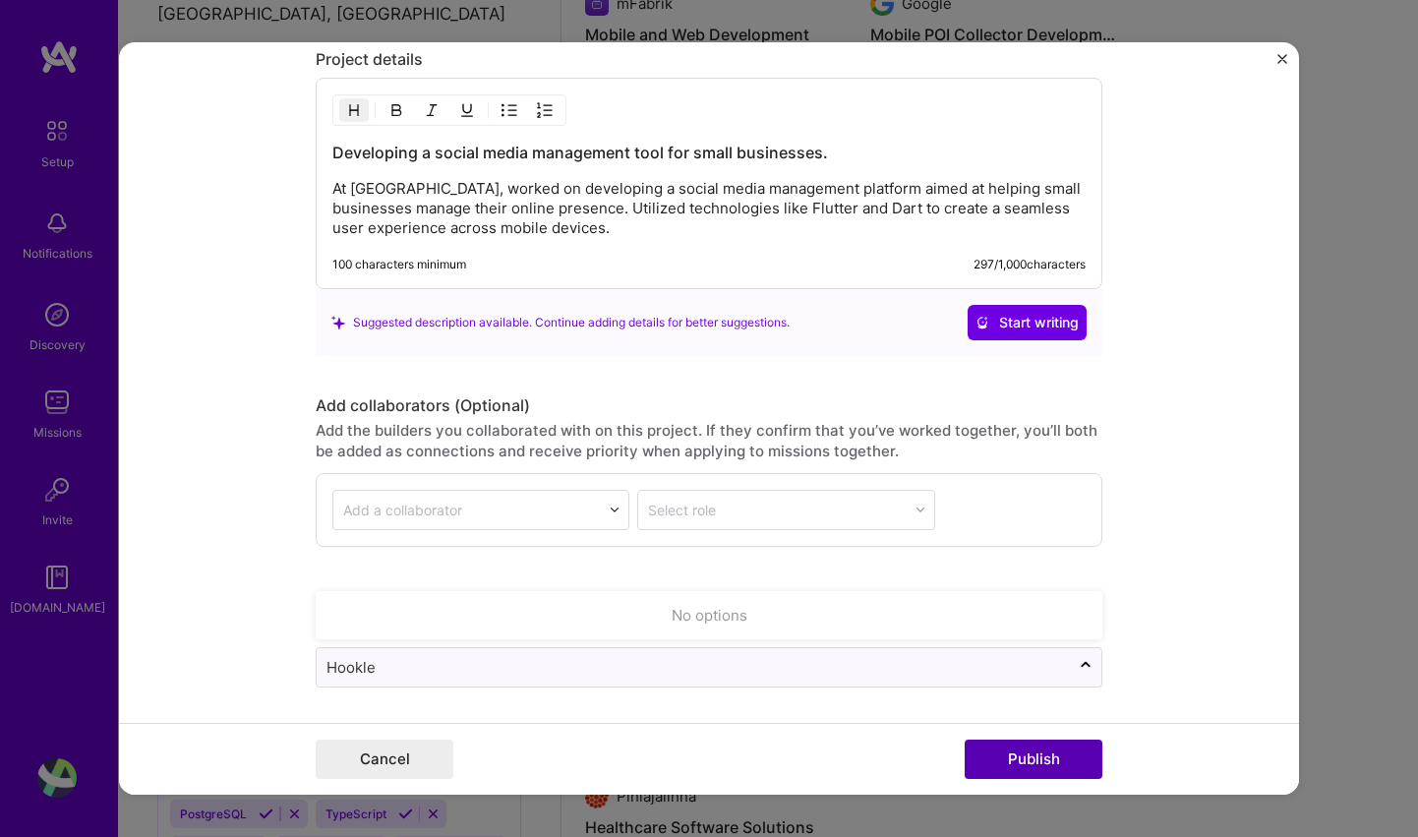
type input "Hookle"
click at [1045, 757] on button "Publish" at bounding box center [1034, 759] width 138 height 39
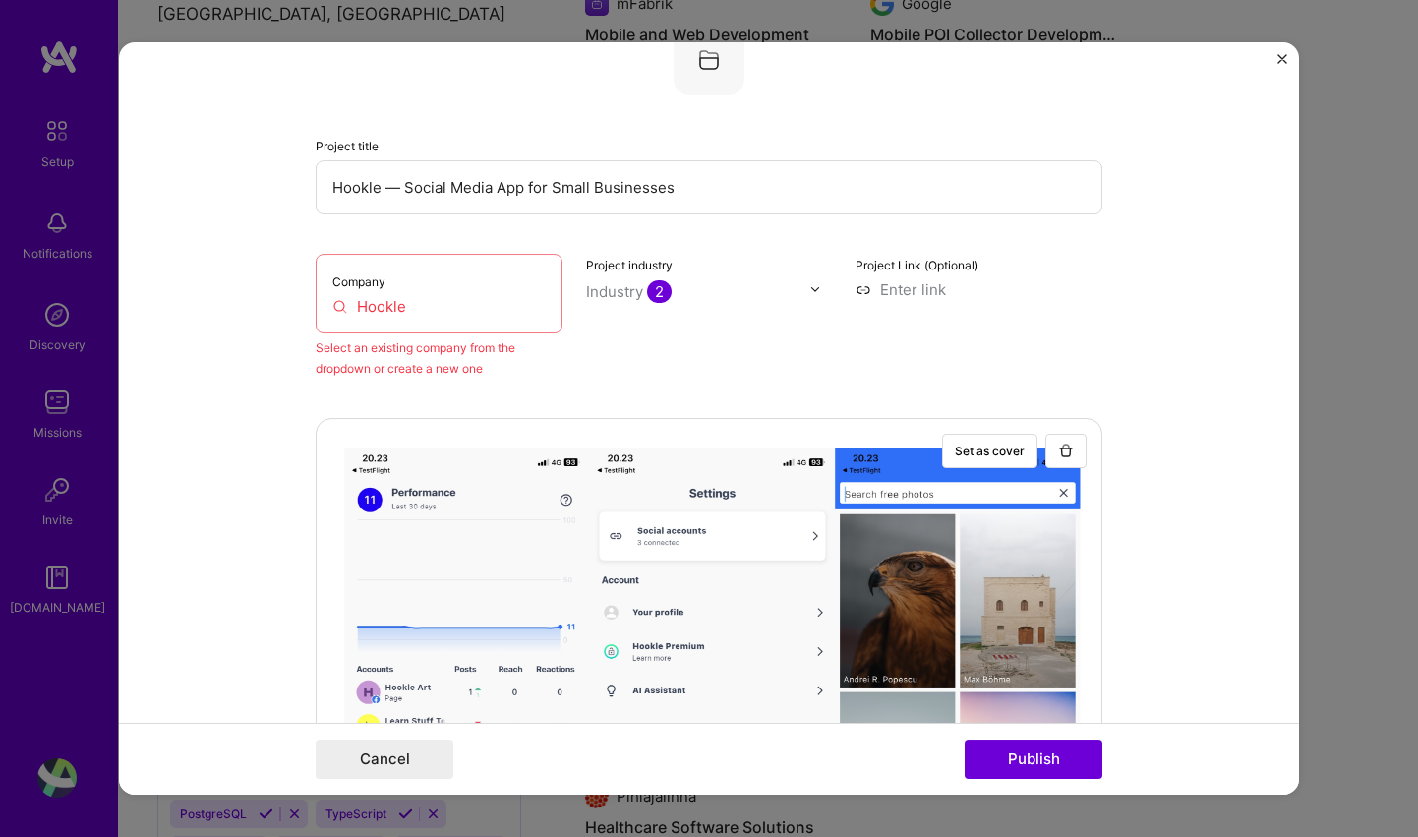
scroll to position [157, 0]
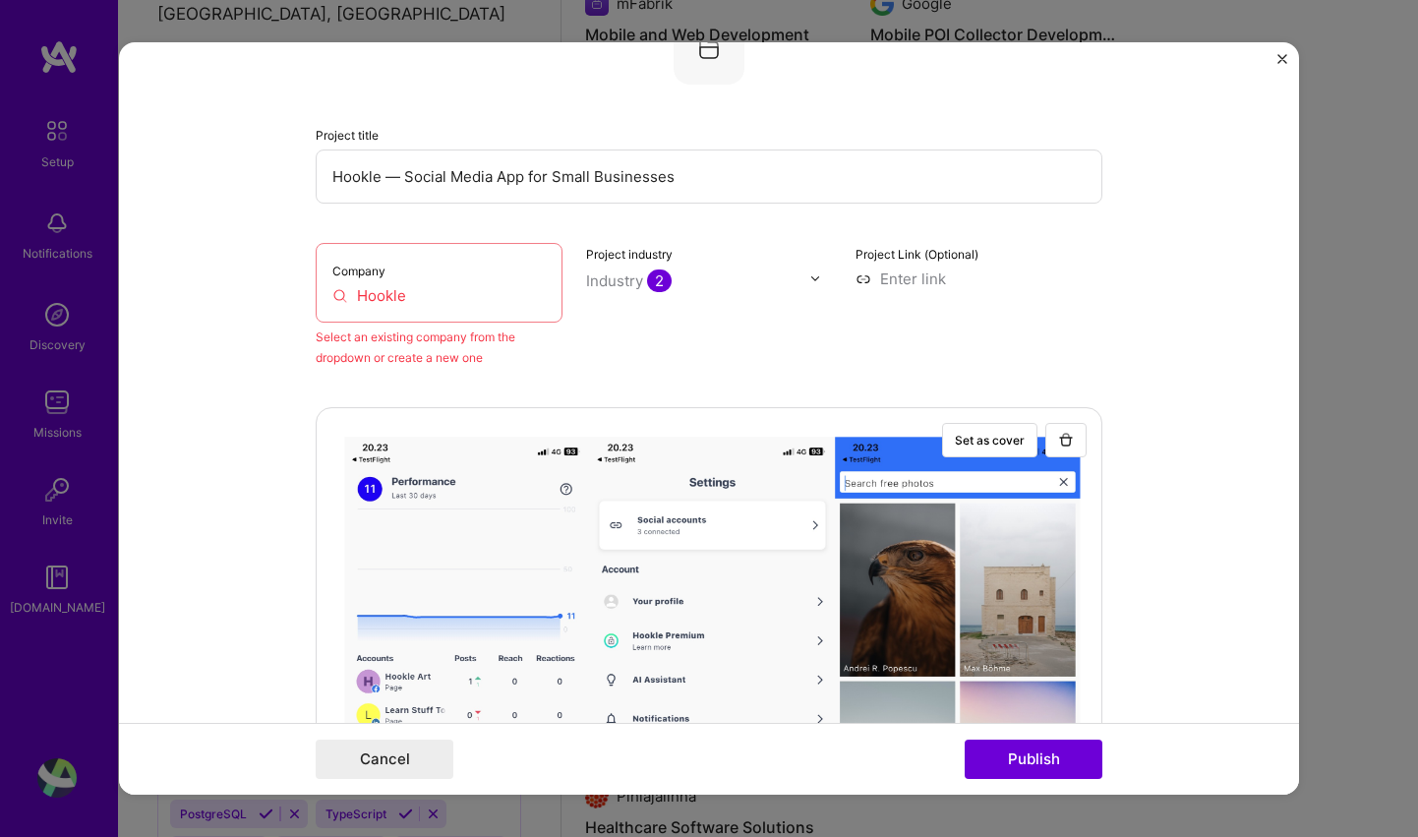
click at [424, 297] on input "Hookle" at bounding box center [438, 295] width 213 height 21
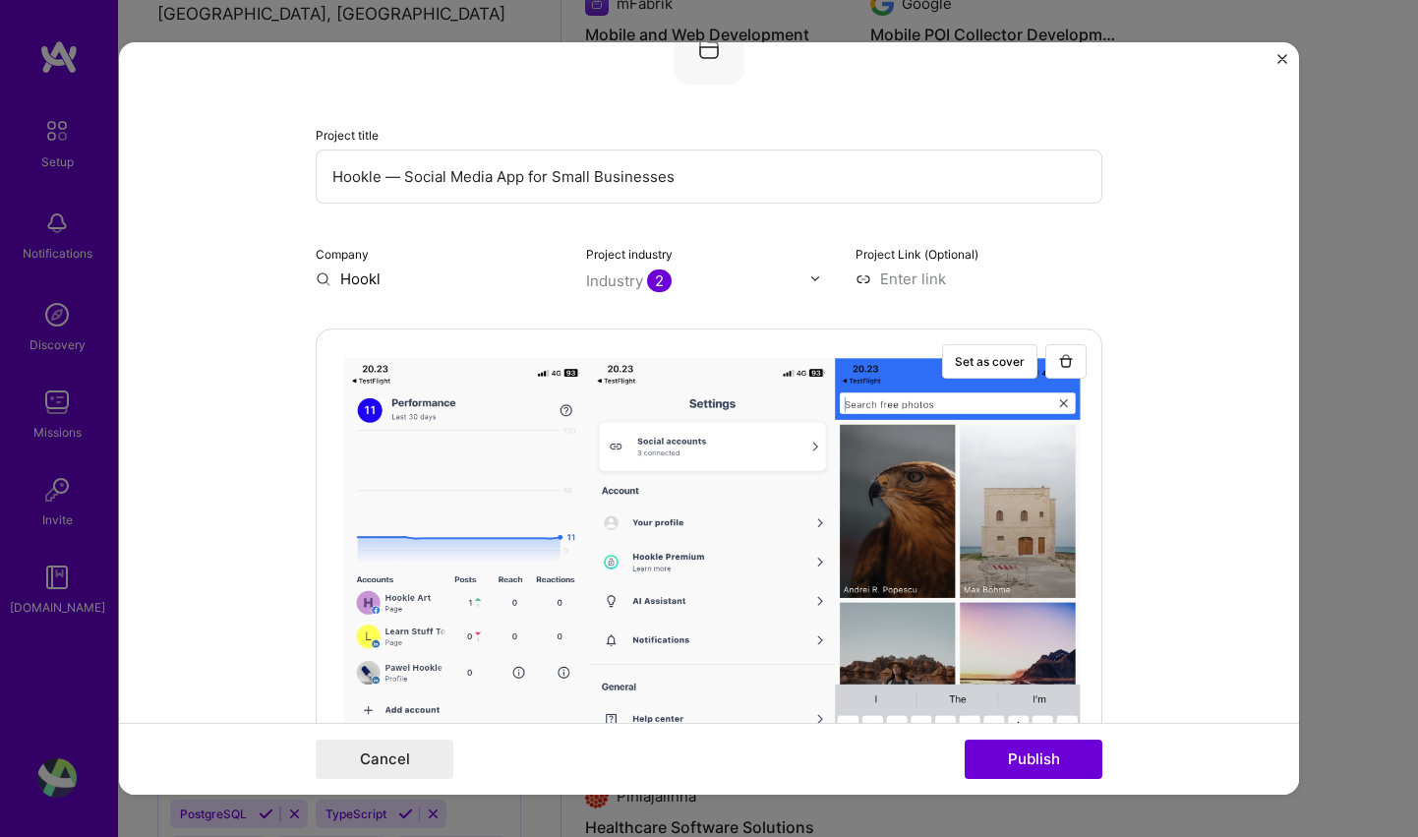
type input "Hookle"
click at [403, 328] on span "Add company" at bounding box center [371, 324] width 94 height 21
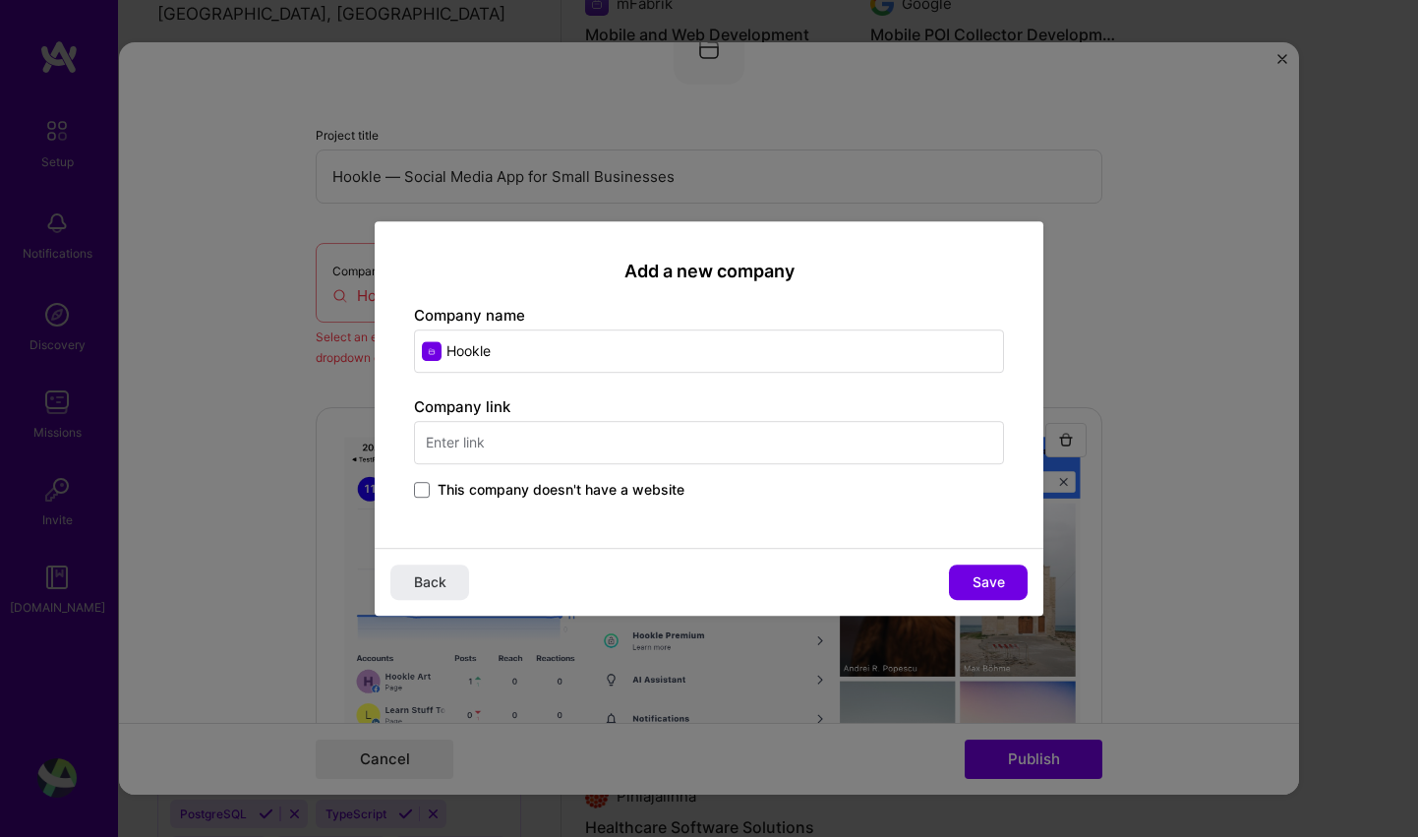
click at [549, 430] on input "text" at bounding box center [709, 442] width 590 height 43
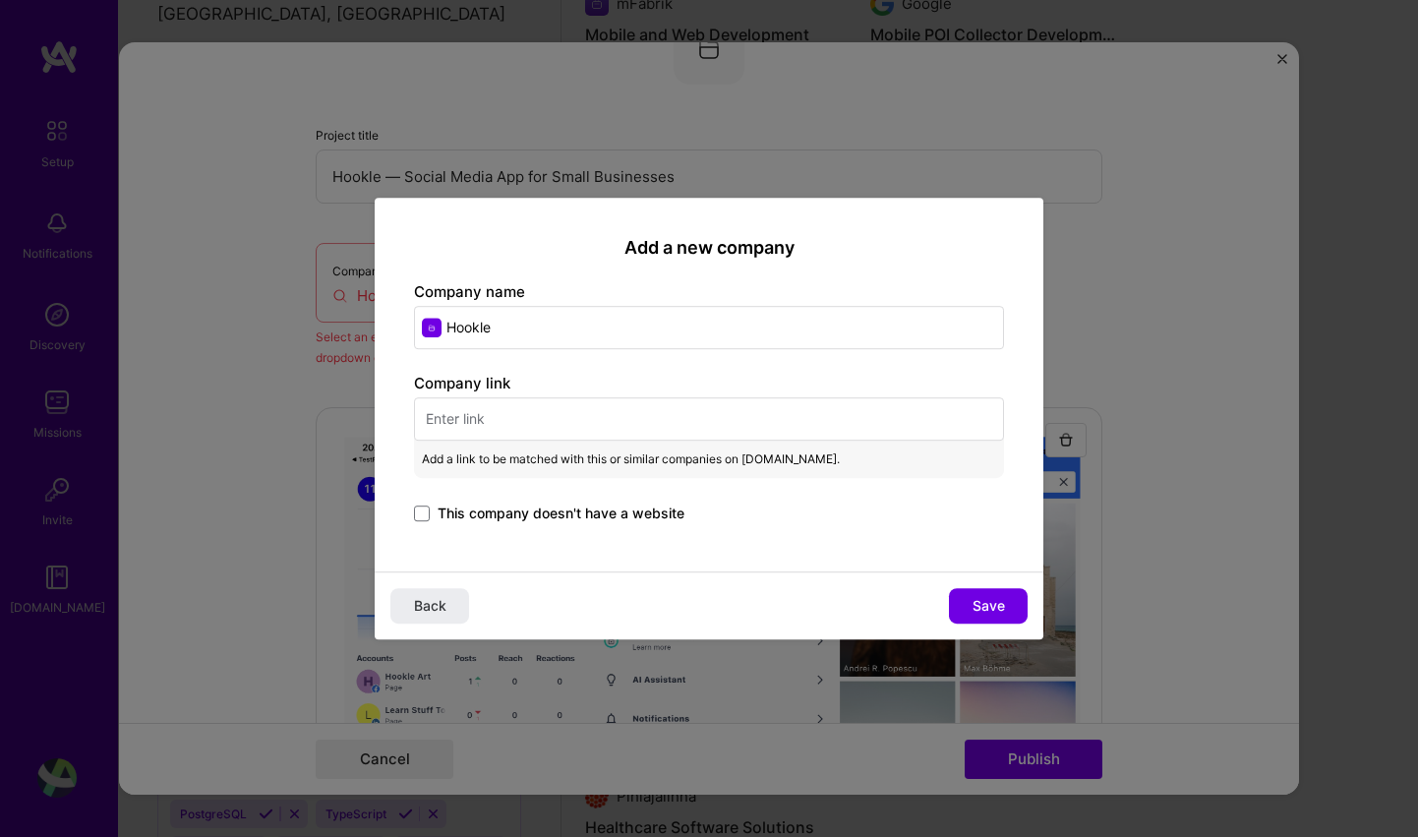
paste input "[URL][DOMAIN_NAME]"
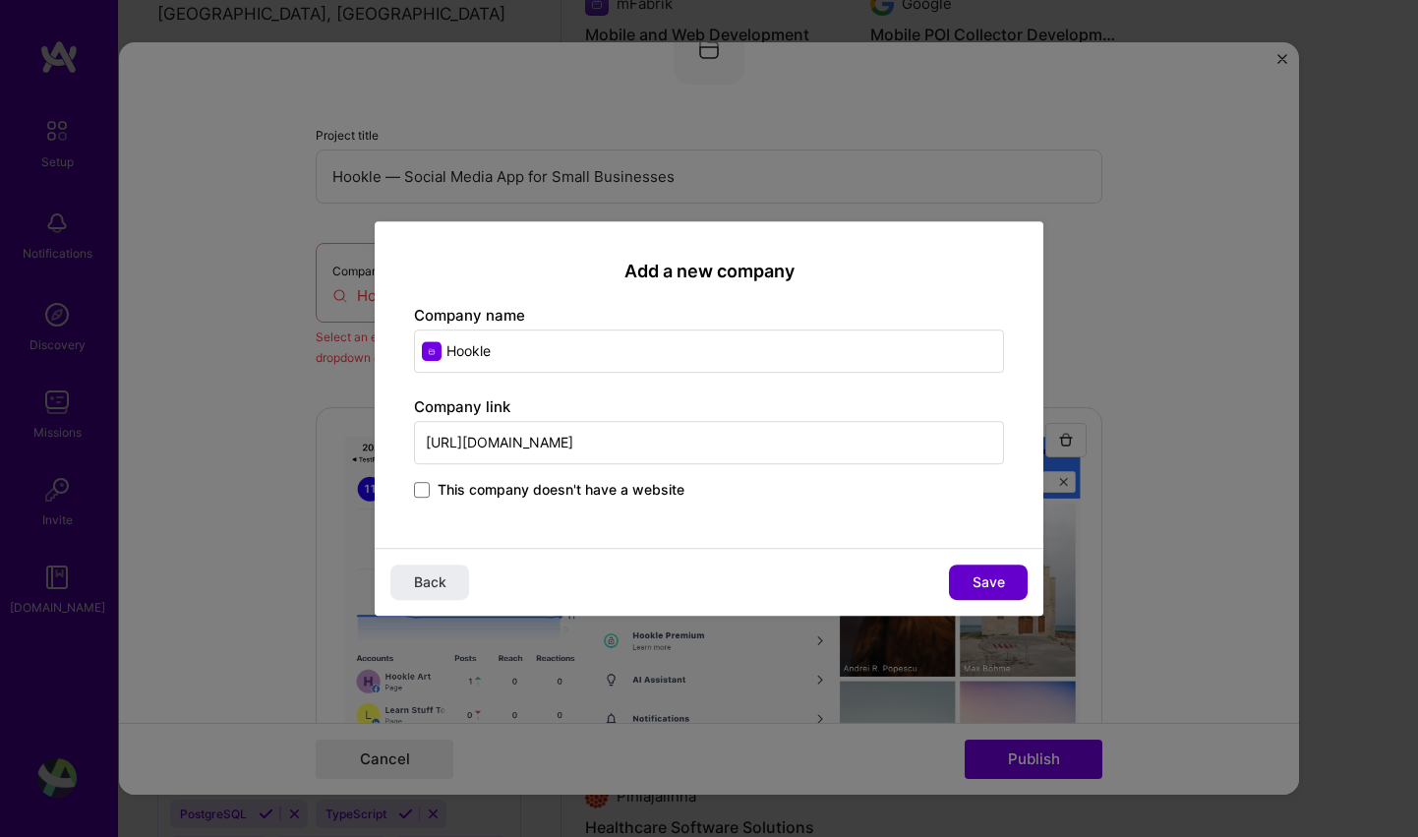
type input "[URL][DOMAIN_NAME]"
click at [982, 580] on span "Save" at bounding box center [989, 582] width 32 height 20
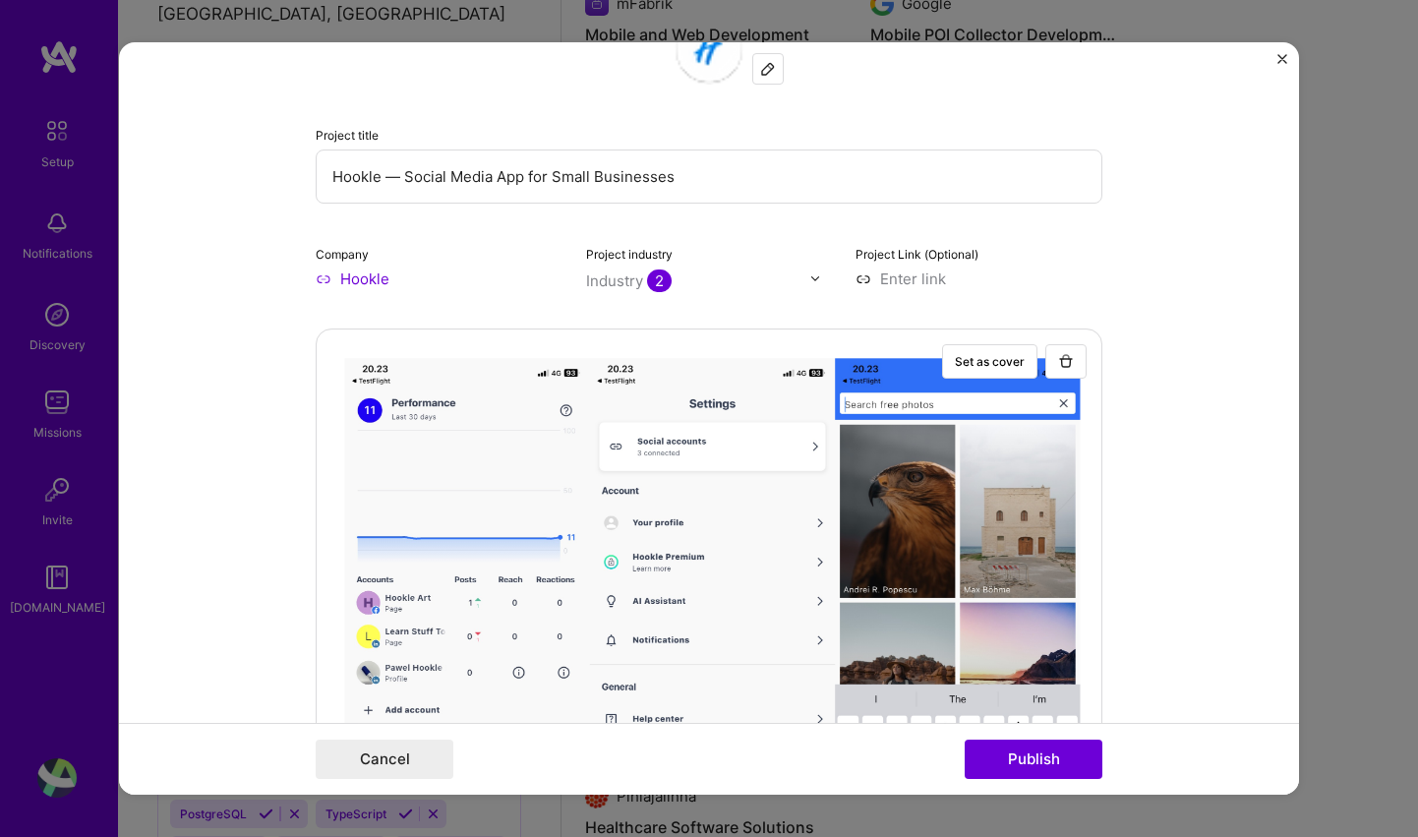
click at [968, 280] on input at bounding box center [979, 279] width 247 height 21
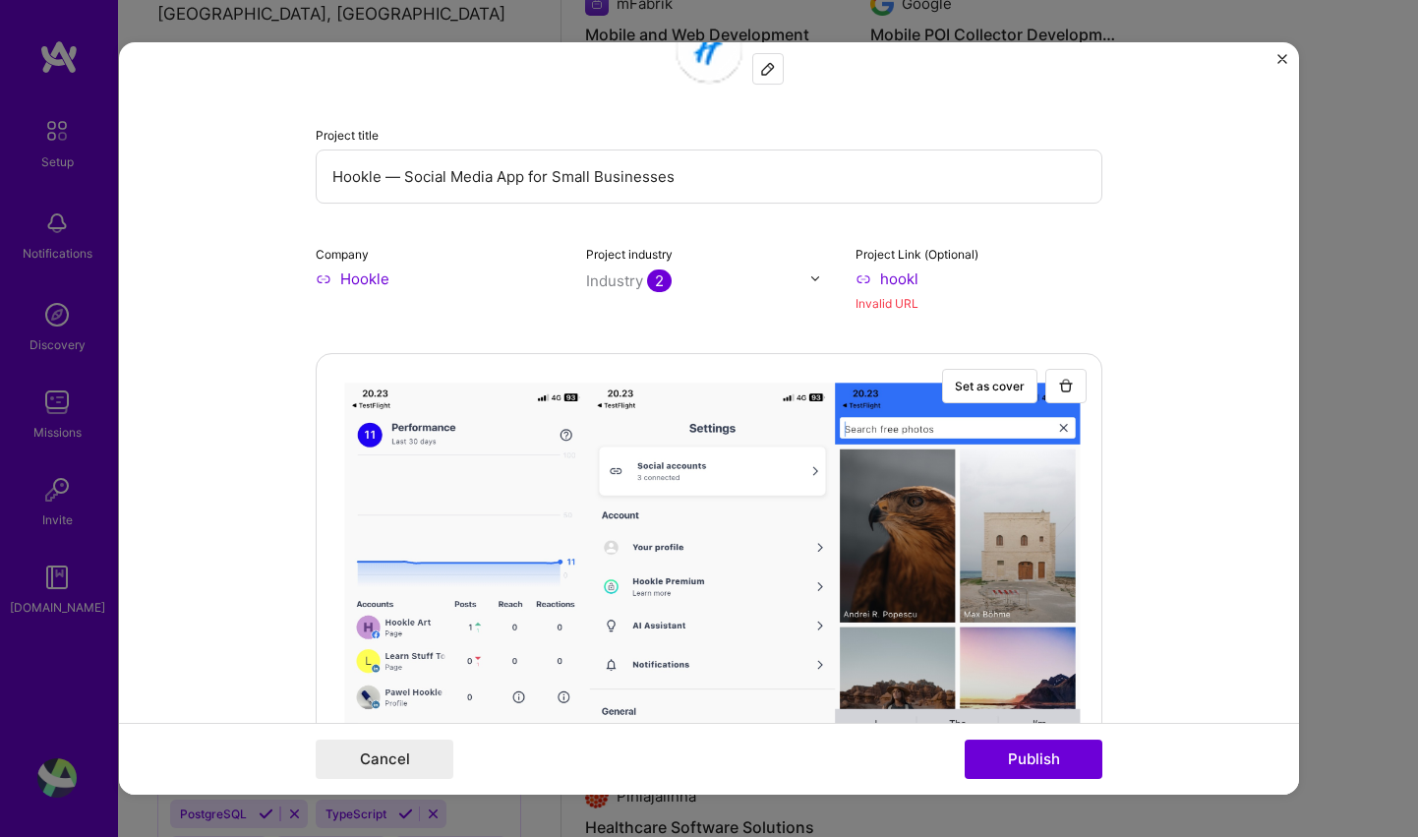
paste input "ttps://[DOMAIN_NAME][URL]"
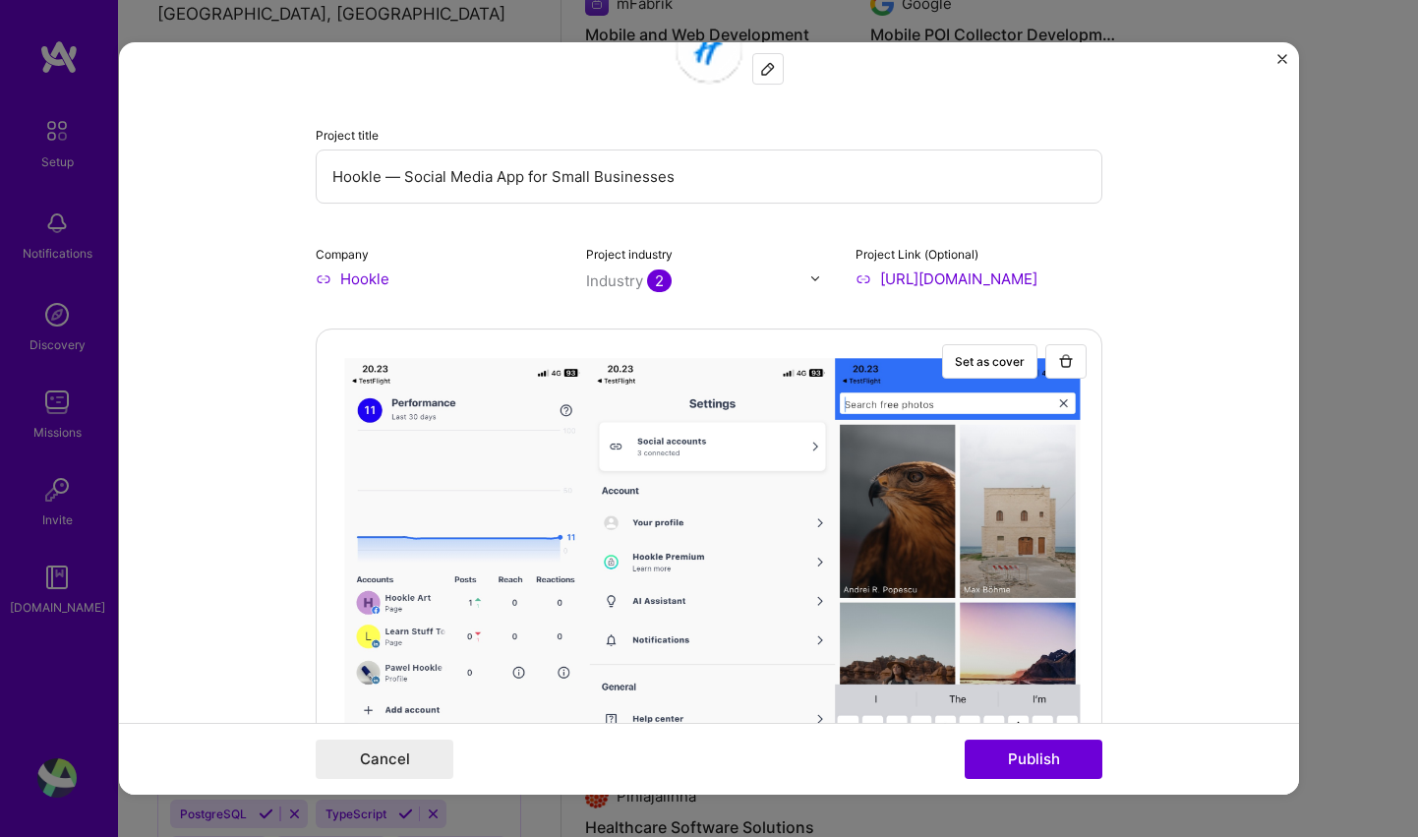
type input "[URL][DOMAIN_NAME]"
click at [1188, 309] on form "Editing suggested project This project is suggested based on your LinkedIn, res…" at bounding box center [709, 418] width 1180 height 753
click at [1041, 756] on button "Publish" at bounding box center [1034, 759] width 138 height 39
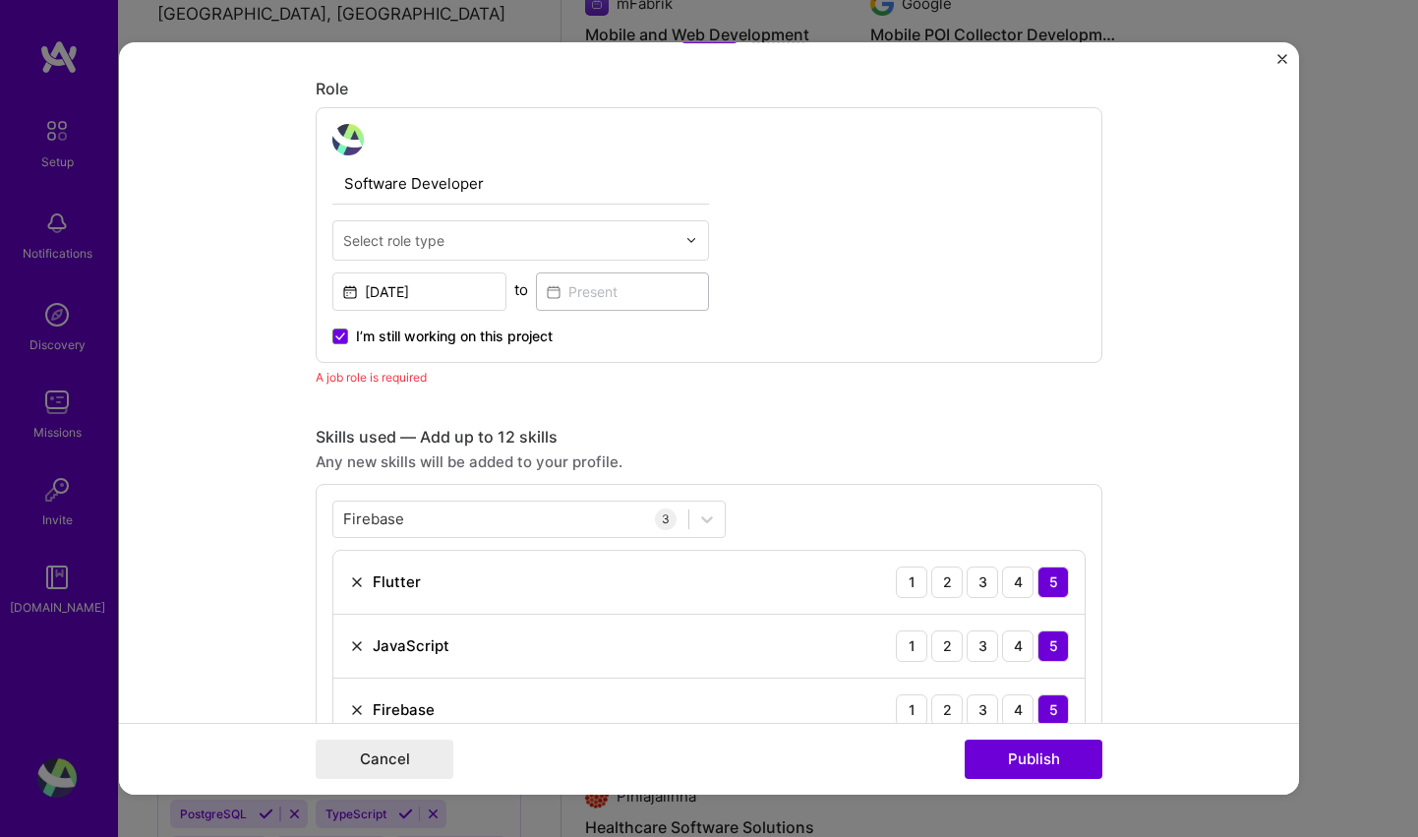
scroll to position [1070, 0]
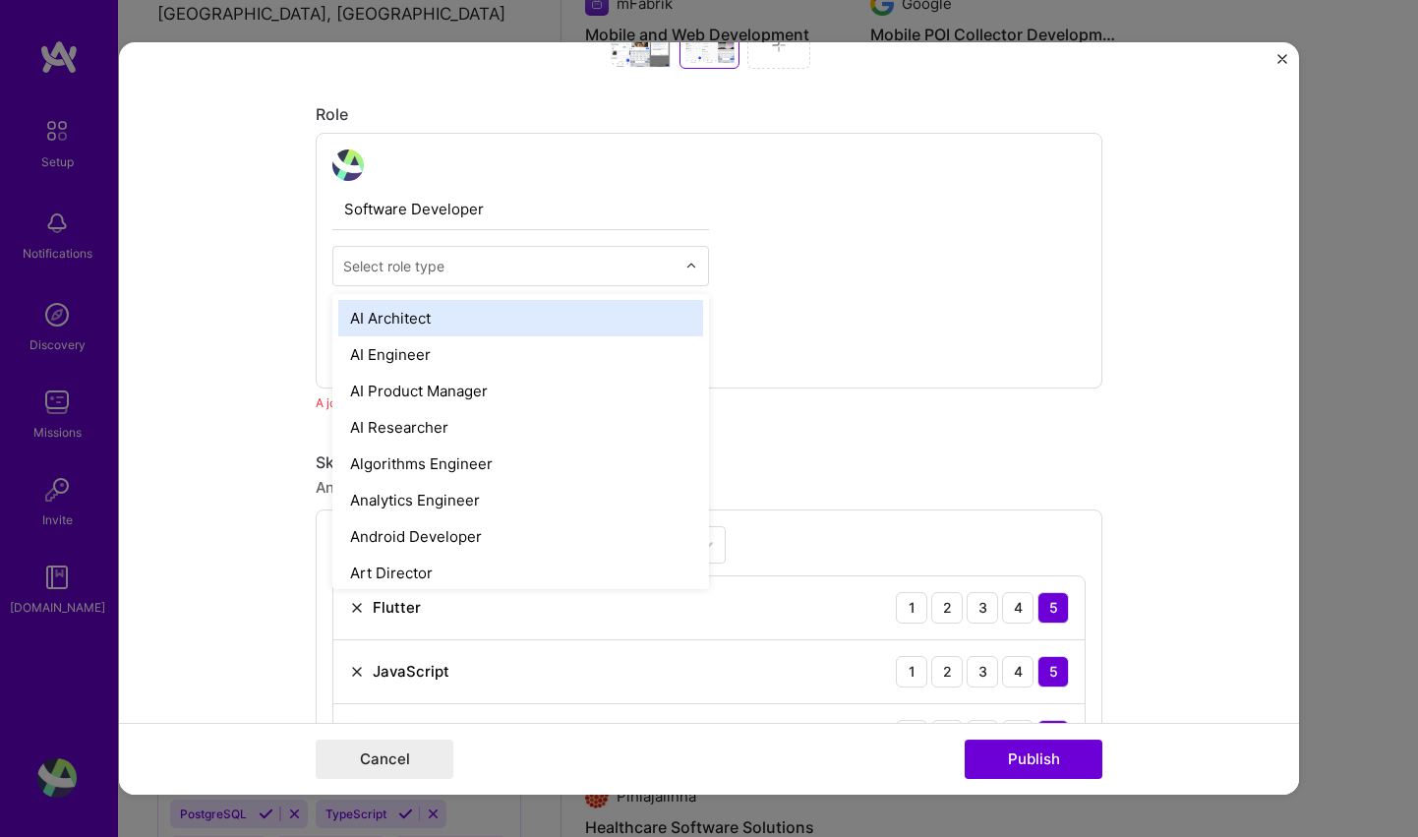
click at [644, 276] on div at bounding box center [509, 266] width 332 height 25
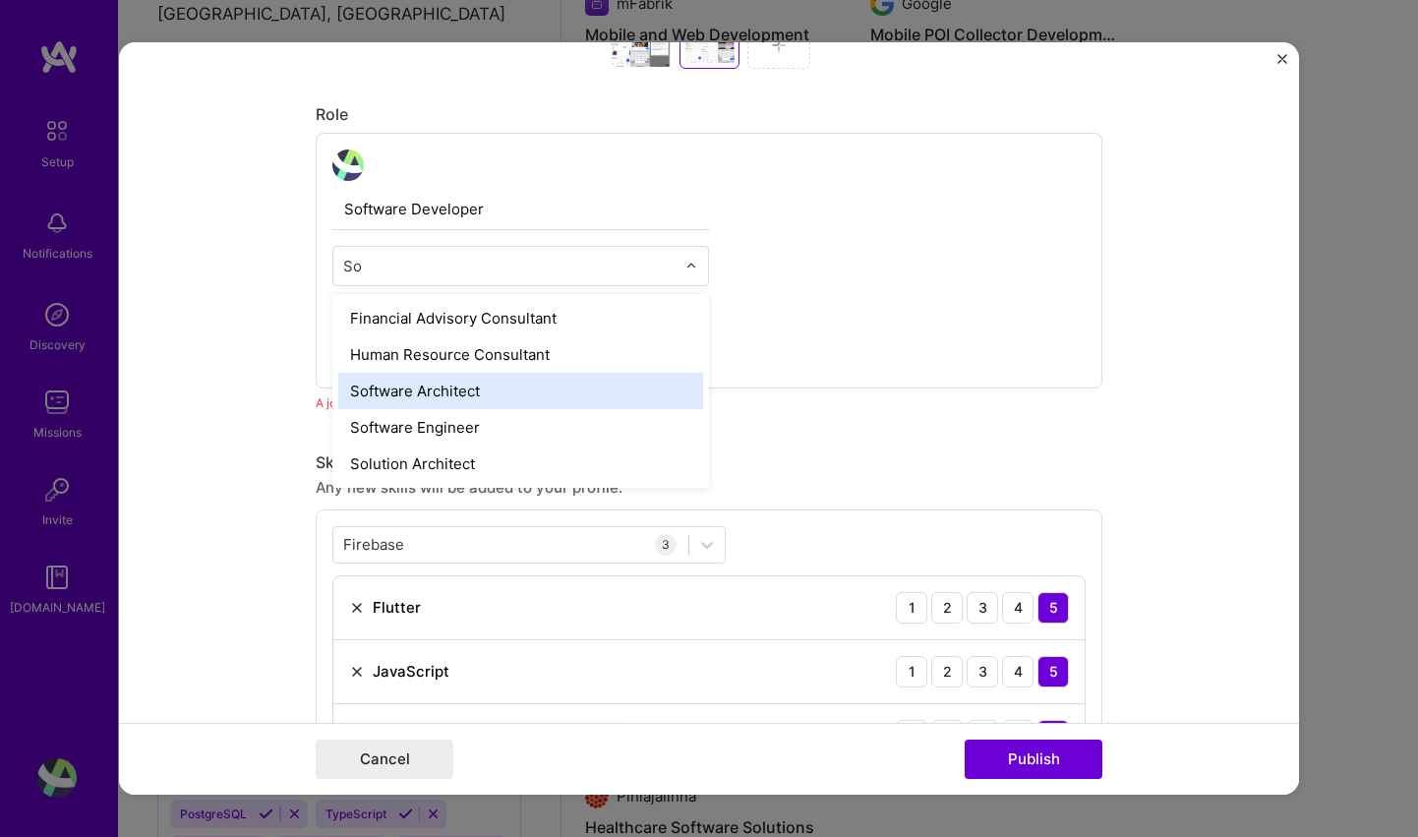
type input "S"
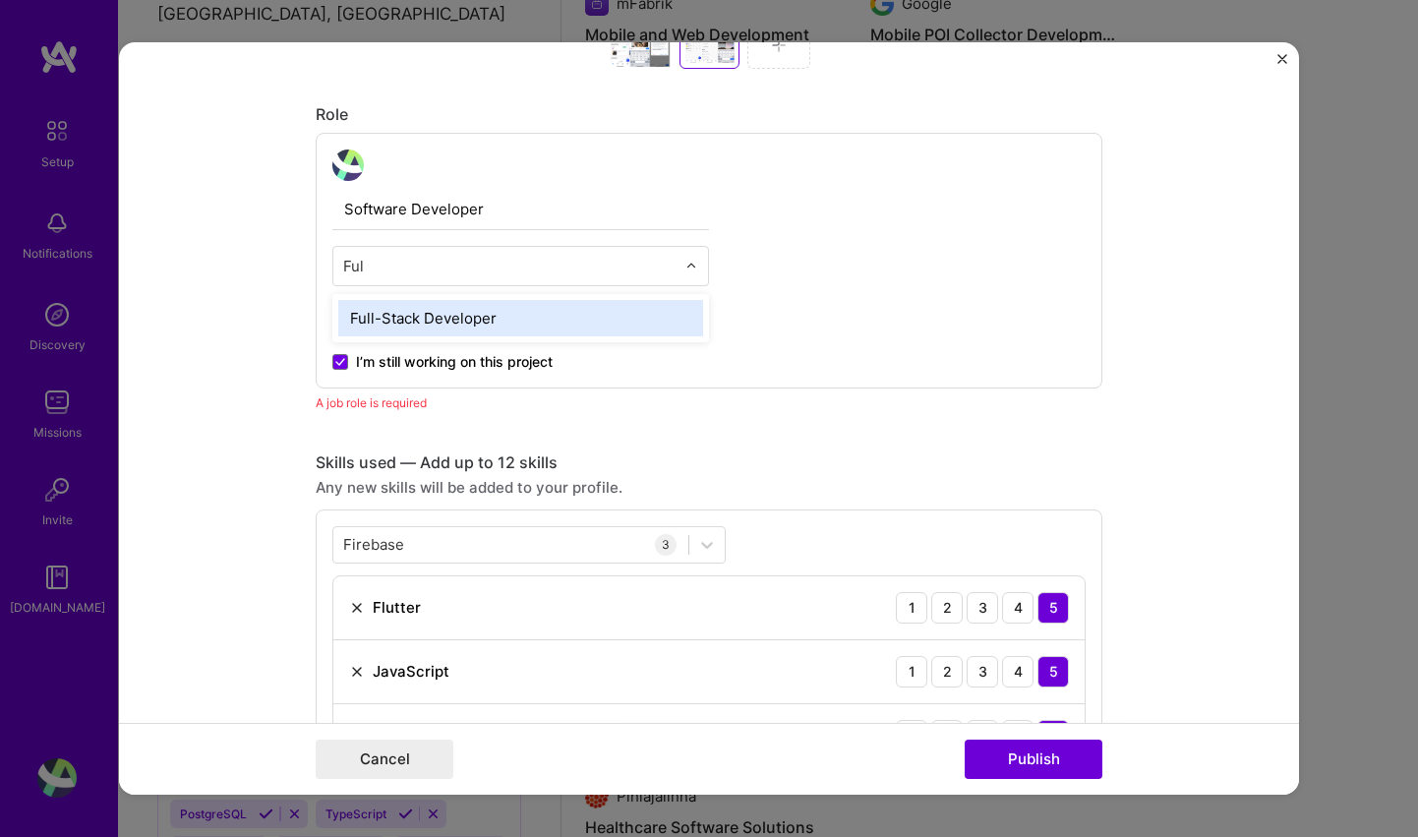
type input "Full"
click at [427, 308] on div "Full-Stack Developer" at bounding box center [520, 318] width 365 height 36
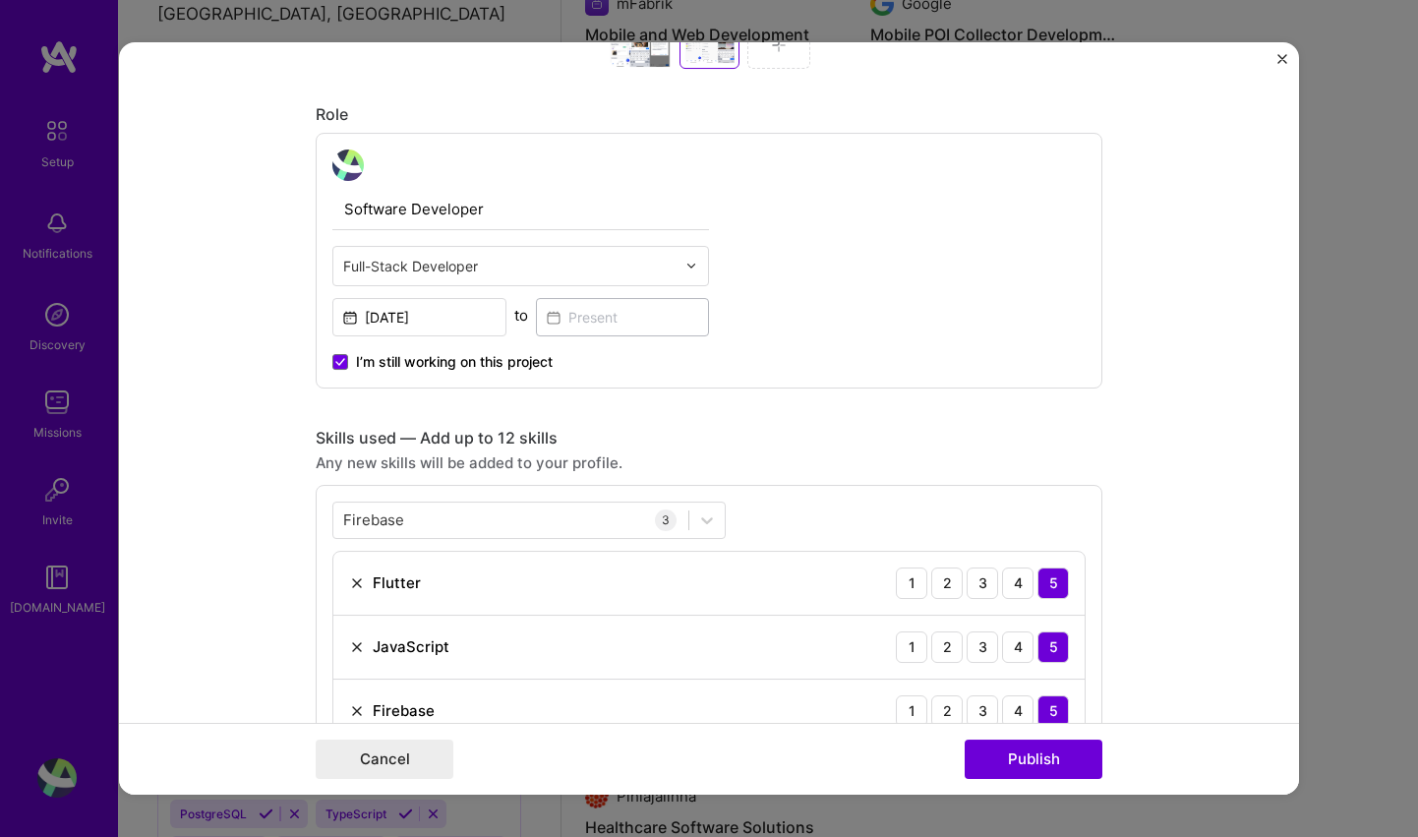
click at [796, 322] on div "Software Developer Full-Stack Developer [DATE] to I’m still working on this pro…" at bounding box center [709, 261] width 787 height 256
click at [987, 757] on button "Publish" at bounding box center [1034, 759] width 138 height 39
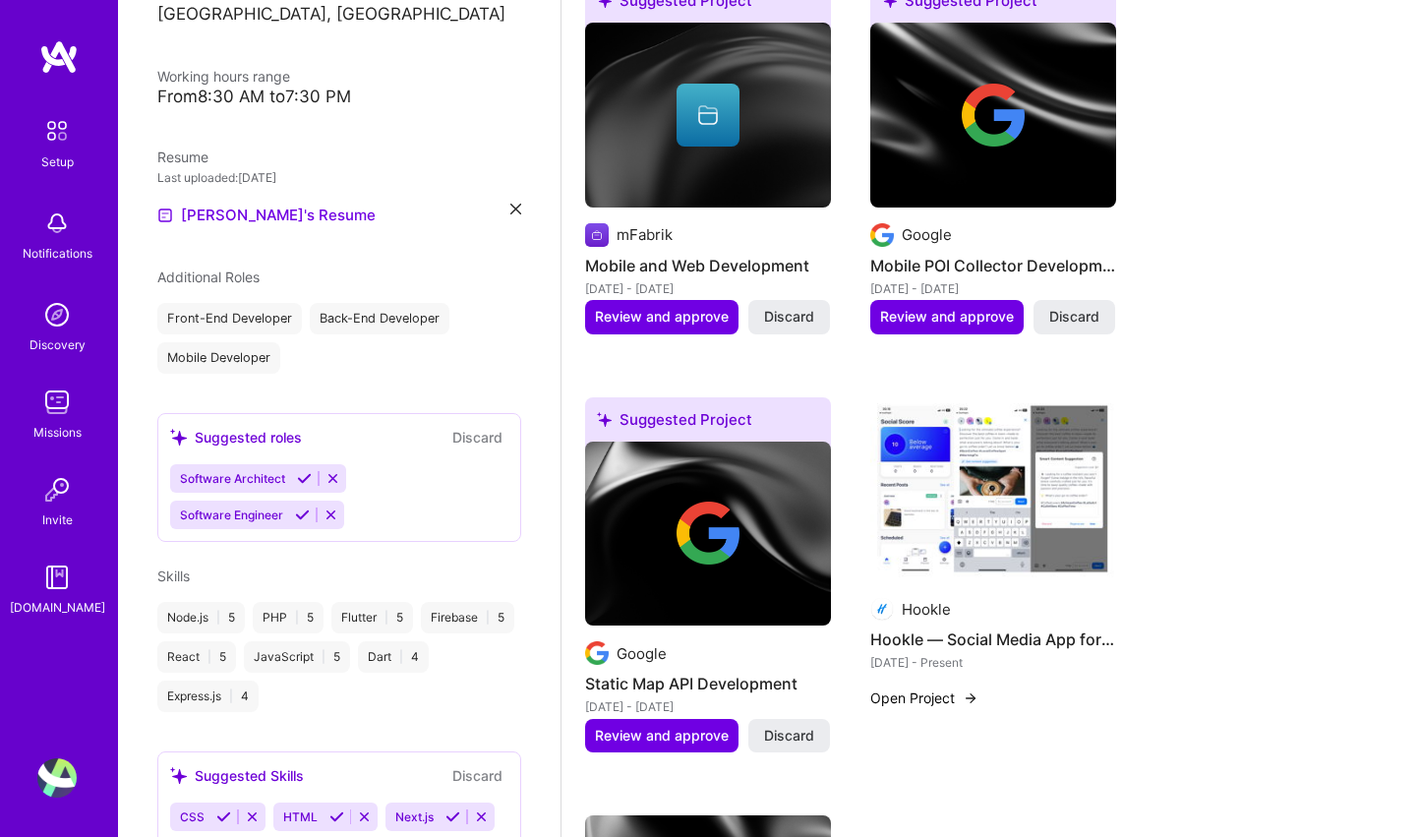
scroll to position [429, 0]
